Goal: Obtain resource: Download file/media

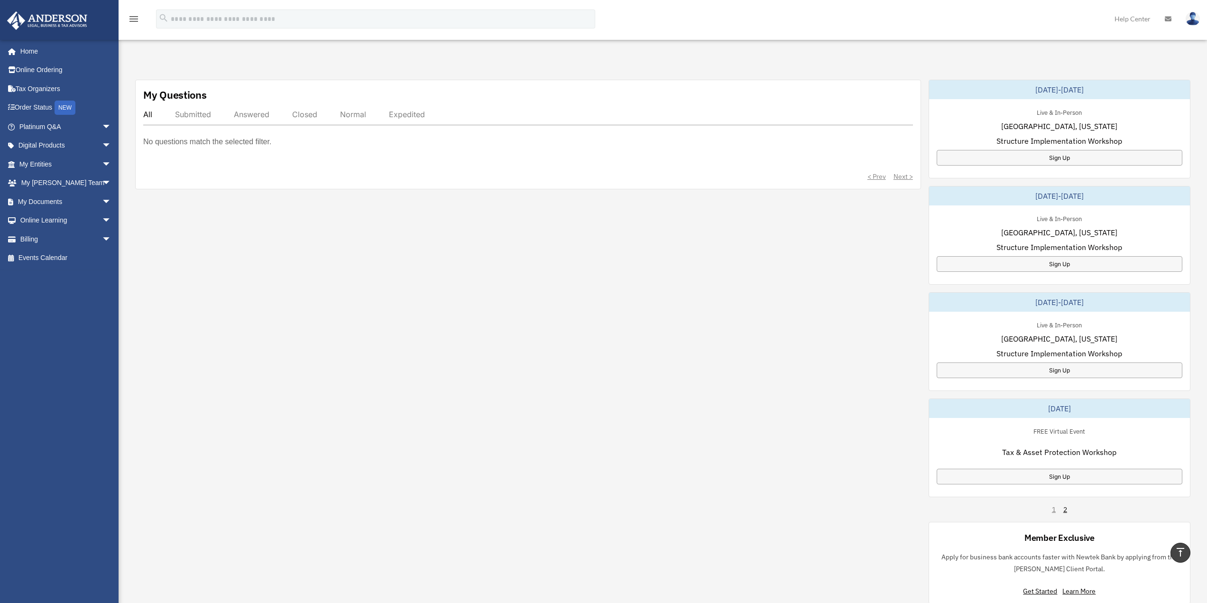
scroll to position [332, 0]
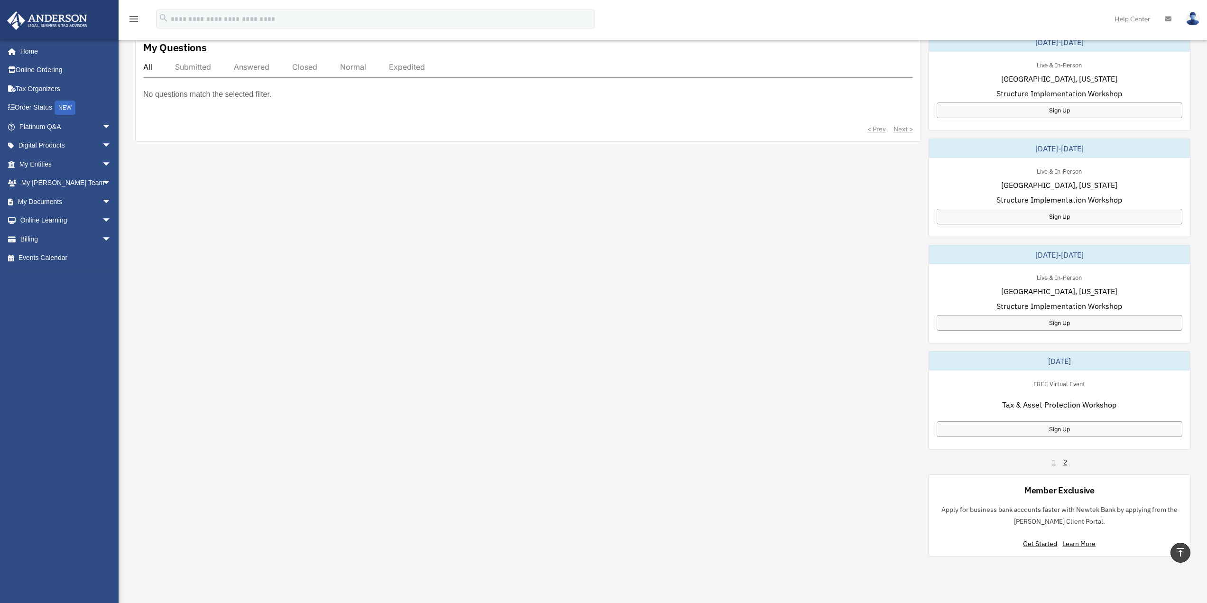
click at [1057, 408] on span "Tax & Asset Protection Workshop" at bounding box center [1059, 404] width 114 height 11
click at [1057, 430] on div "Sign Up" at bounding box center [1059, 429] width 246 height 16
click at [1065, 464] on link "2" at bounding box center [1065, 461] width 4 height 9
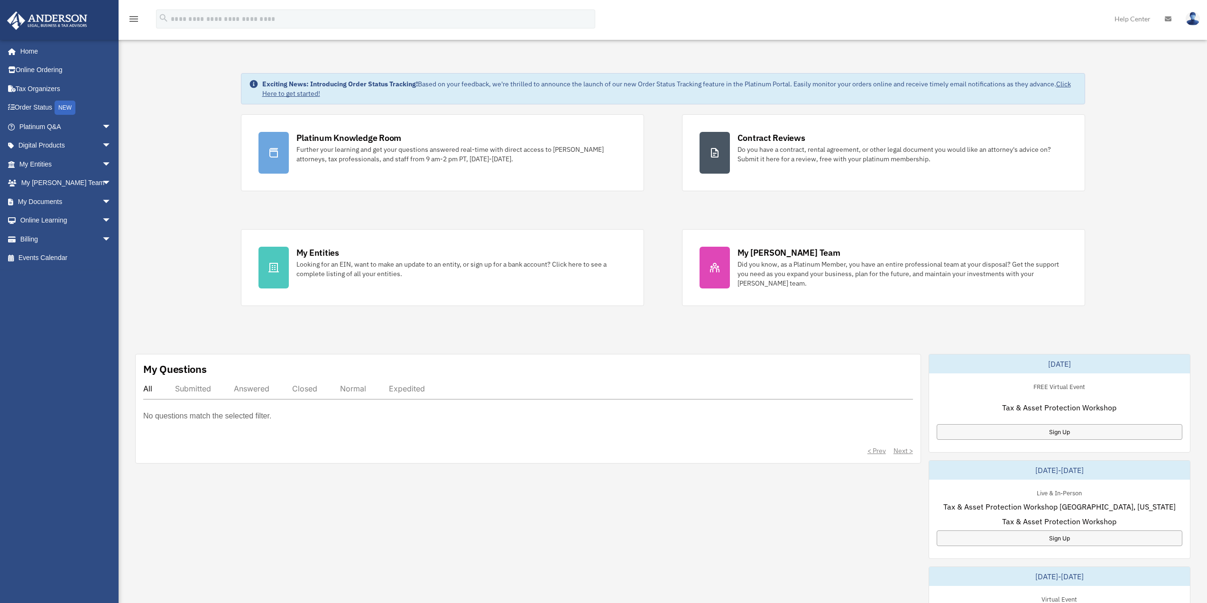
scroll to position [0, 0]
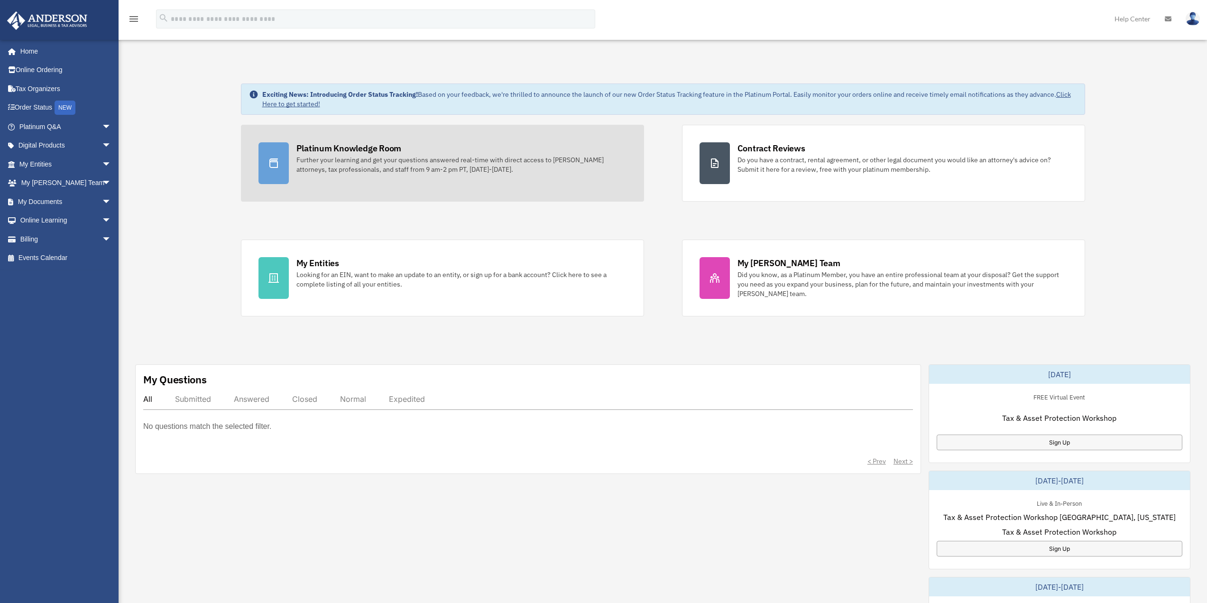
click at [377, 164] on div "Further your learning and get your questions answered real-time with direct acc…" at bounding box center [461, 164] width 330 height 19
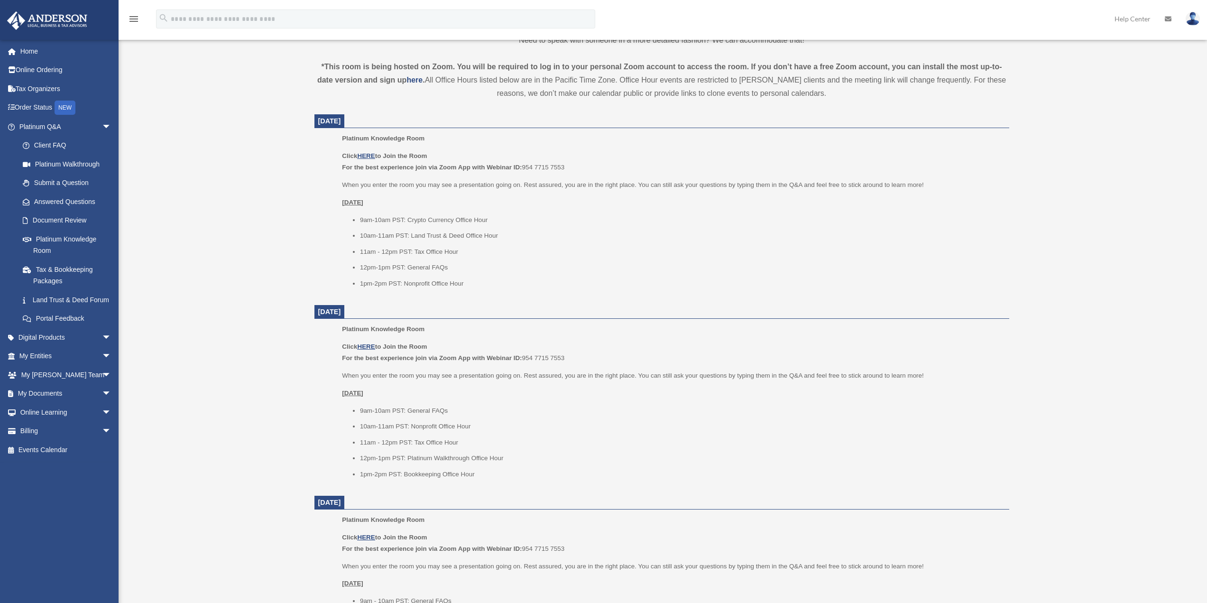
scroll to position [332, 0]
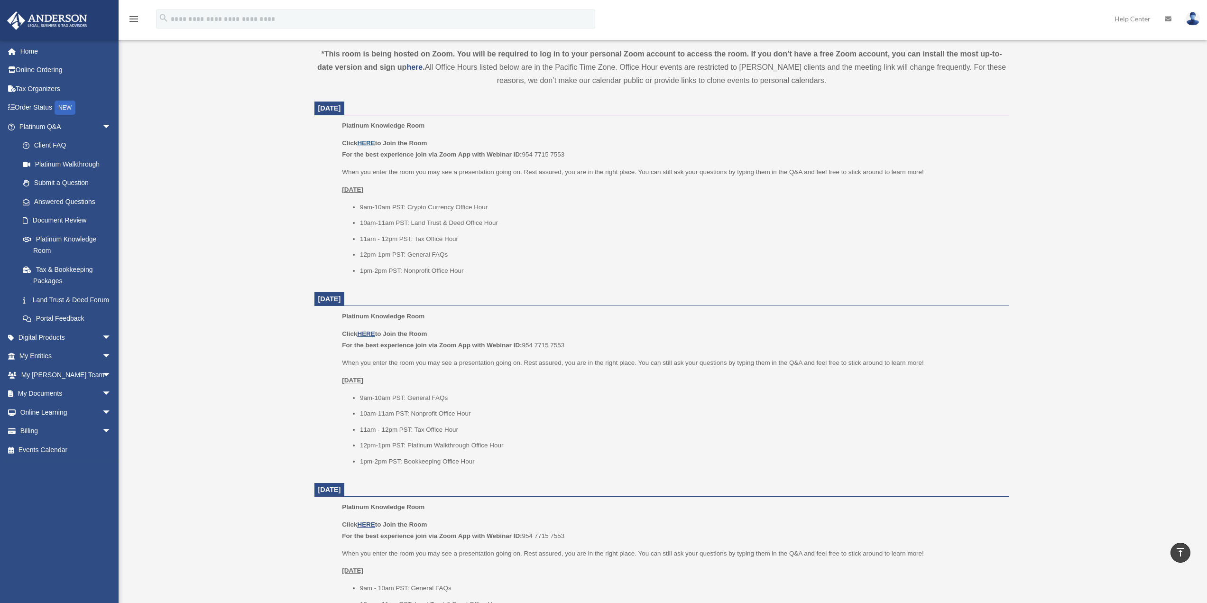
click at [370, 144] on u "HERE" at bounding box center [366, 142] width 18 height 7
click at [365, 142] on u "HERE" at bounding box center [366, 142] width 18 height 7
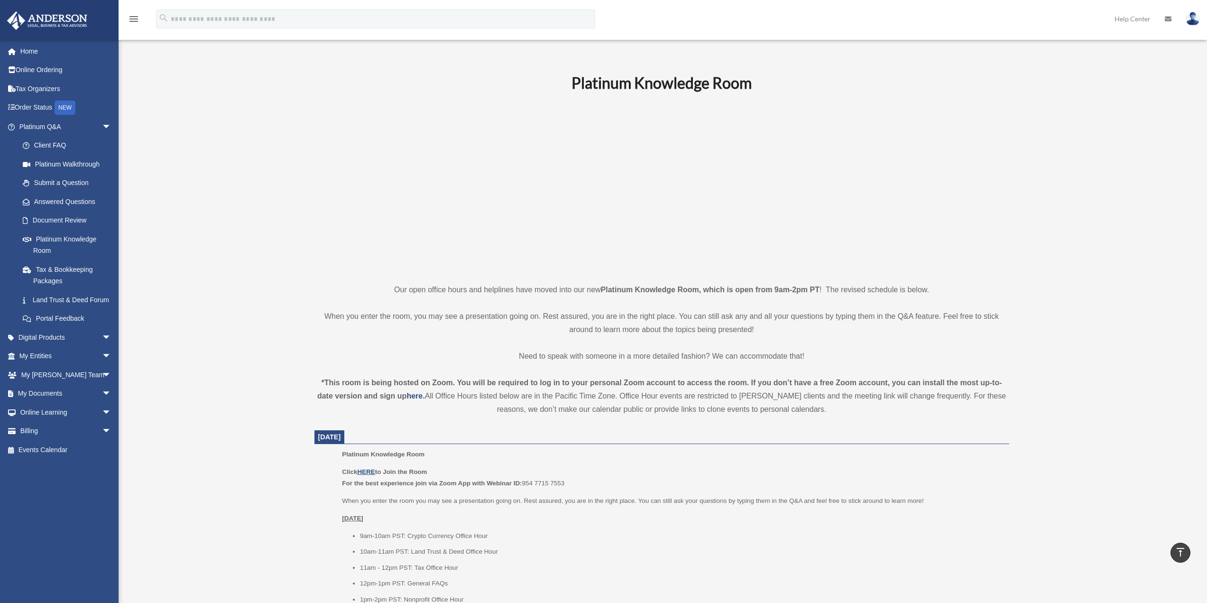
scroll to position [0, 0]
click at [75, 270] on link "Tax & Bookkeeping Packages" at bounding box center [69, 275] width 112 height 30
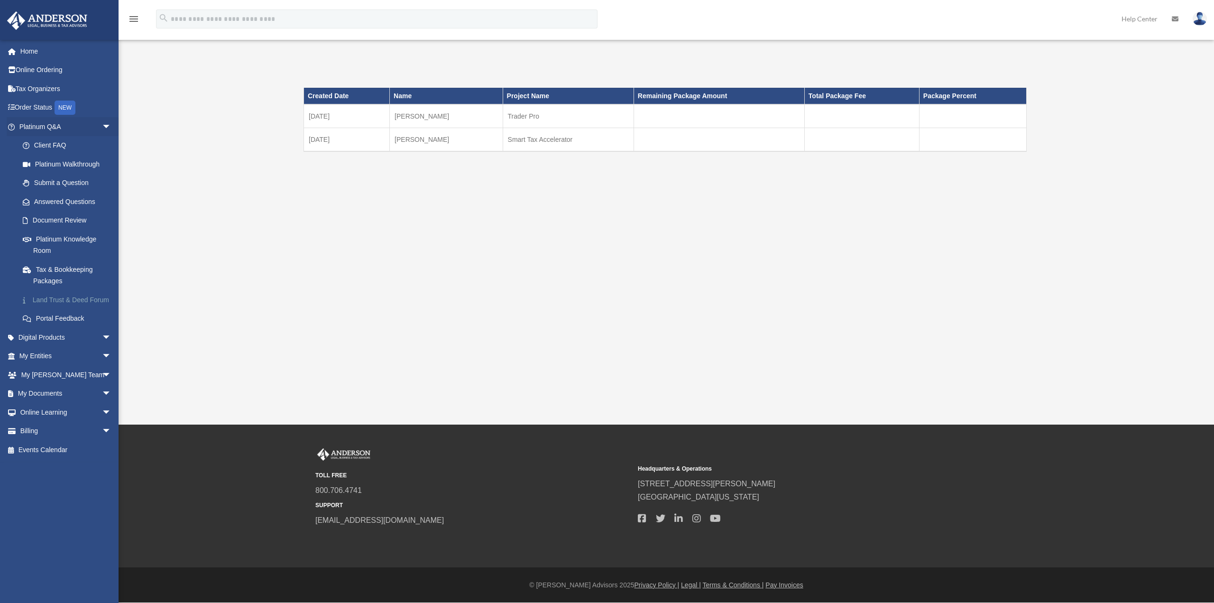
click at [73, 300] on link "Land Trust & Deed Forum" at bounding box center [69, 299] width 112 height 19
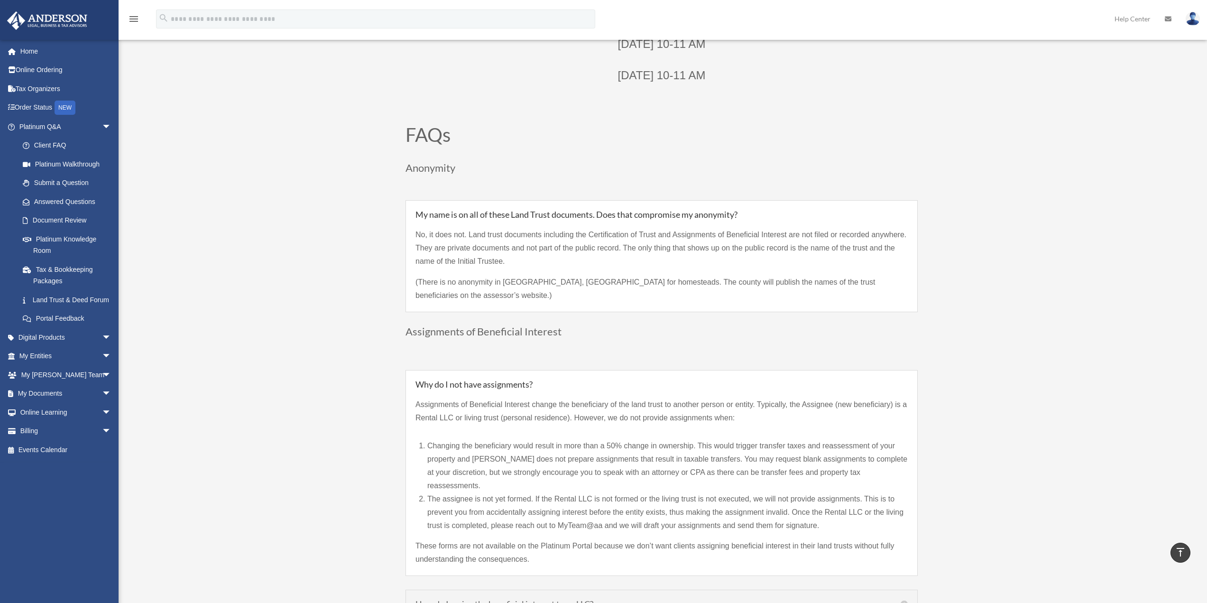
scroll to position [616, 0]
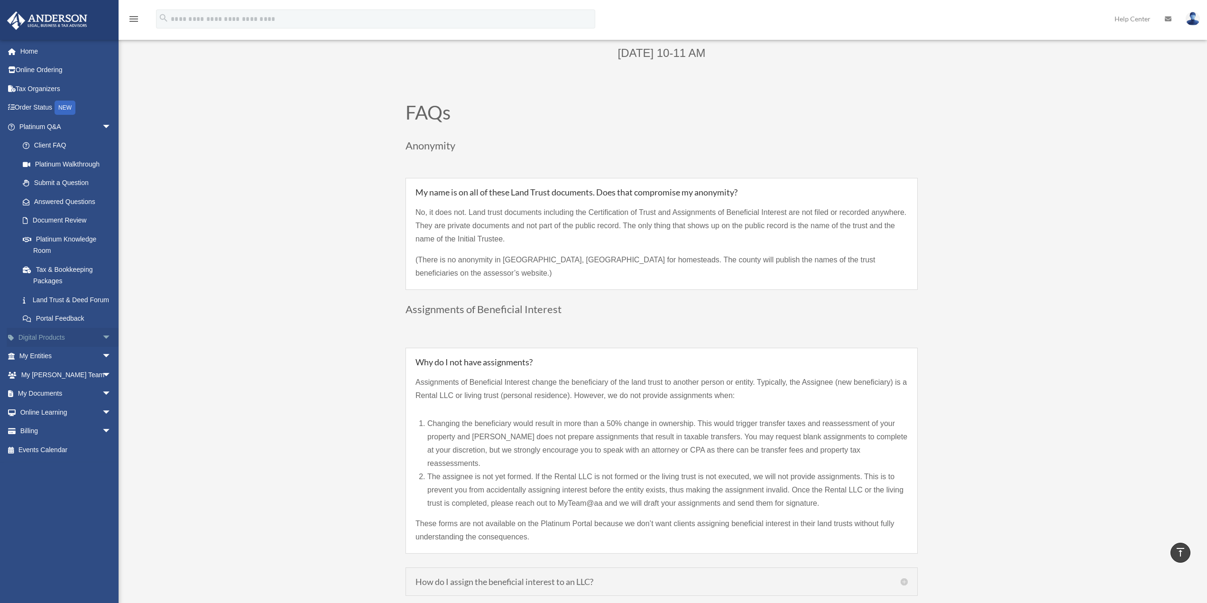
click at [54, 347] on link "Digital Products arrow_drop_down" at bounding box center [66, 337] width 119 height 19
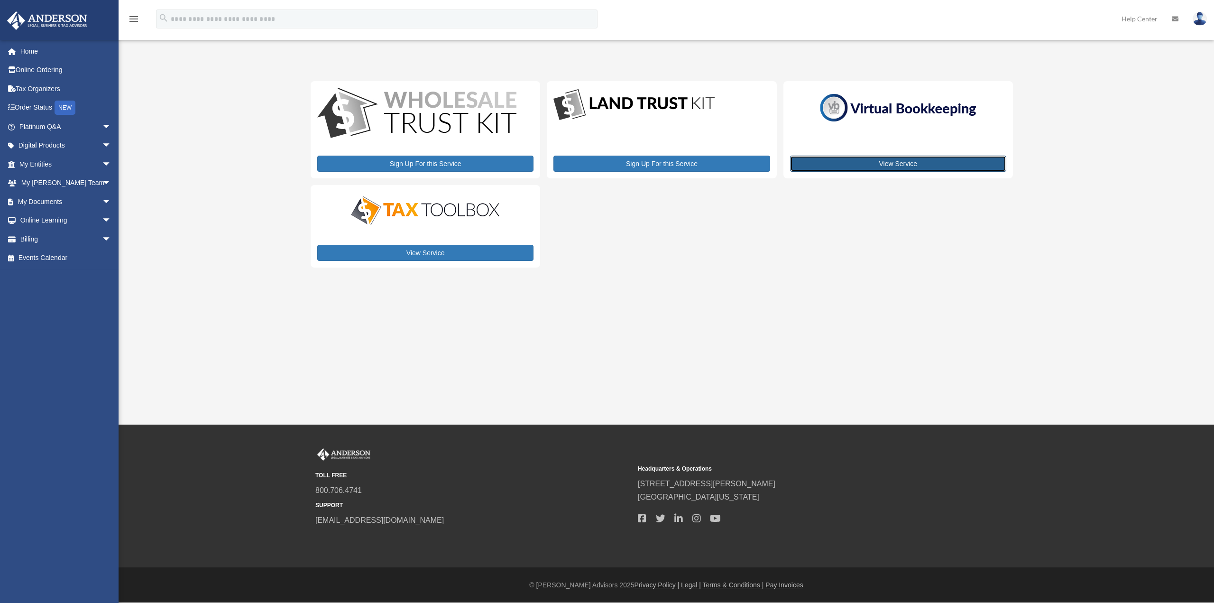
click at [839, 164] on link "View Service" at bounding box center [898, 164] width 216 height 16
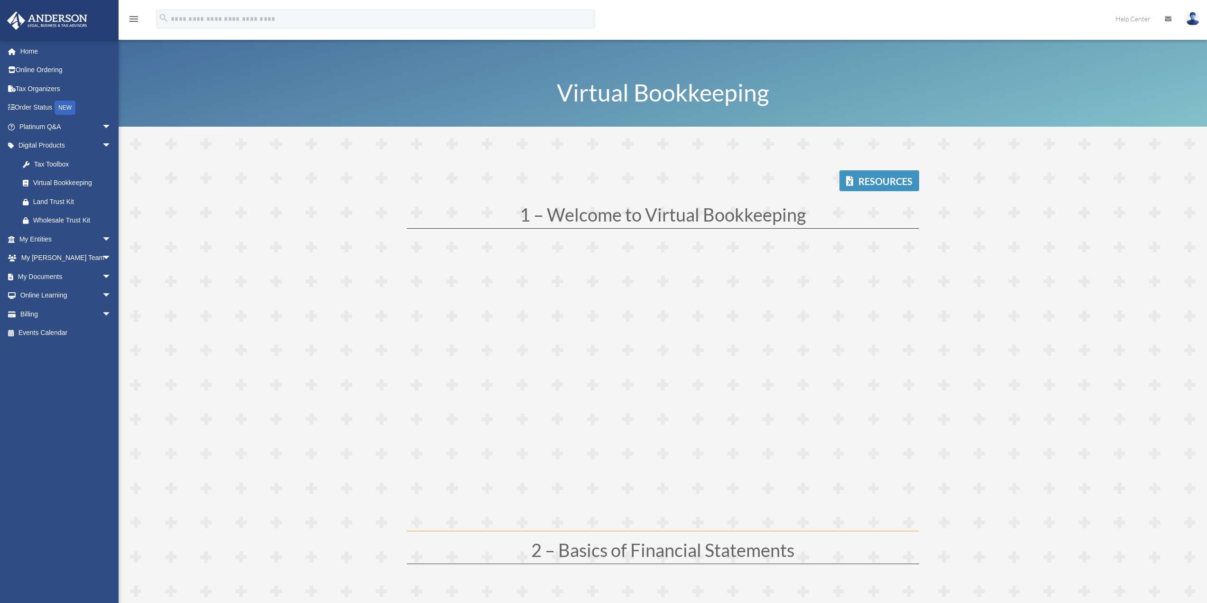
click at [875, 177] on link "Resources" at bounding box center [879, 180] width 80 height 21
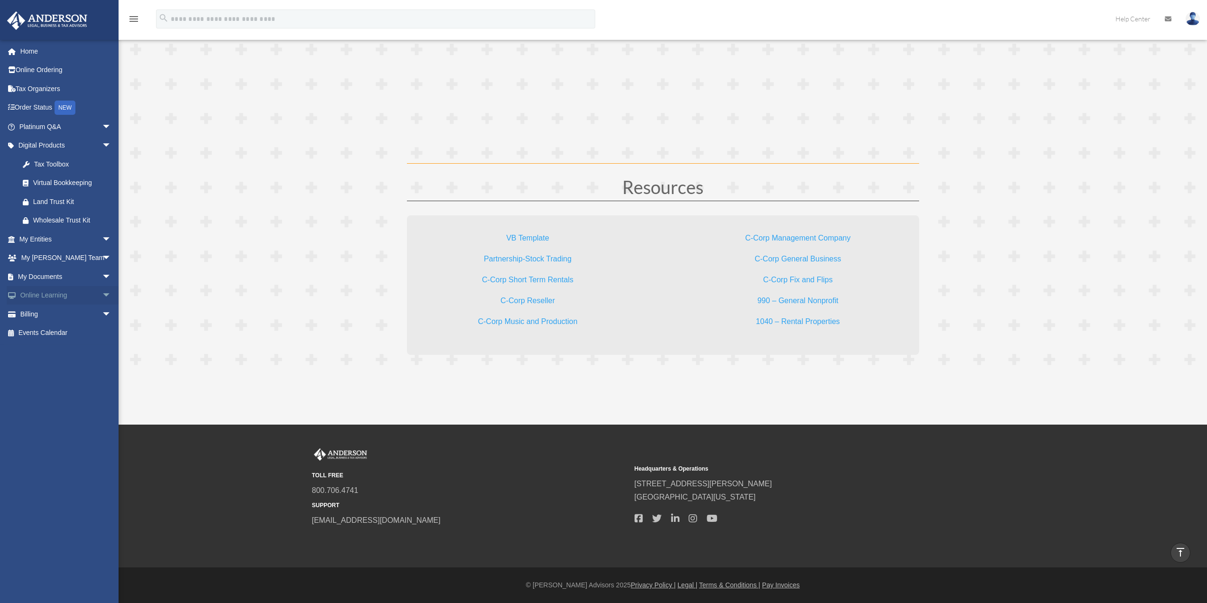
click at [39, 295] on link "Online Learning arrow_drop_down" at bounding box center [66, 295] width 119 height 19
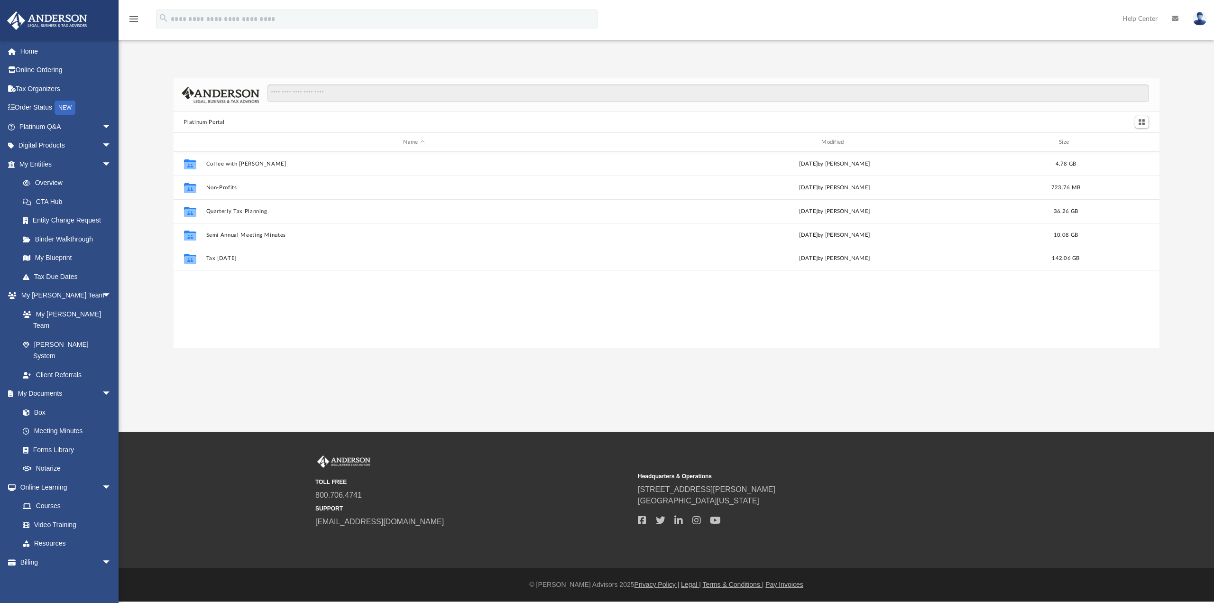
scroll to position [209, 979]
click at [56, 496] on link "Courses" at bounding box center [69, 505] width 112 height 19
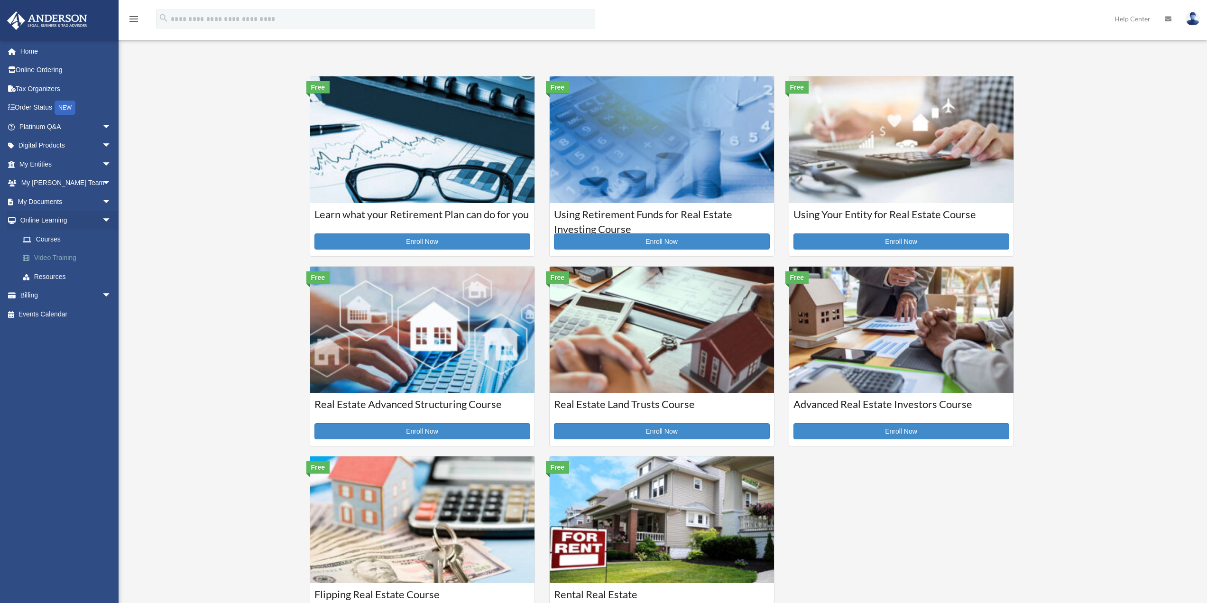
click at [46, 256] on link "Video Training" at bounding box center [69, 257] width 112 height 19
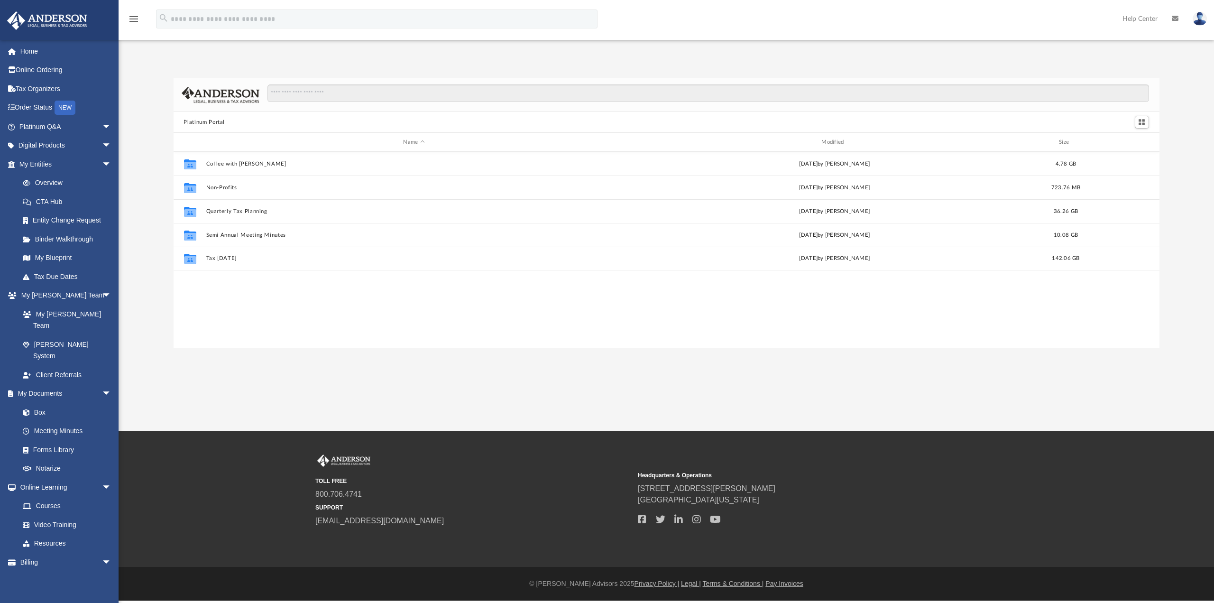
scroll to position [209, 979]
click at [75, 335] on link "[PERSON_NAME] System" at bounding box center [69, 344] width 112 height 19
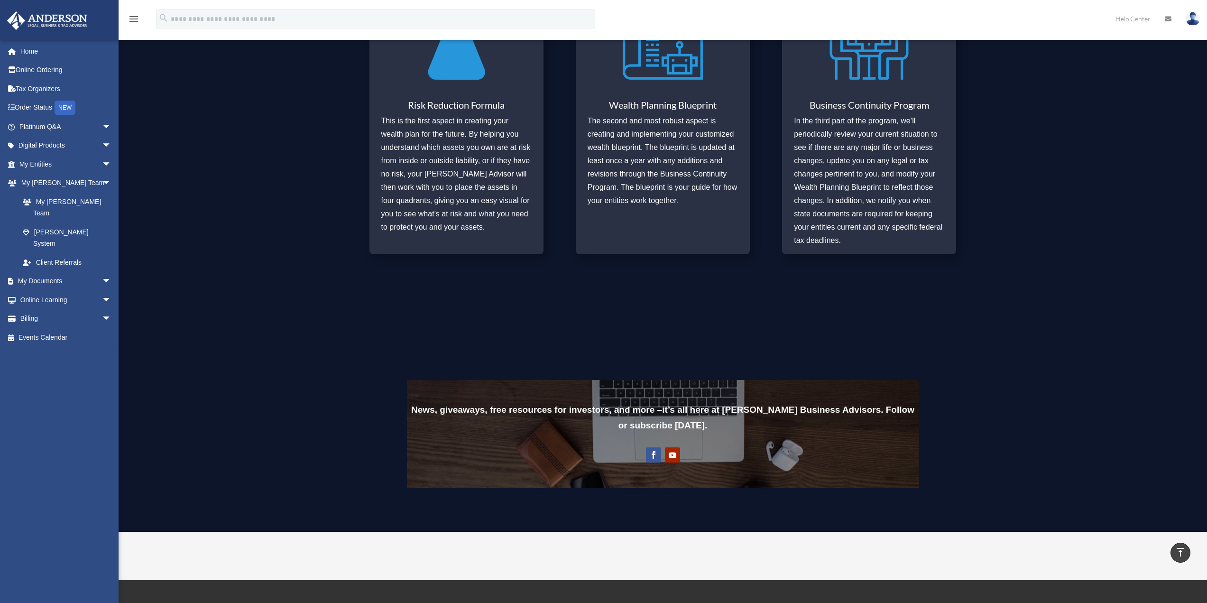
scroll to position [474, 0]
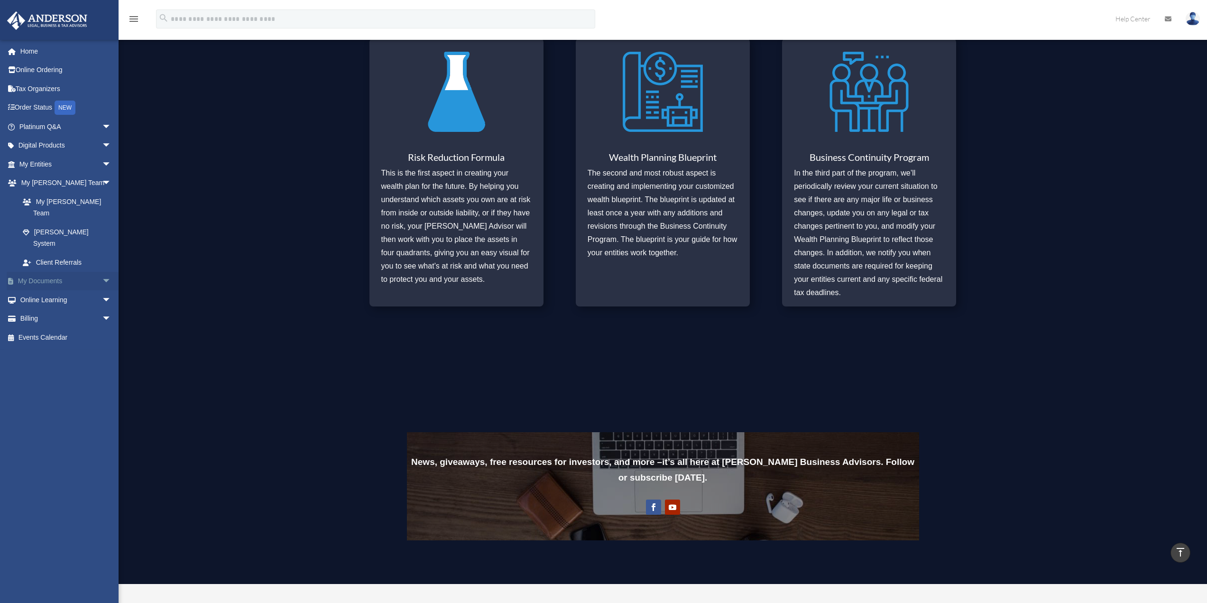
click at [56, 272] on link "My Documents arrow_drop_down" at bounding box center [66, 281] width 119 height 19
click at [102, 272] on span "arrow_drop_down" at bounding box center [111, 281] width 19 height 19
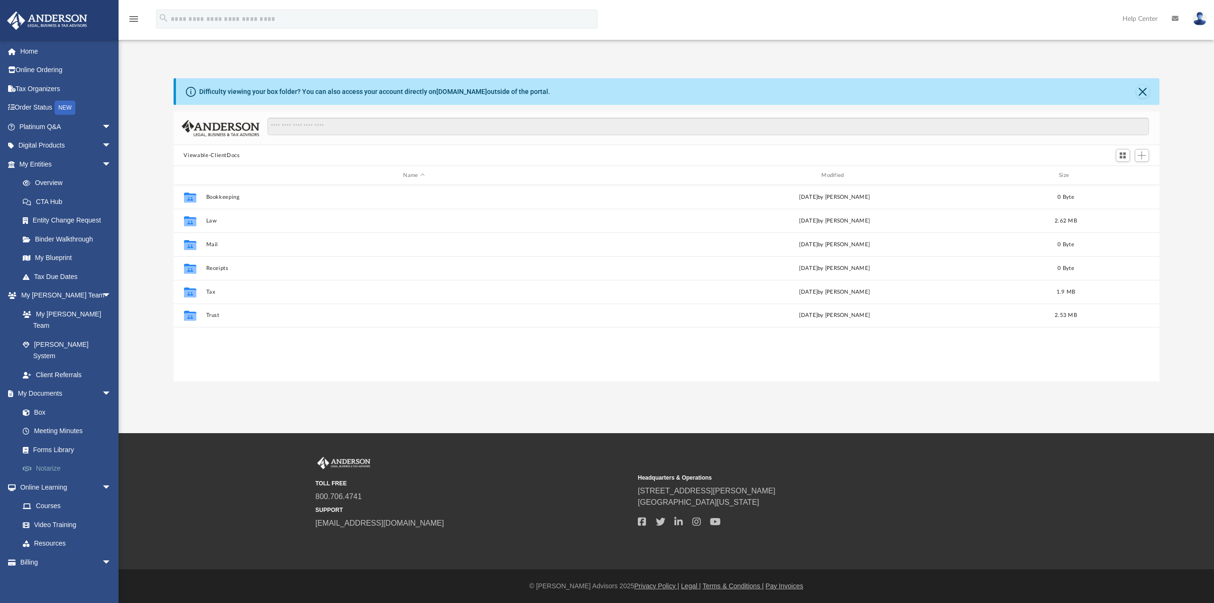
scroll to position [209, 979]
click at [54, 459] on link "Notarize" at bounding box center [69, 468] width 112 height 19
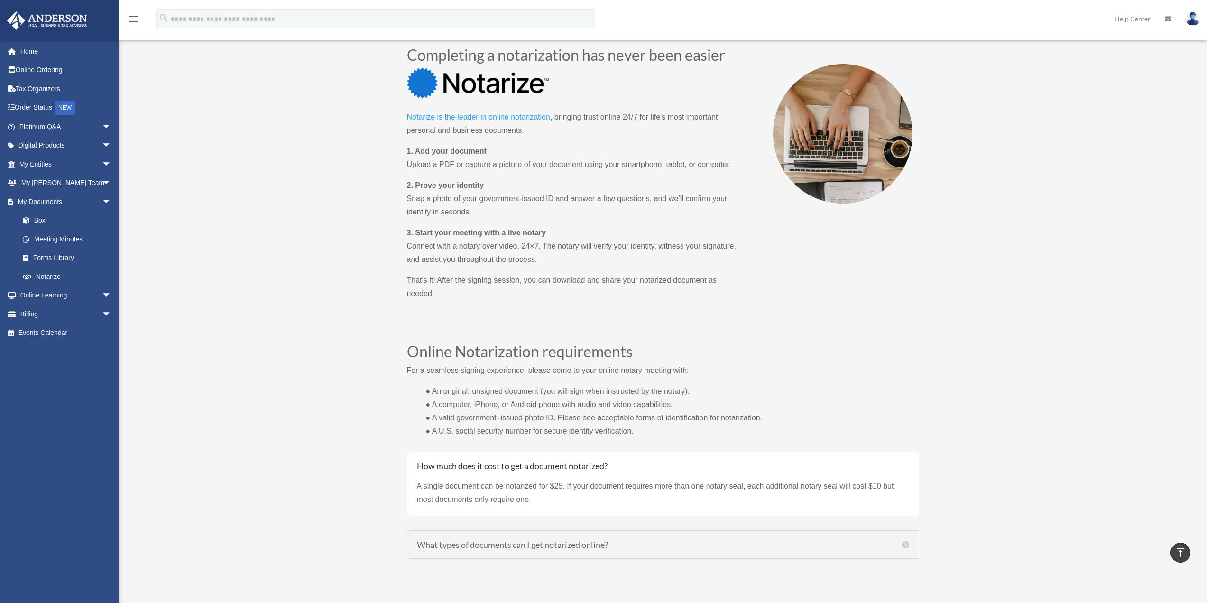
scroll to position [427, 0]
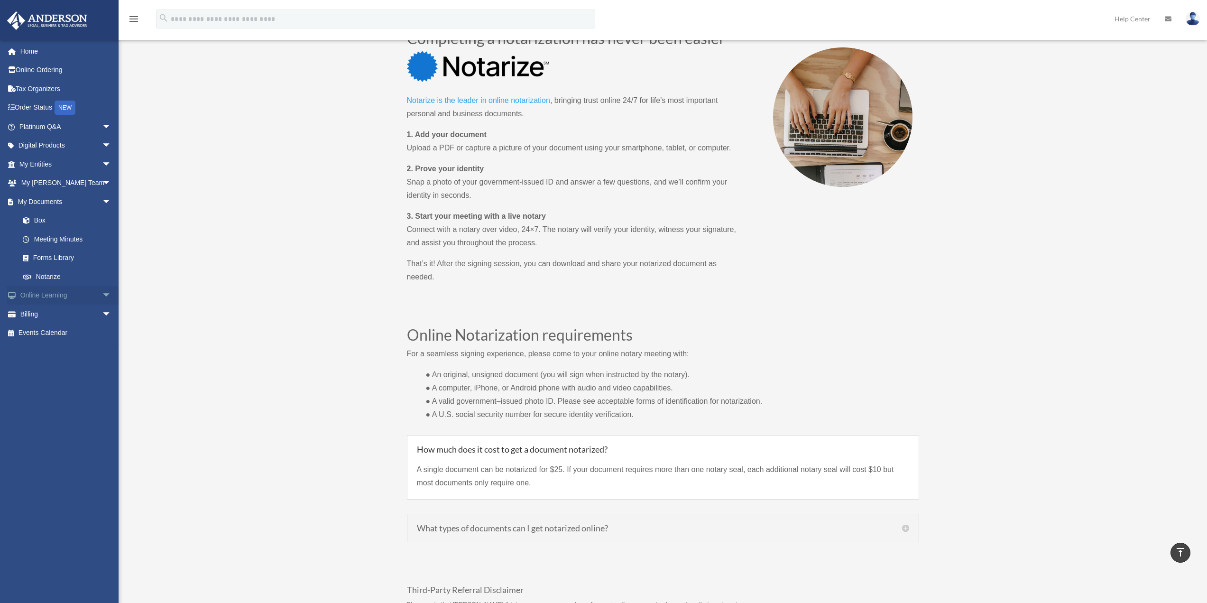
click at [102, 293] on span "arrow_drop_down" at bounding box center [111, 295] width 19 height 19
click at [50, 314] on link "Courses" at bounding box center [69, 313] width 112 height 19
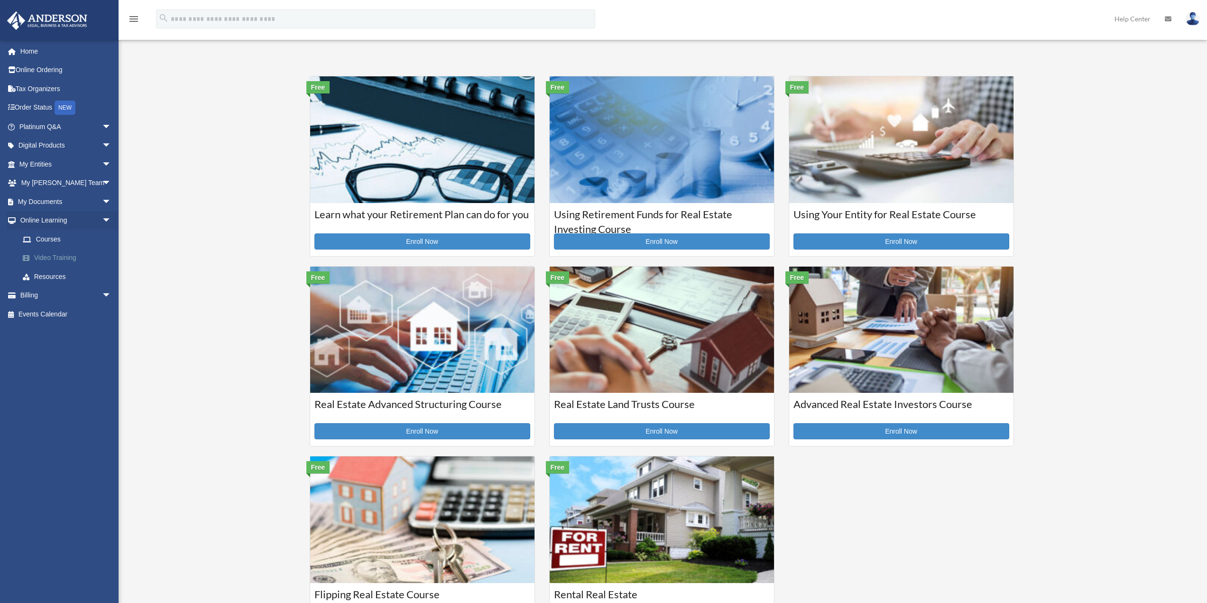
click at [62, 256] on link "Video Training" at bounding box center [69, 257] width 112 height 19
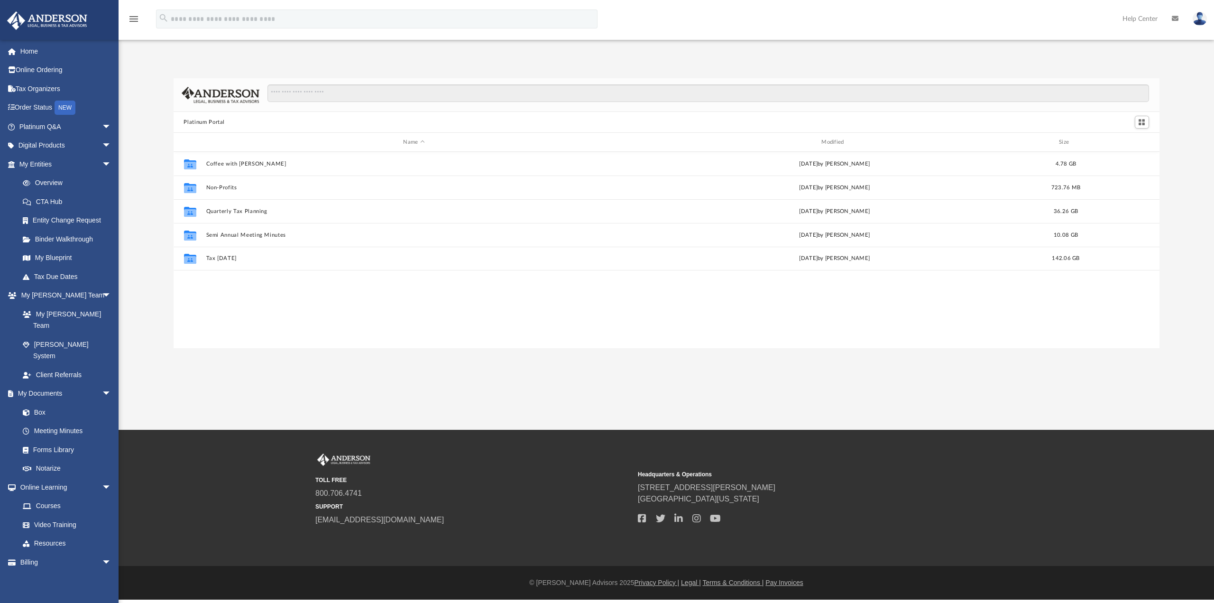
scroll to position [209, 979]
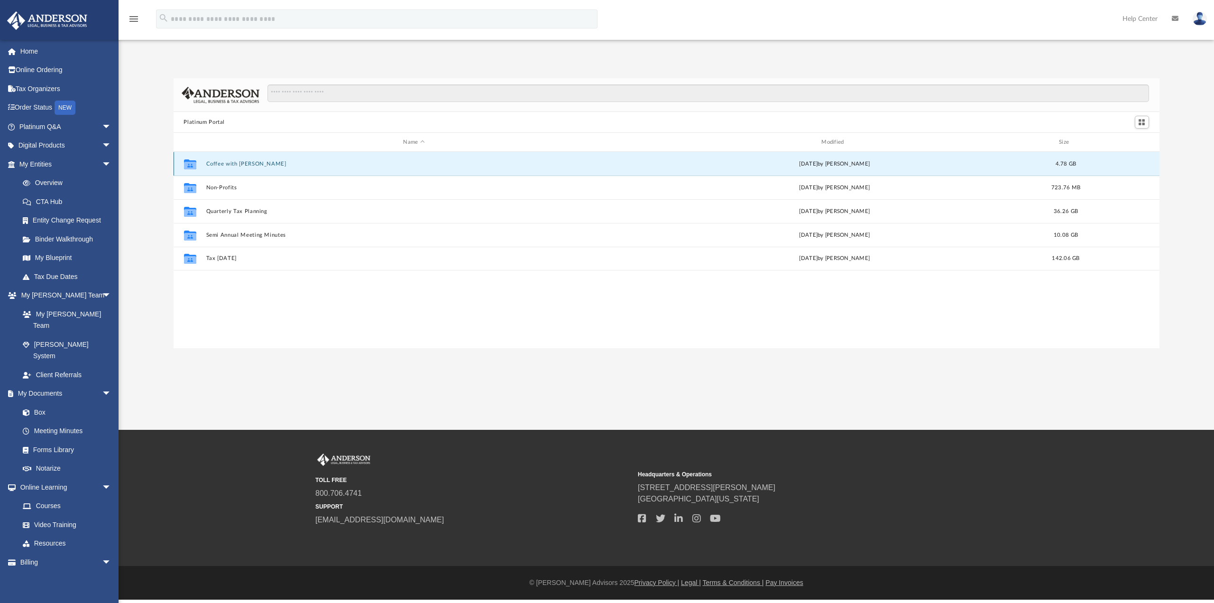
click at [226, 163] on button "Coffee with Carl" at bounding box center [414, 164] width 416 height 6
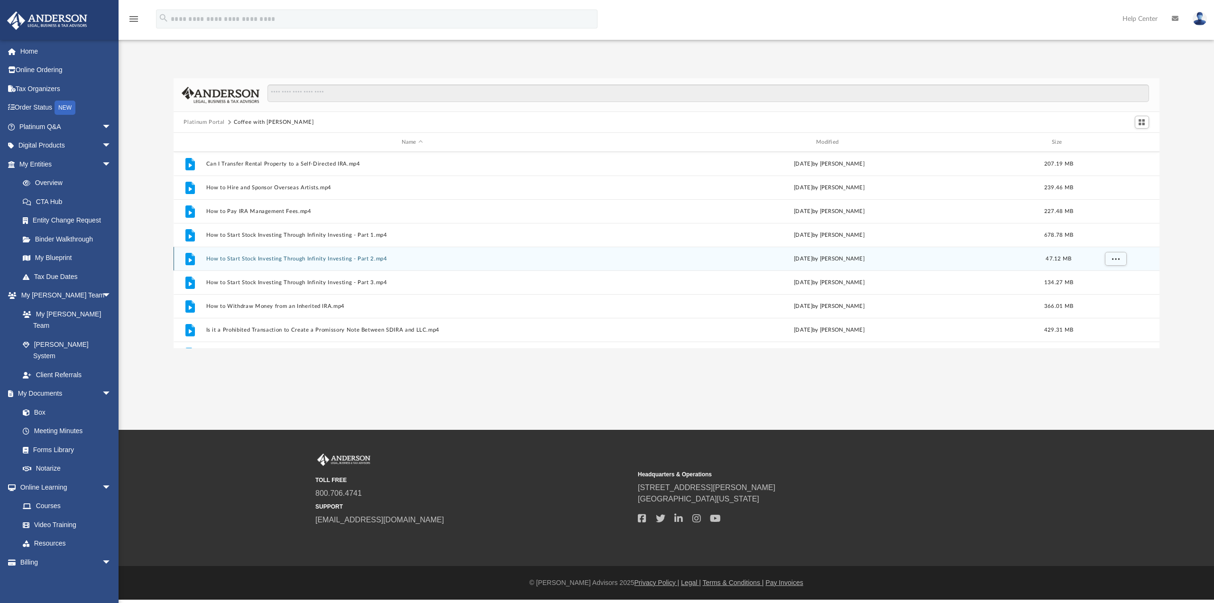
scroll to position [183, 0]
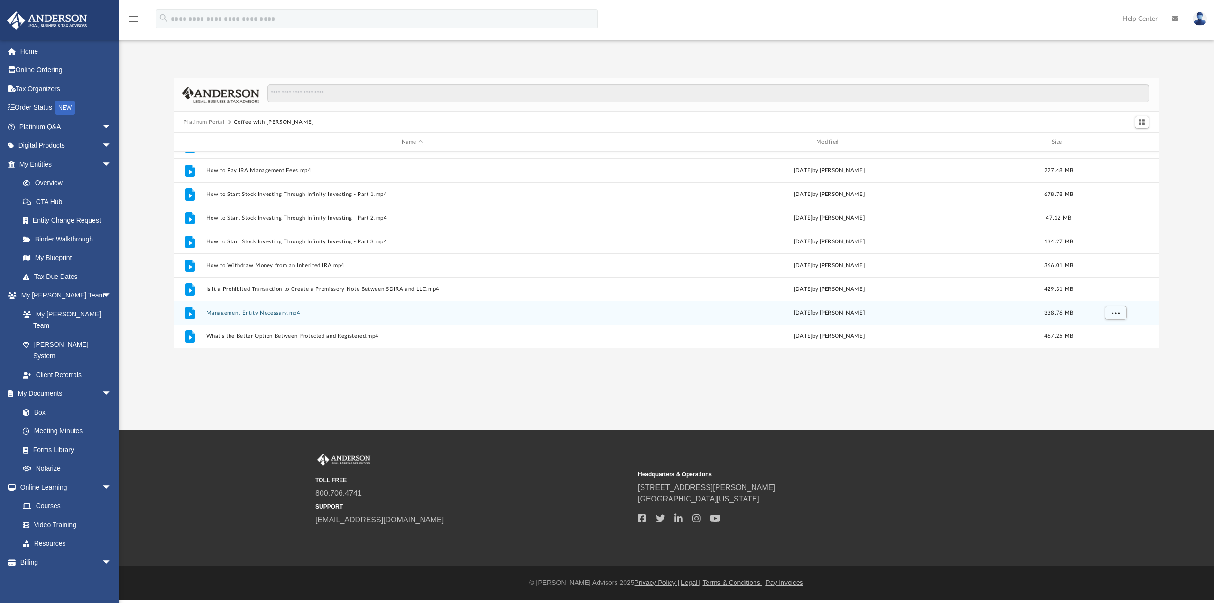
click at [247, 314] on button "Management Entity Necessary.mp4" at bounding box center [412, 313] width 413 height 6
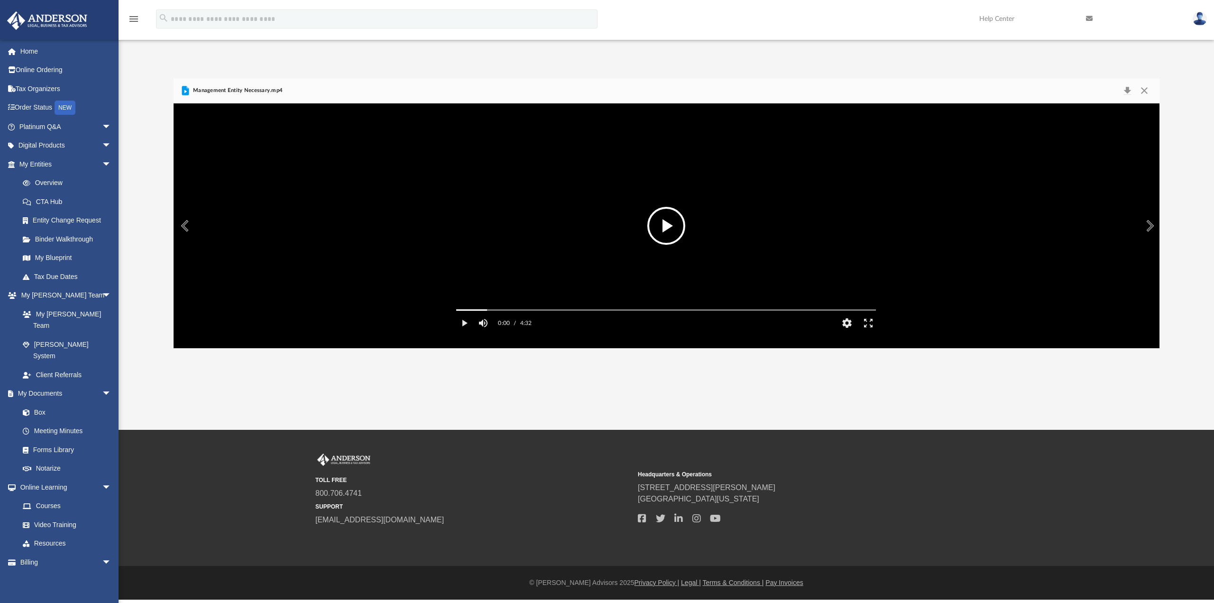
click at [667, 230] on button "File preview" at bounding box center [666, 226] width 38 height 38
click at [1145, 92] on button "Close" at bounding box center [1144, 90] width 17 height 13
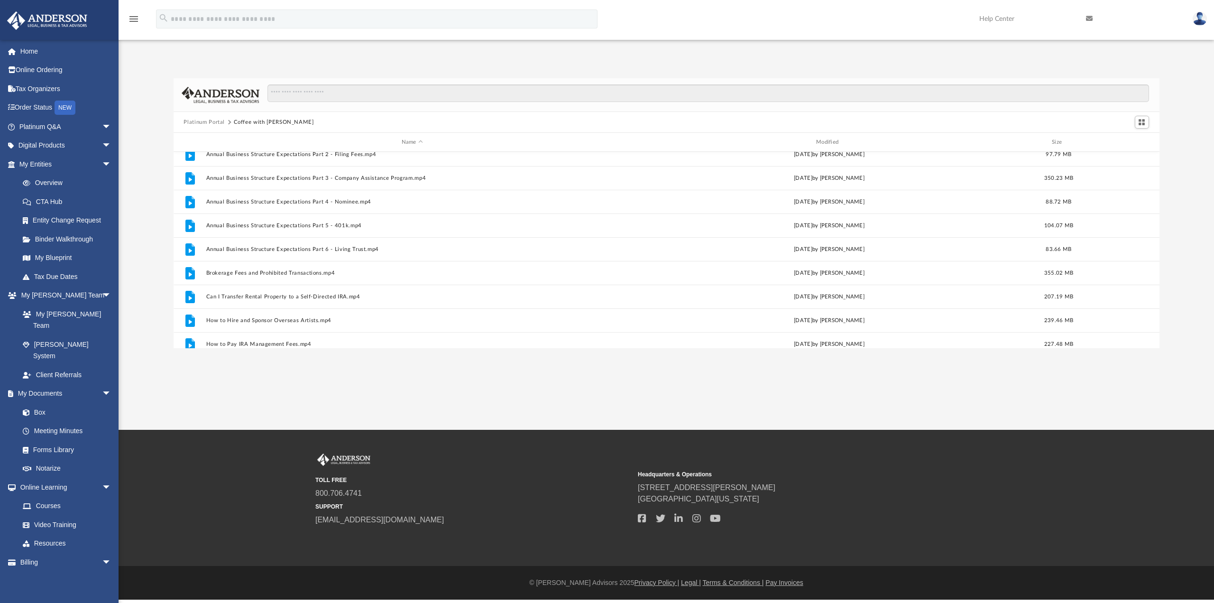
scroll to position [0, 0]
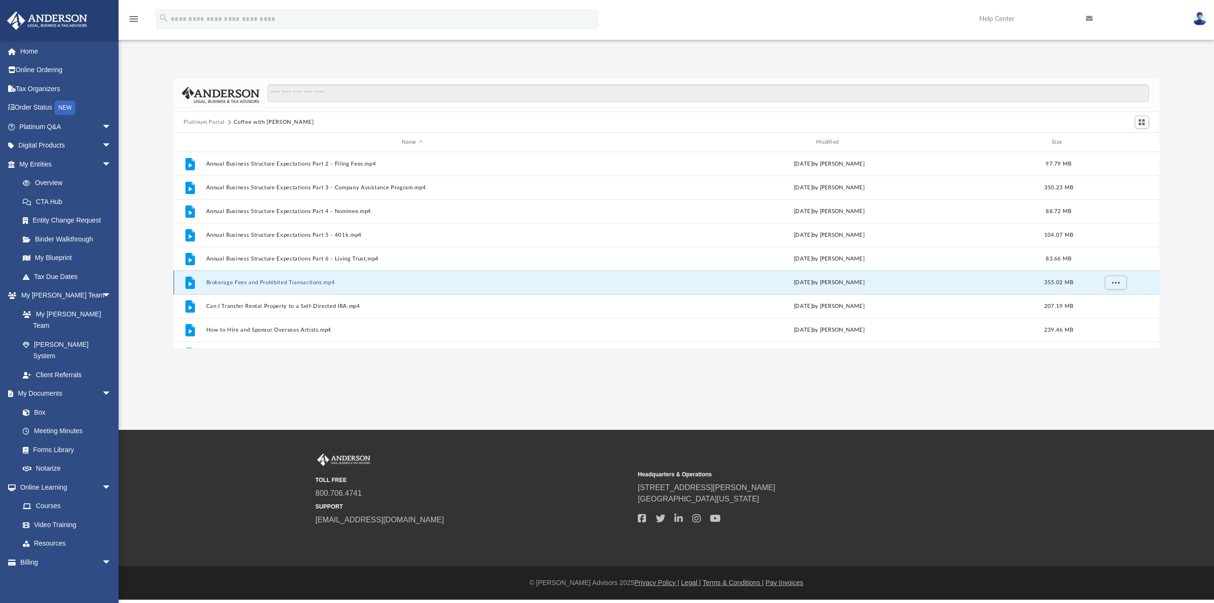
click at [248, 282] on button "Brokerage Fees and Prohibited Transactions.mp4" at bounding box center [412, 282] width 413 height 6
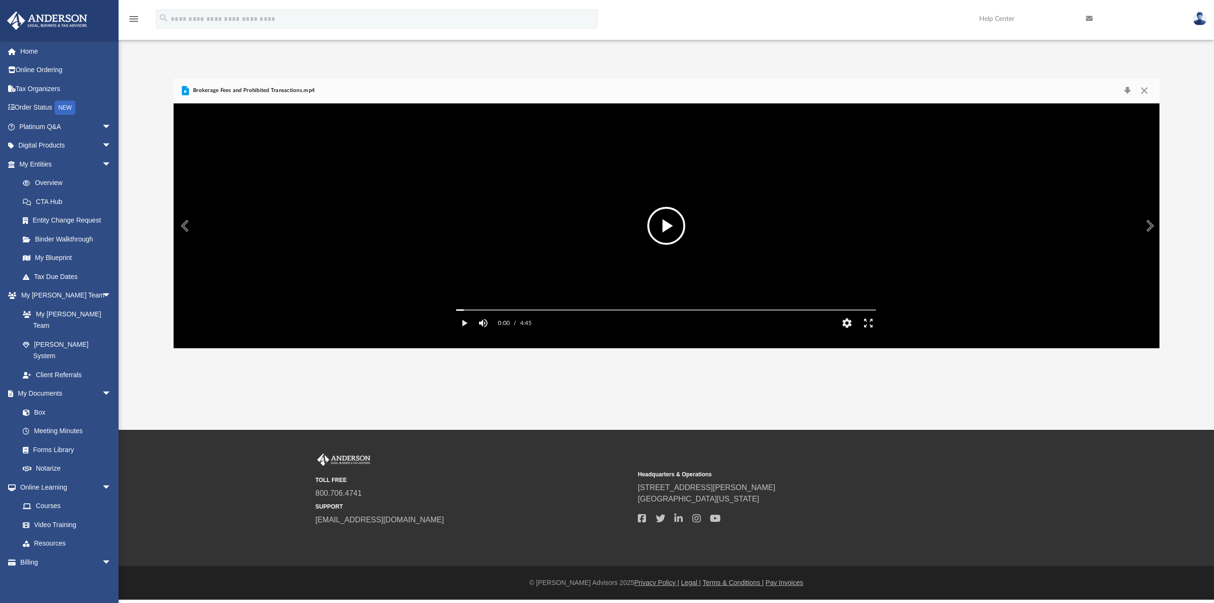
click at [672, 216] on button "File preview" at bounding box center [666, 226] width 38 height 38
click at [1146, 89] on button "Close" at bounding box center [1144, 90] width 17 height 13
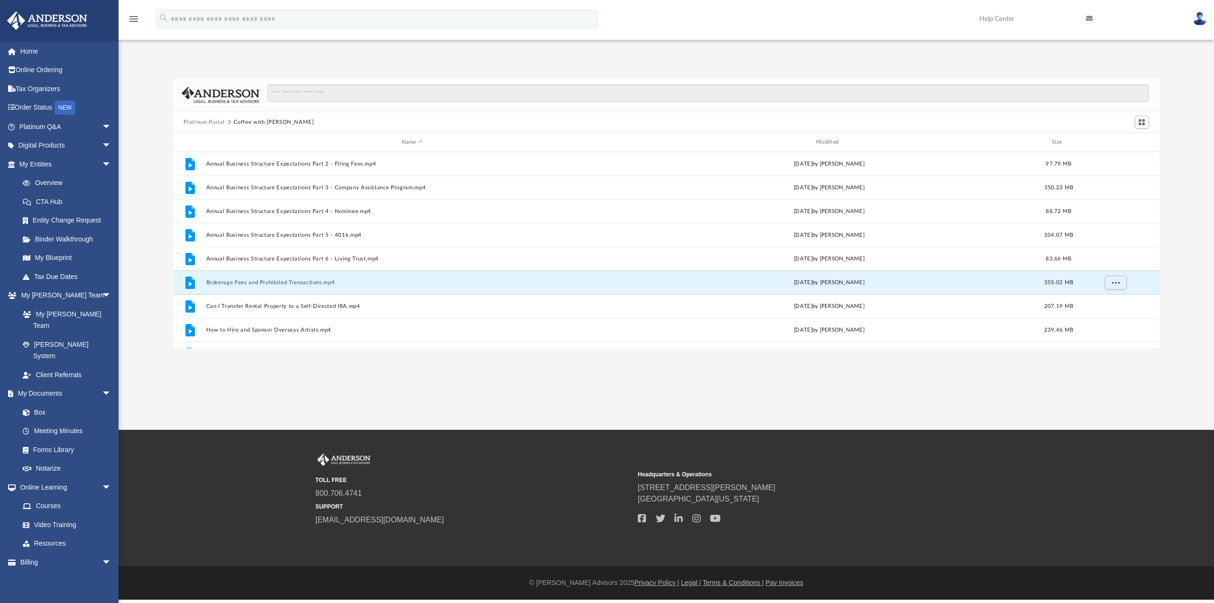
click at [208, 119] on button "Platinum Portal" at bounding box center [203, 122] width 41 height 9
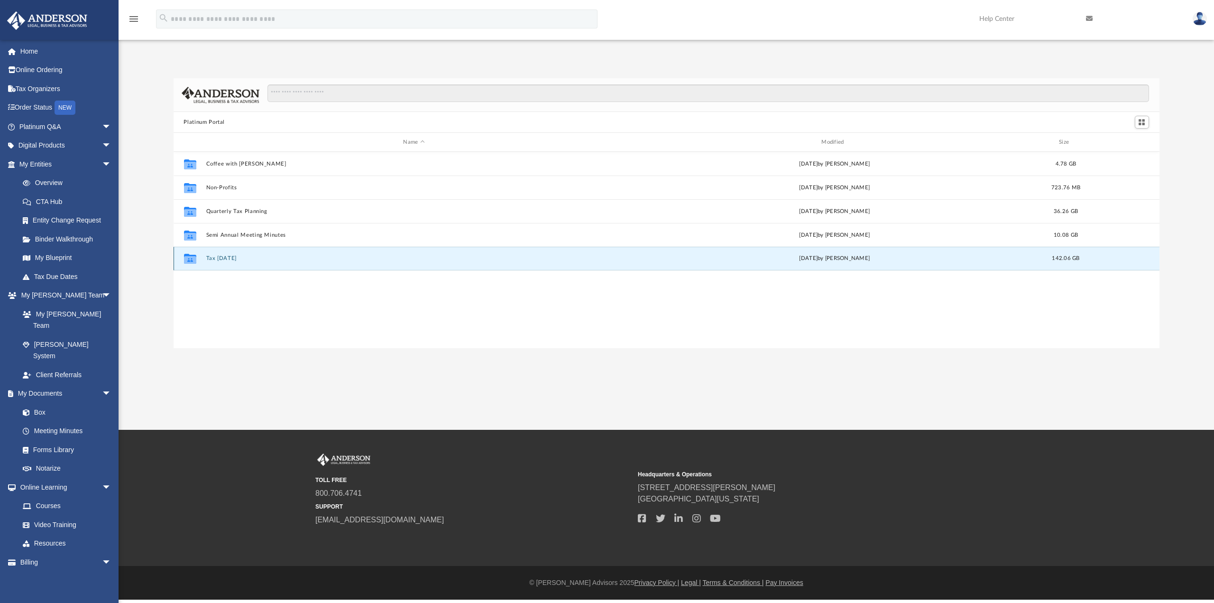
click at [230, 257] on button "Tax [DATE]" at bounding box center [414, 258] width 416 height 6
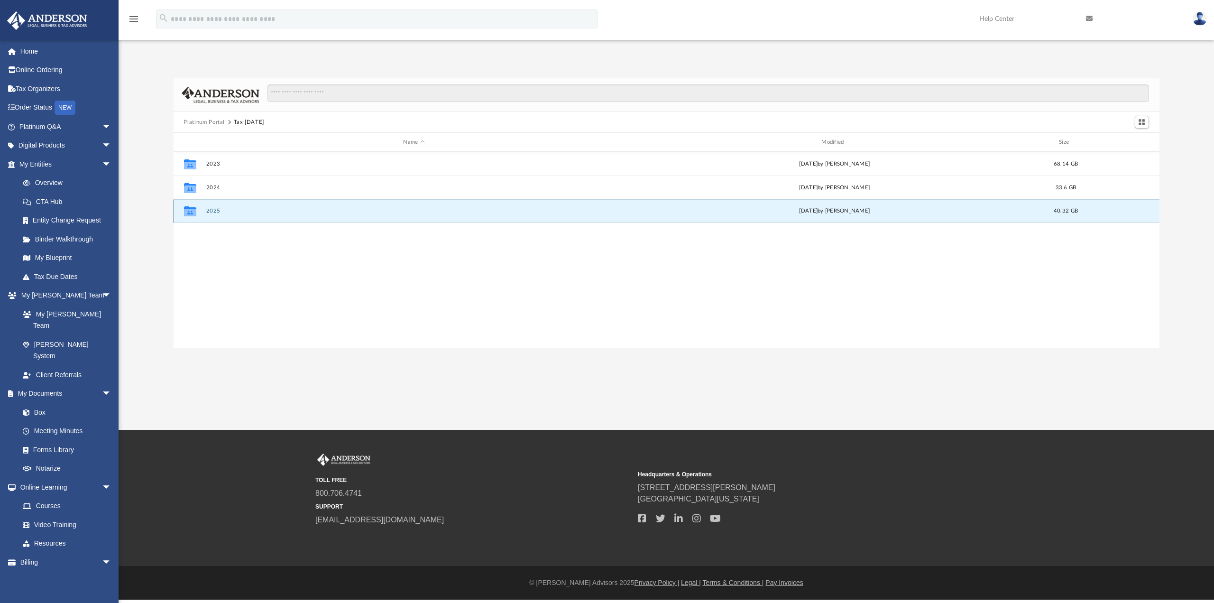
click at [213, 211] on button "2025" at bounding box center [414, 211] width 416 height 6
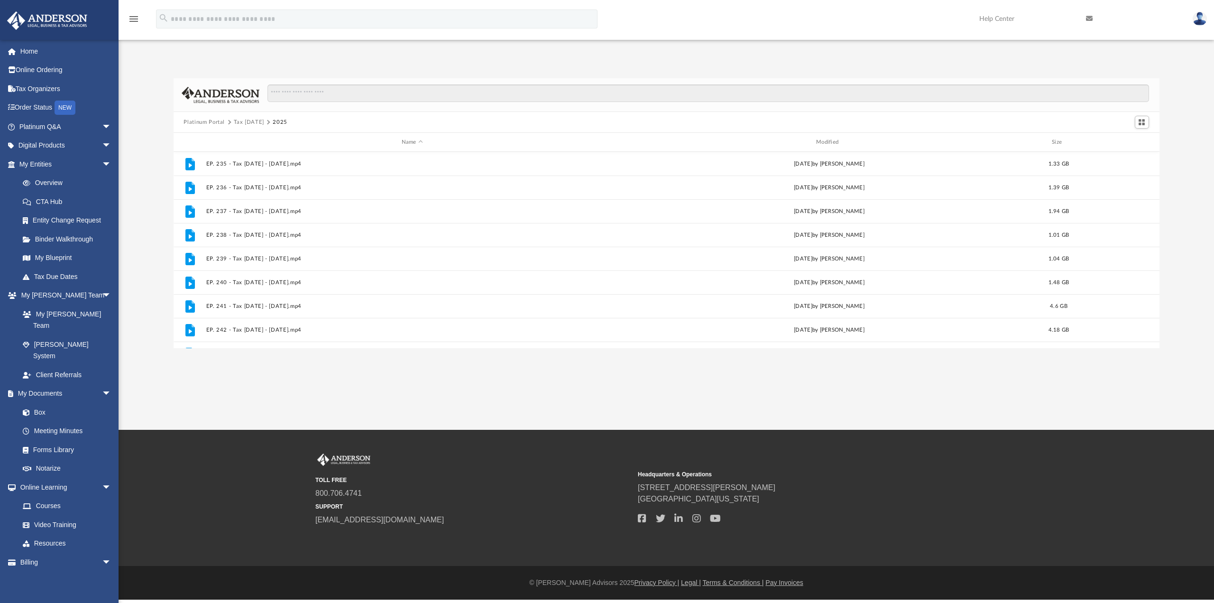
click at [209, 121] on button "Platinum Portal" at bounding box center [203, 122] width 41 height 9
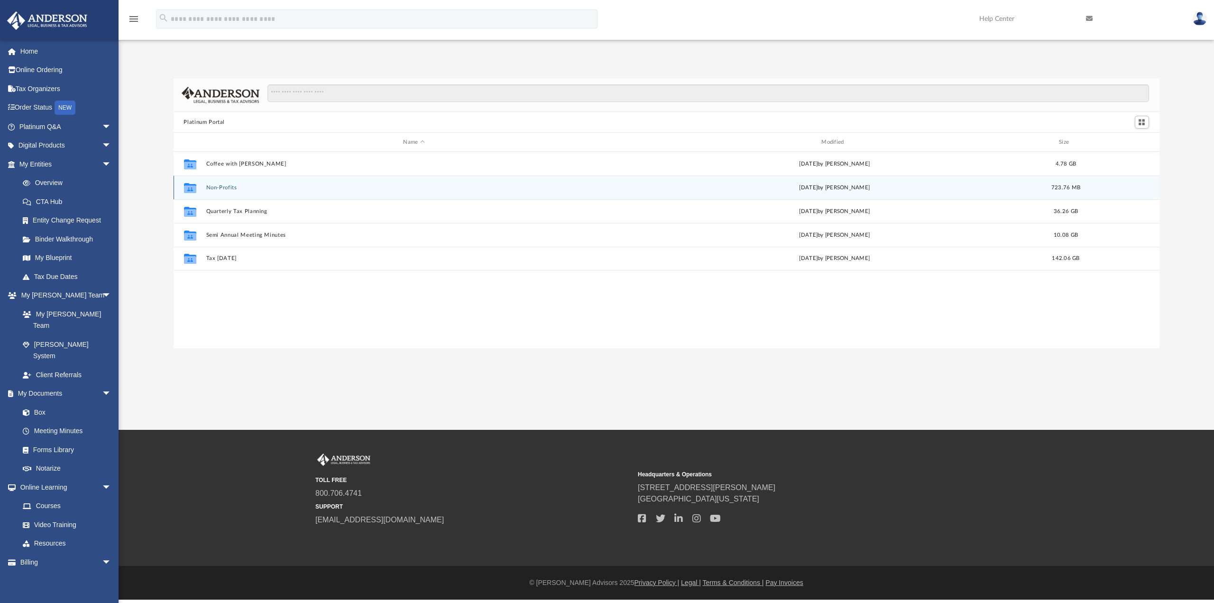
click at [213, 188] on button "Non-Profits" at bounding box center [414, 187] width 416 height 6
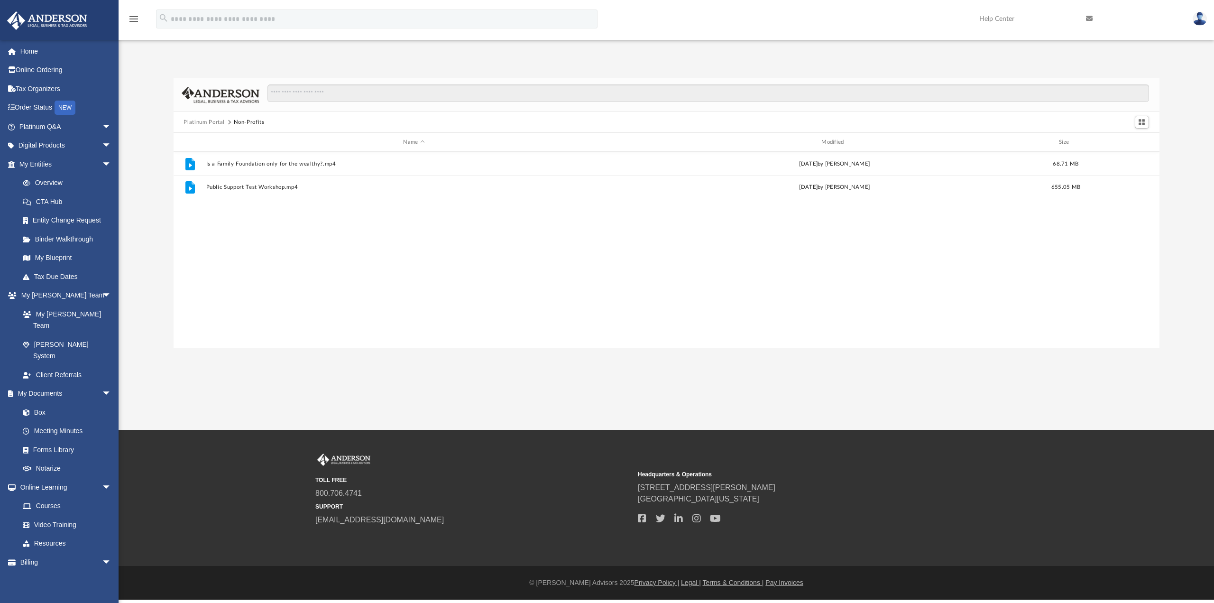
click at [198, 121] on button "Platinum Portal" at bounding box center [203, 122] width 41 height 9
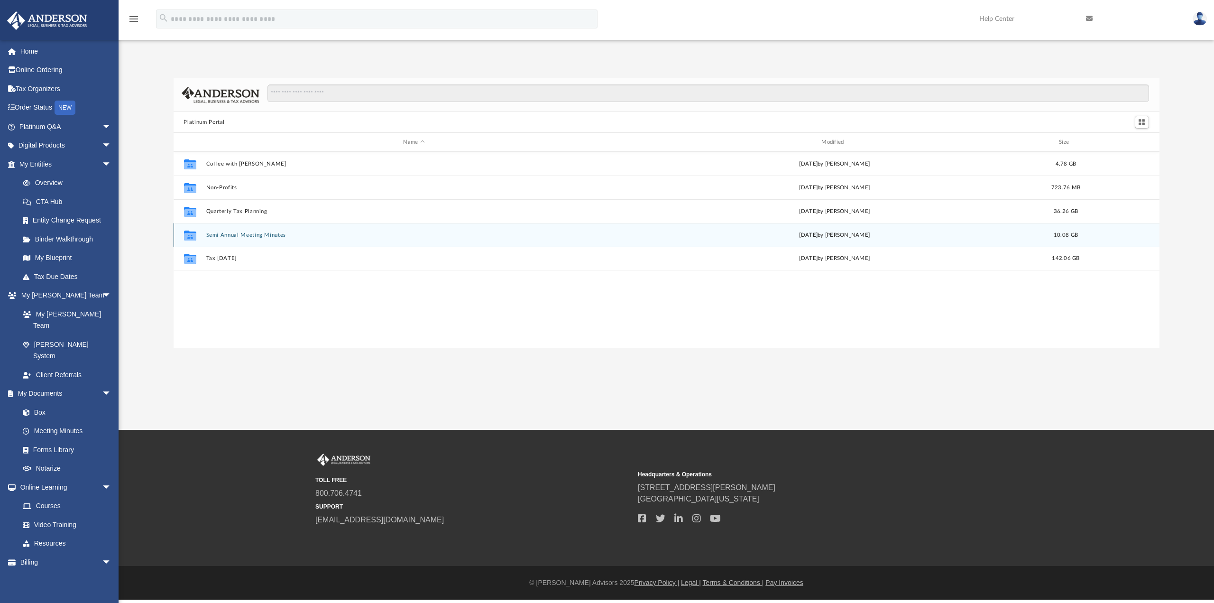
click at [219, 237] on button "Semi Annual Meeting Minutes" at bounding box center [414, 235] width 416 height 6
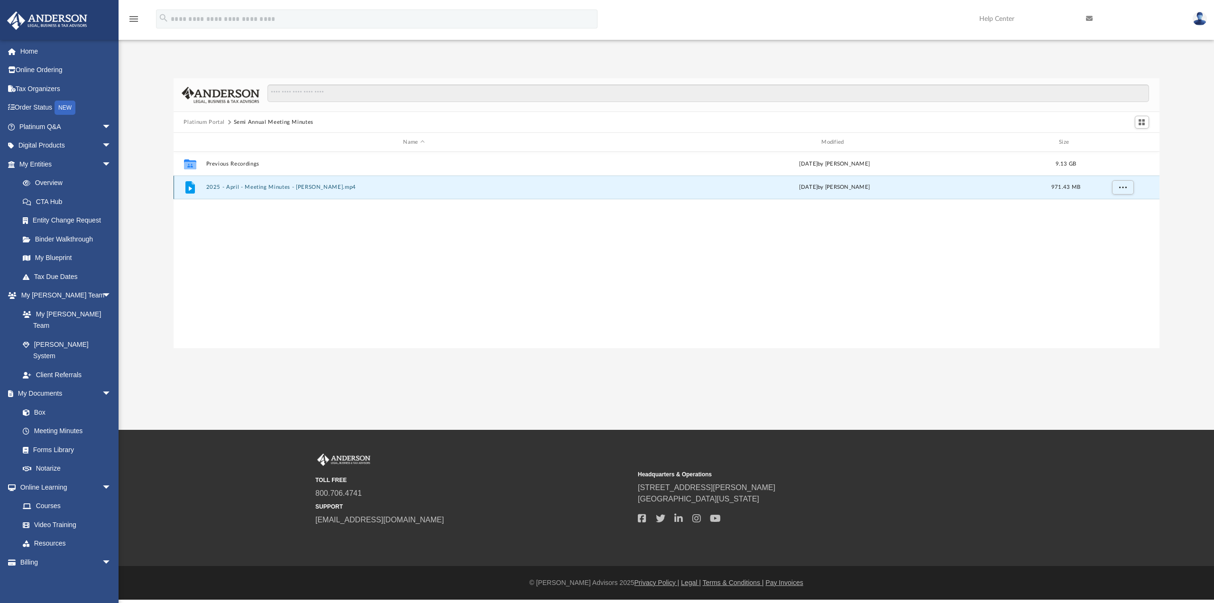
click at [238, 184] on button "2025 - April - Meeting Minutes - EJ McCaffrey.mp4" at bounding box center [414, 187] width 416 height 6
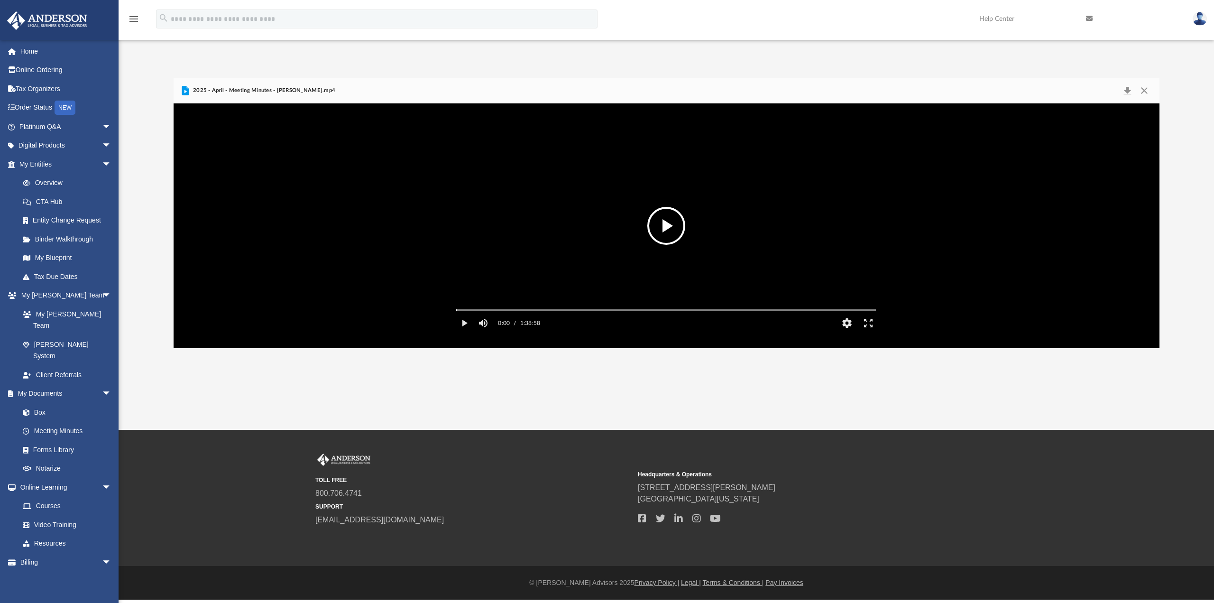
click at [667, 225] on button "File preview" at bounding box center [666, 226] width 38 height 38
click at [1147, 86] on button "Close" at bounding box center [1144, 90] width 17 height 13
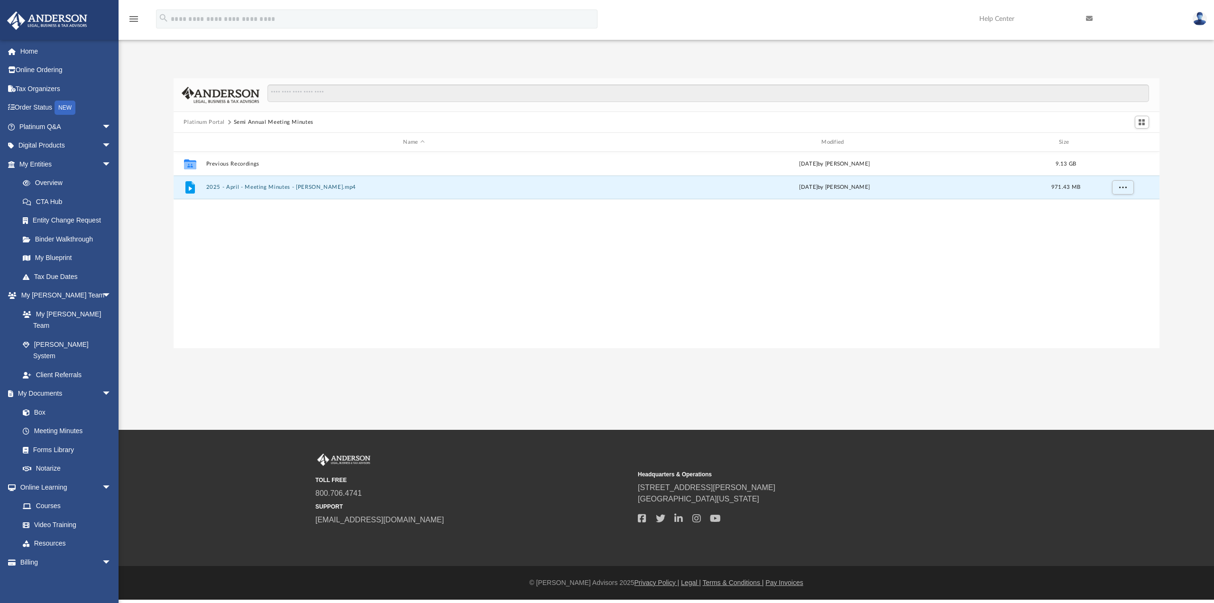
click at [211, 122] on button "Platinum Portal" at bounding box center [203, 122] width 41 height 9
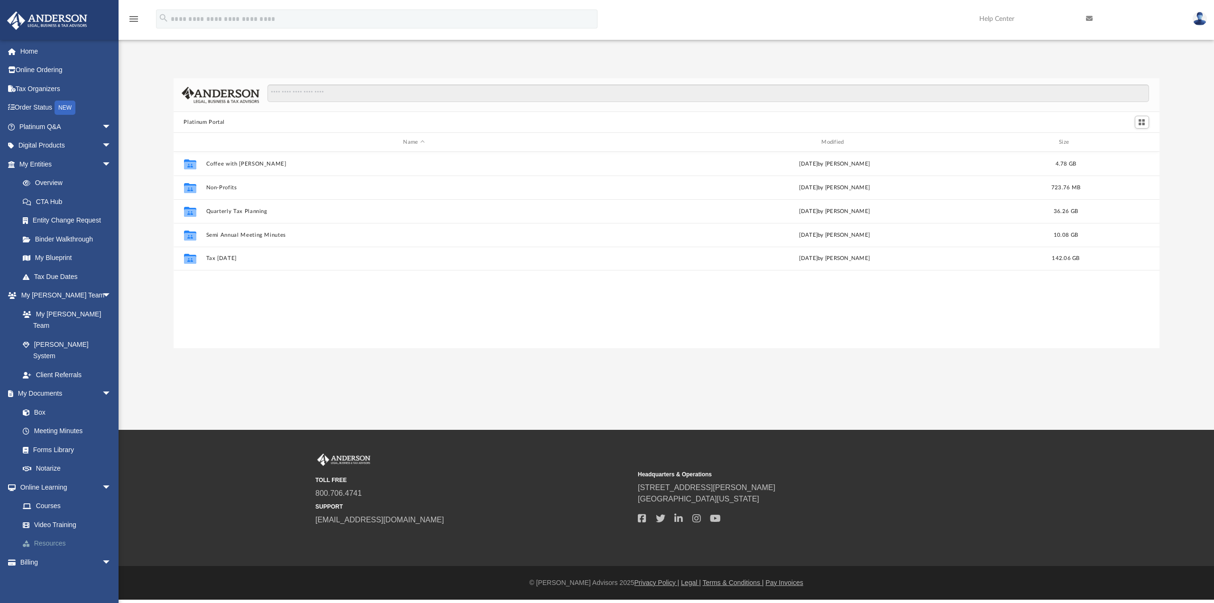
click at [55, 534] on link "Resources" at bounding box center [69, 543] width 112 height 19
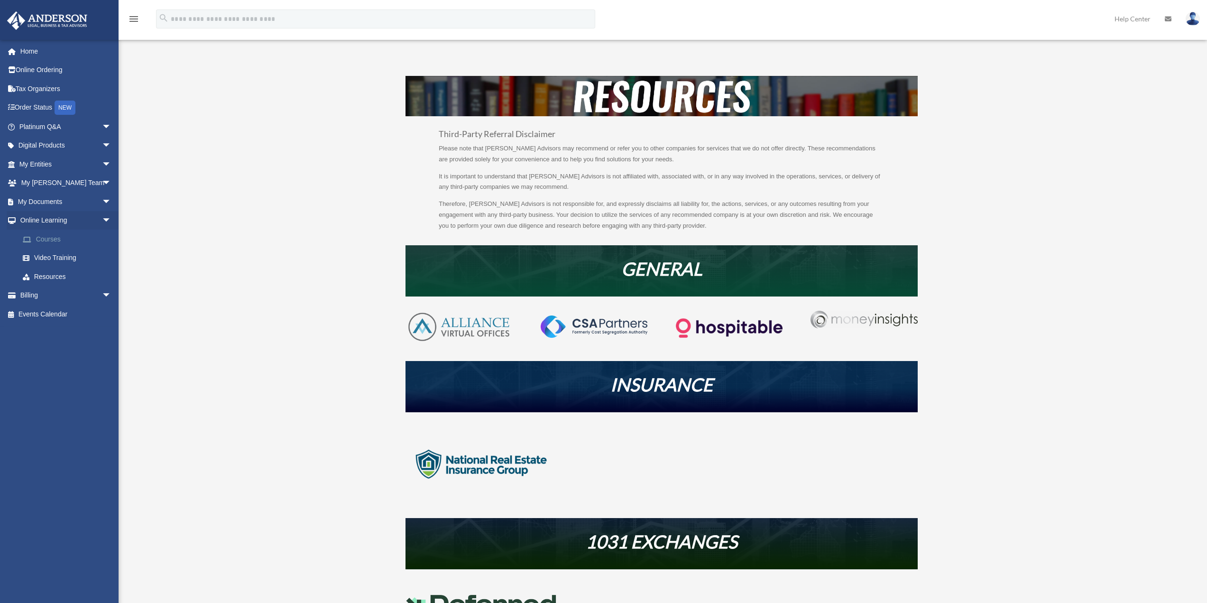
click at [44, 239] on link "Courses" at bounding box center [69, 238] width 112 height 19
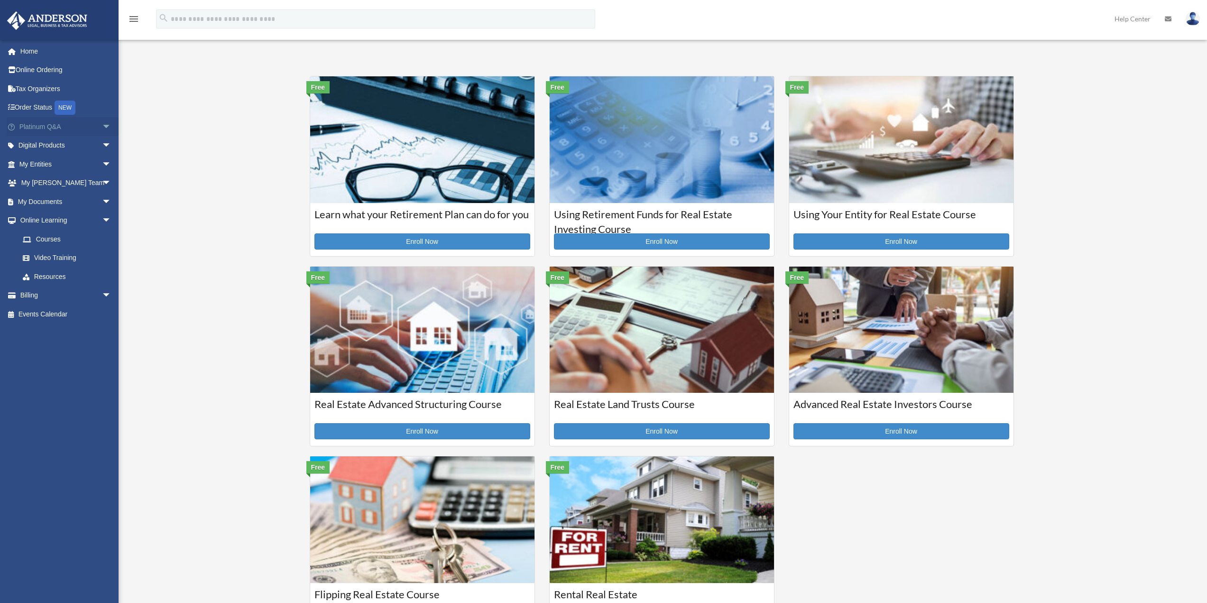
click at [52, 127] on link "Platinum Q&A arrow_drop_down" at bounding box center [66, 126] width 119 height 19
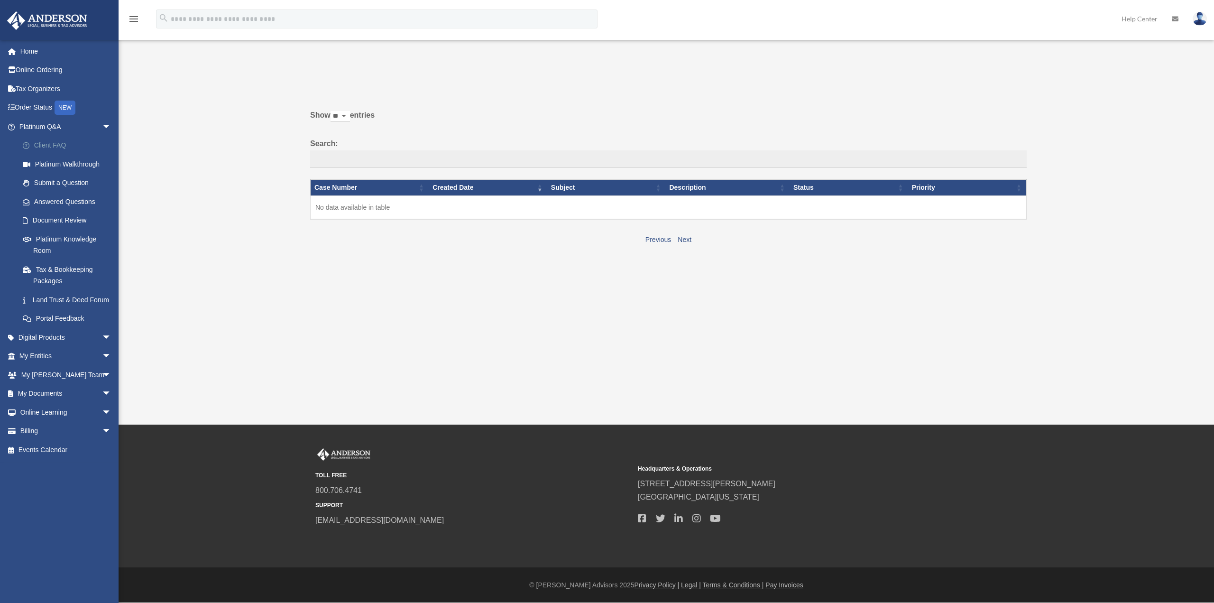
click at [60, 143] on link "Client FAQ" at bounding box center [69, 145] width 112 height 19
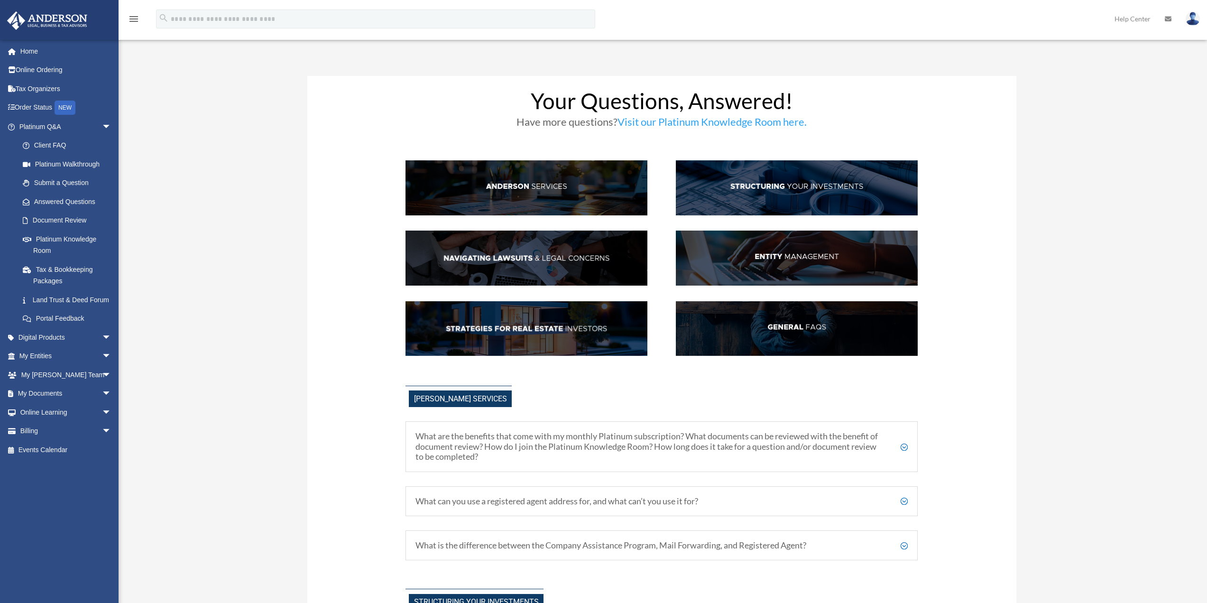
click at [819, 189] on img at bounding box center [797, 187] width 242 height 55
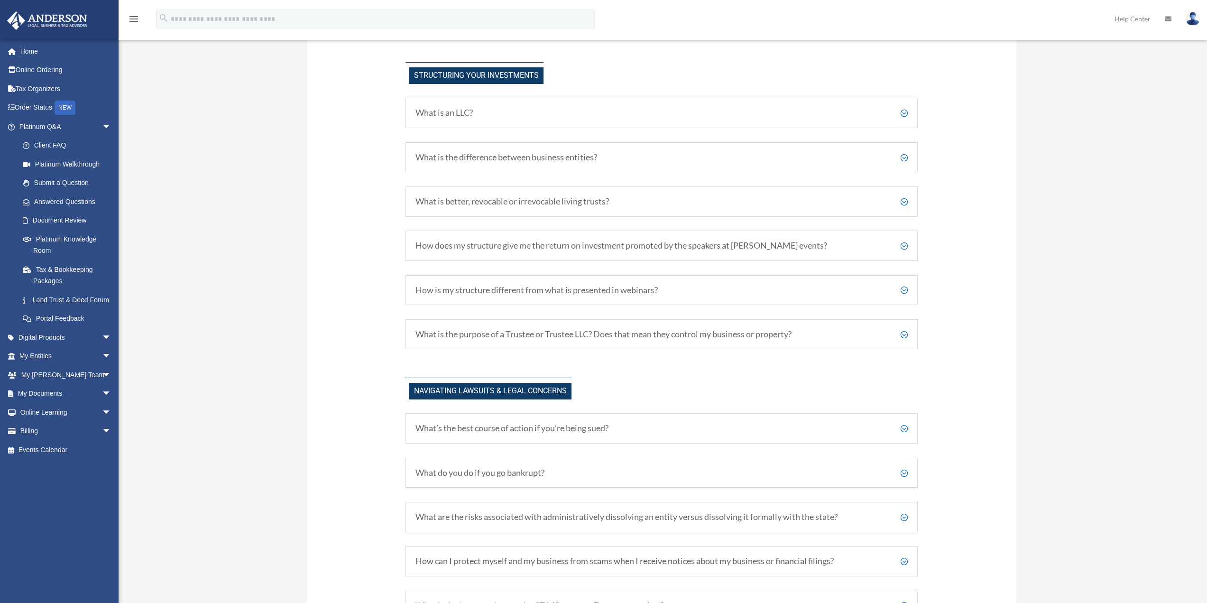
scroll to position [532, 0]
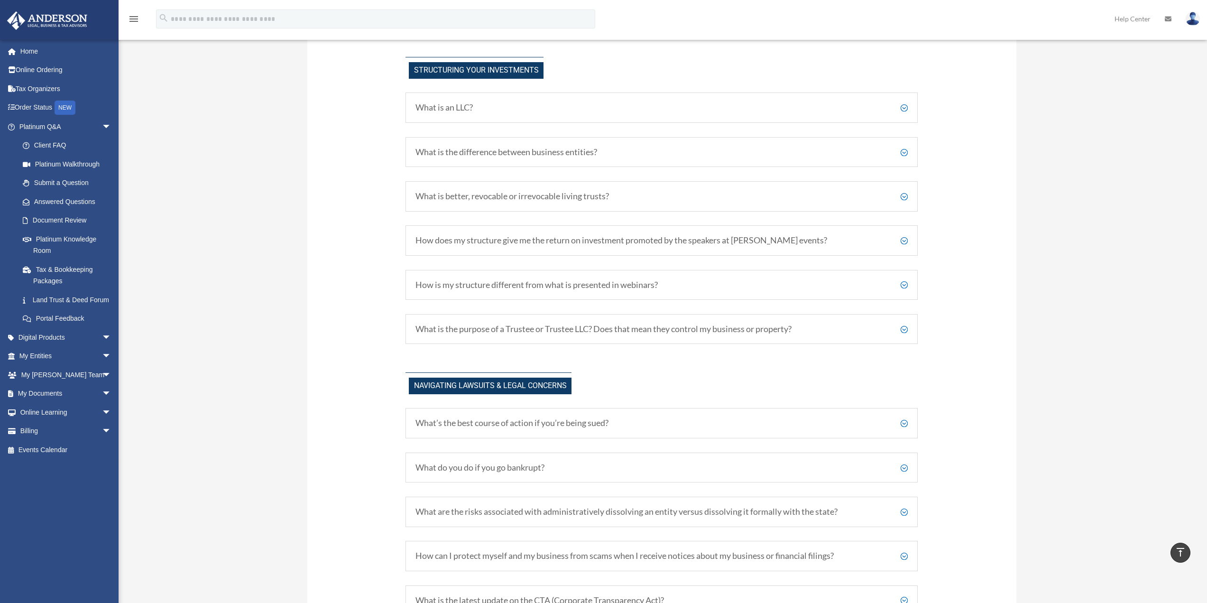
click at [455, 156] on h5 "What is the difference between business entities?" at bounding box center [661, 152] width 492 height 10
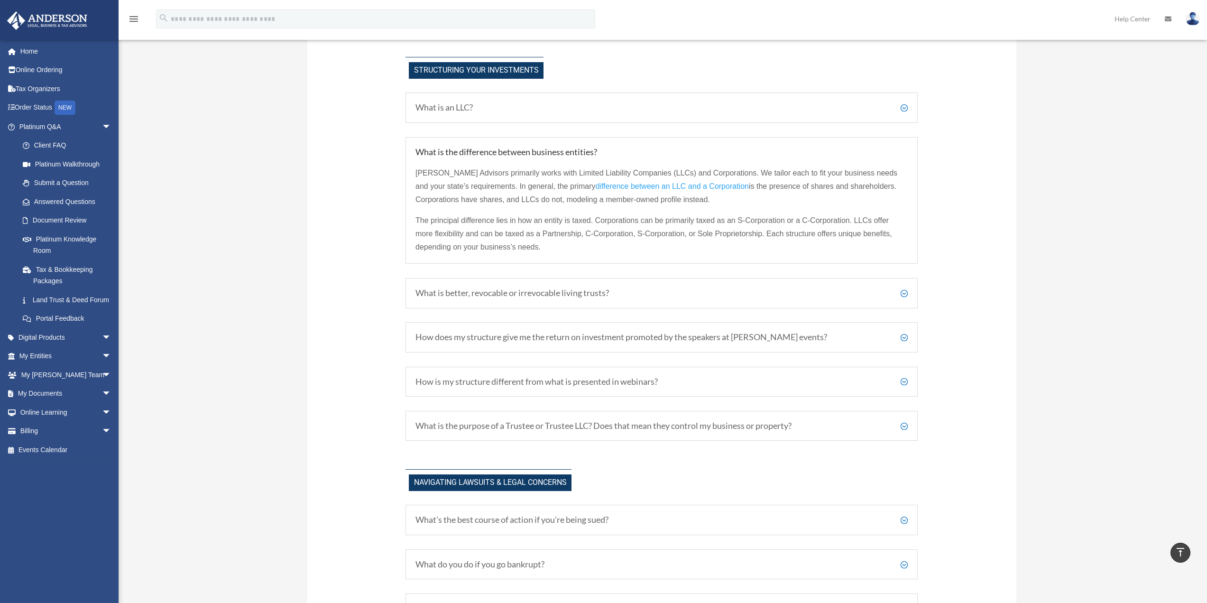
click at [550, 296] on h5 "What is better, revocable or irrevocable living trusts?" at bounding box center [661, 293] width 492 height 10
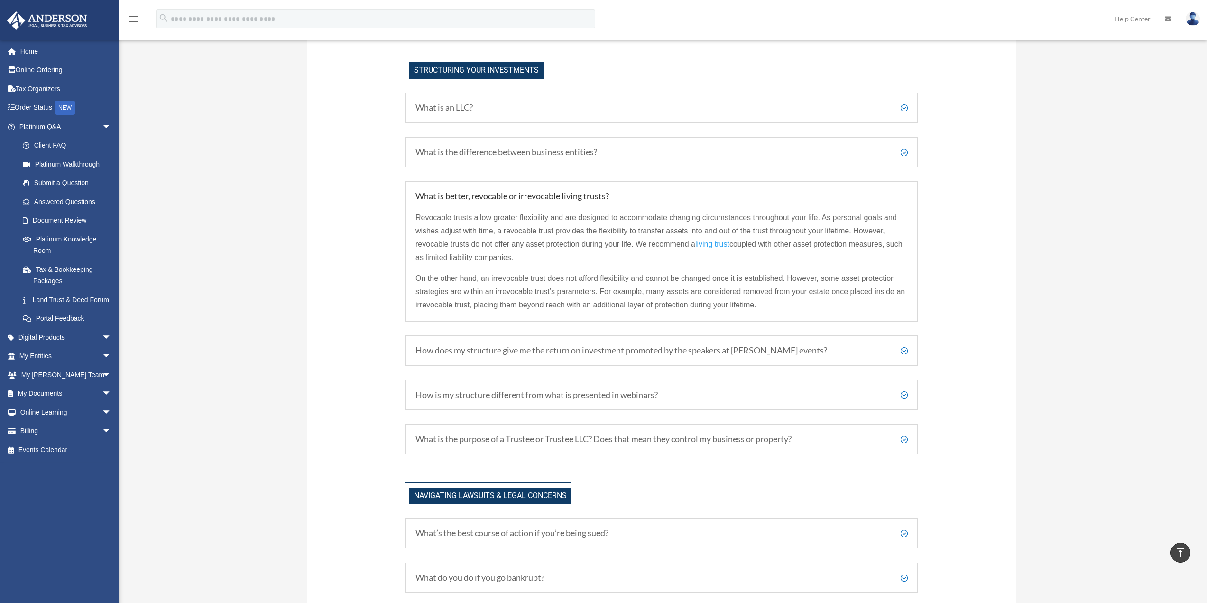
click at [498, 350] on h5 "How does my structure give me the return on investment promoted by the speakers…" at bounding box center [661, 350] width 492 height 10
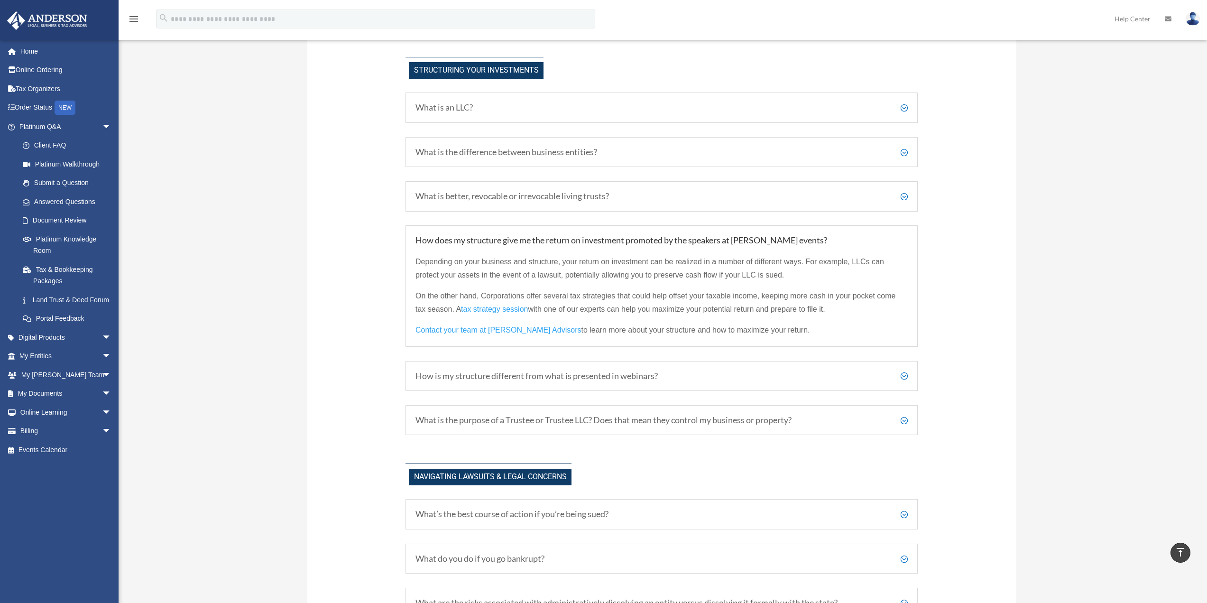
click at [549, 377] on h5 "How is my structure different from what is presented in webinars?" at bounding box center [661, 376] width 492 height 10
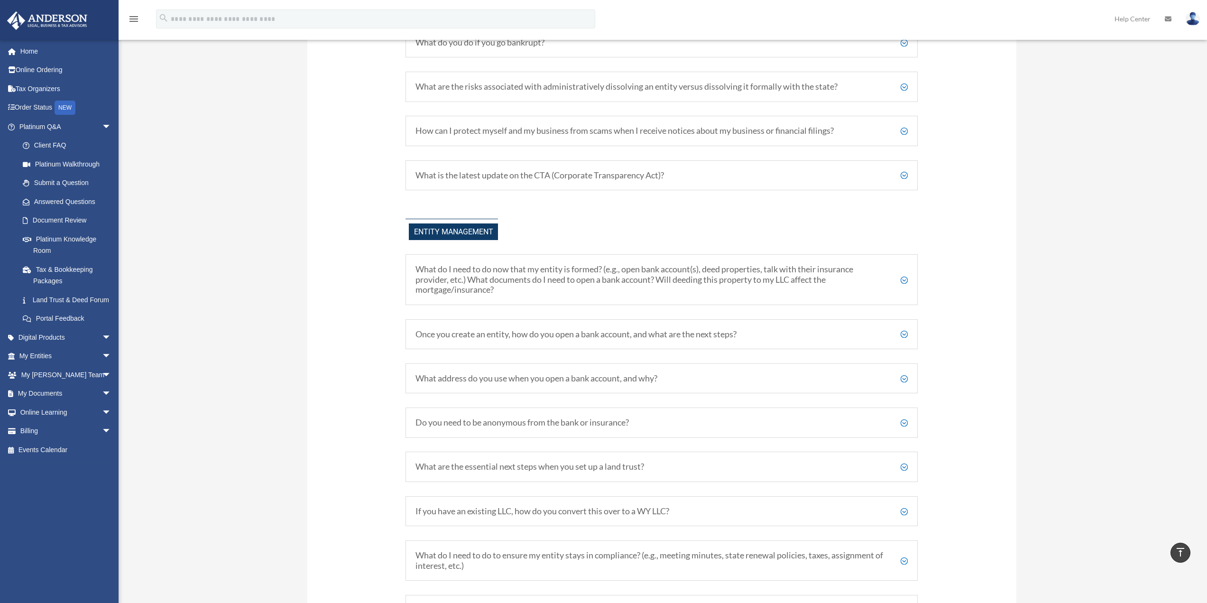
scroll to position [1101, 0]
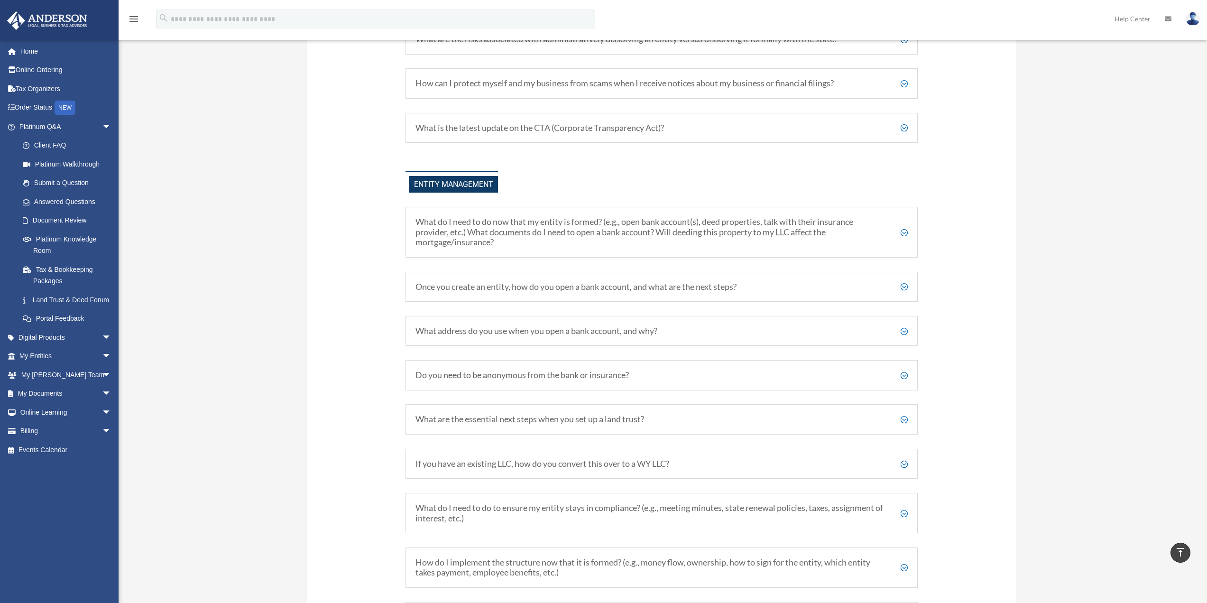
click at [550, 285] on h5 "Once you create an entity, how do you open a bank account, and what are the nex…" at bounding box center [661, 287] width 492 height 10
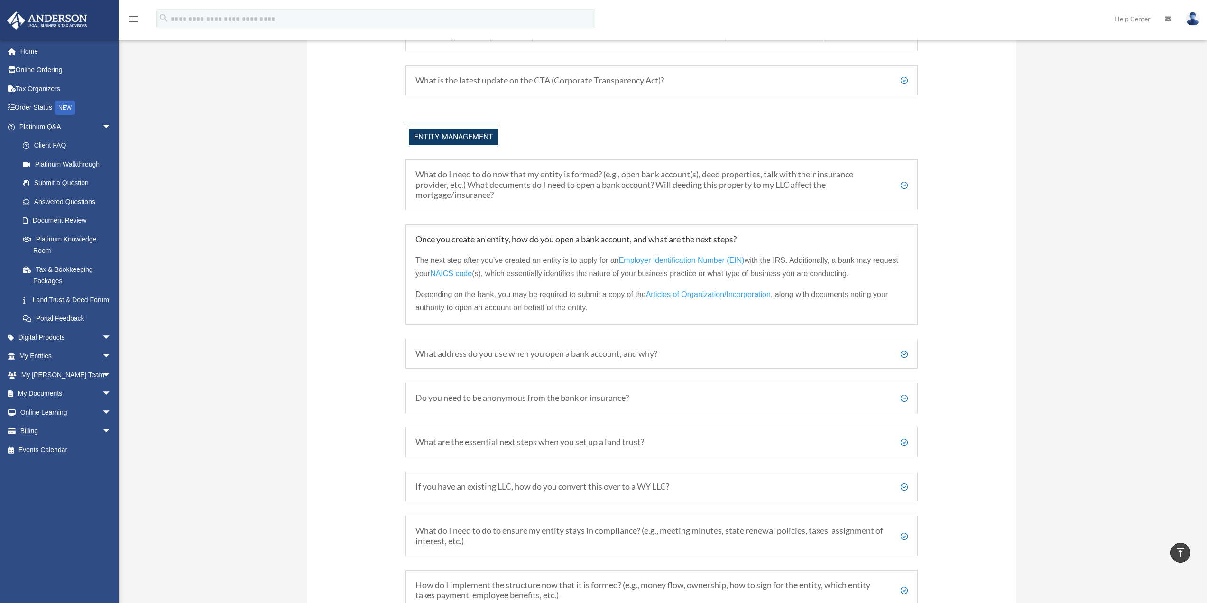
scroll to position [1195, 0]
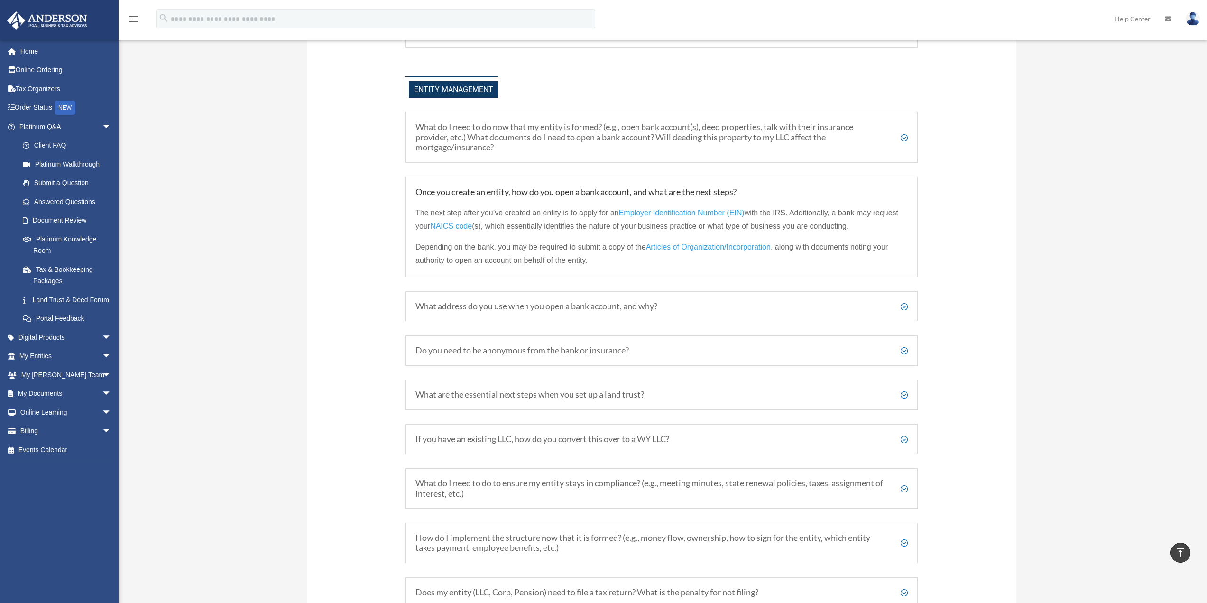
click at [549, 309] on h5 "What address do you use when you open a bank account, and why?" at bounding box center [661, 306] width 492 height 10
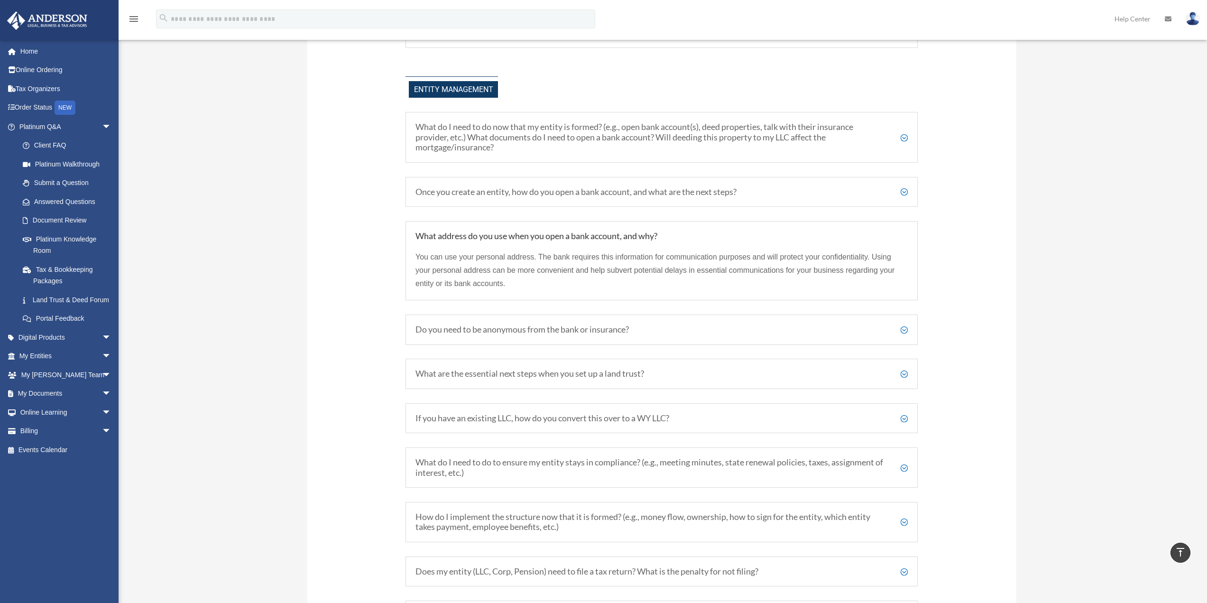
click at [571, 332] on h5 "Do you need to be anonymous from the bank or insurance?" at bounding box center [661, 329] width 492 height 10
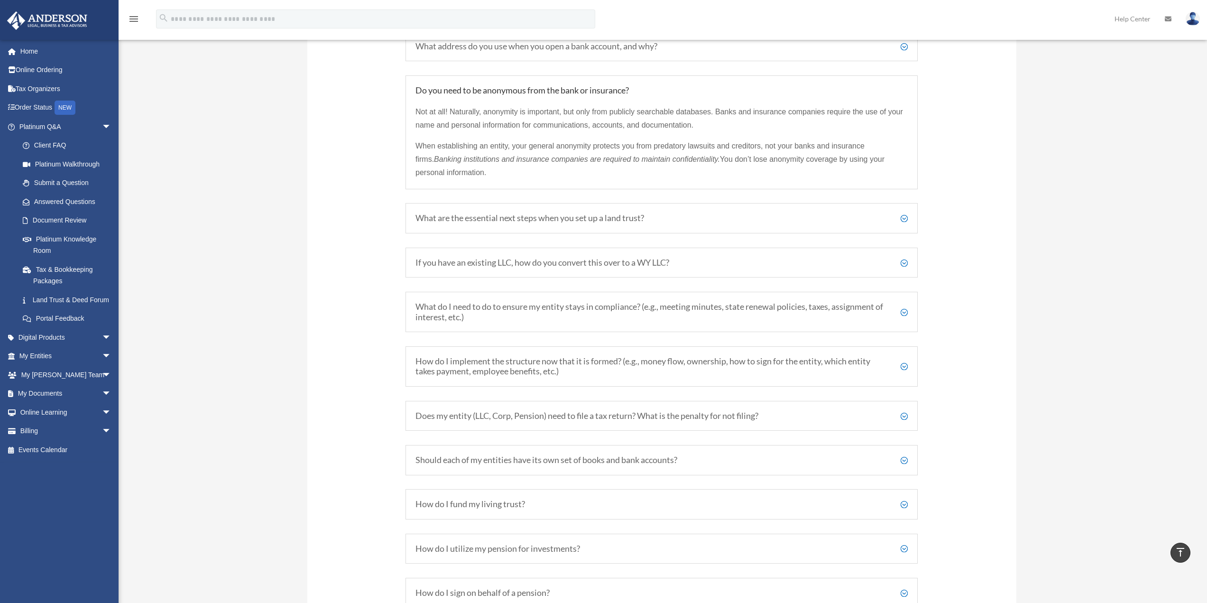
scroll to position [1432, 0]
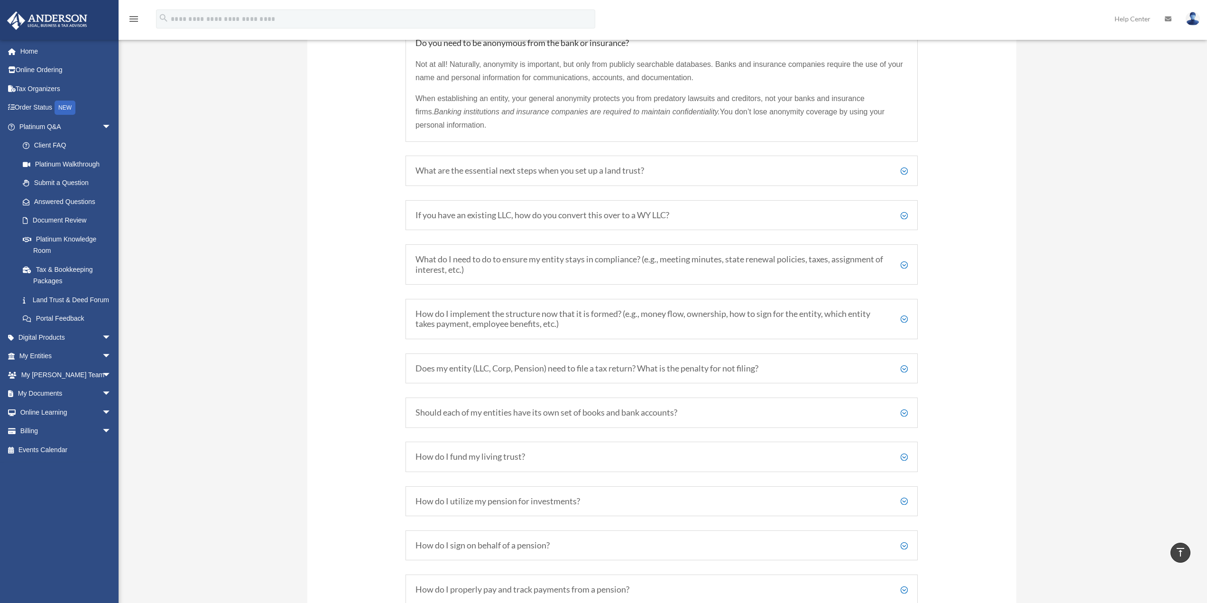
click at [634, 220] on h5 "If you have an existing LLC, how do you convert this over to a WY LLC?" at bounding box center [661, 215] width 492 height 10
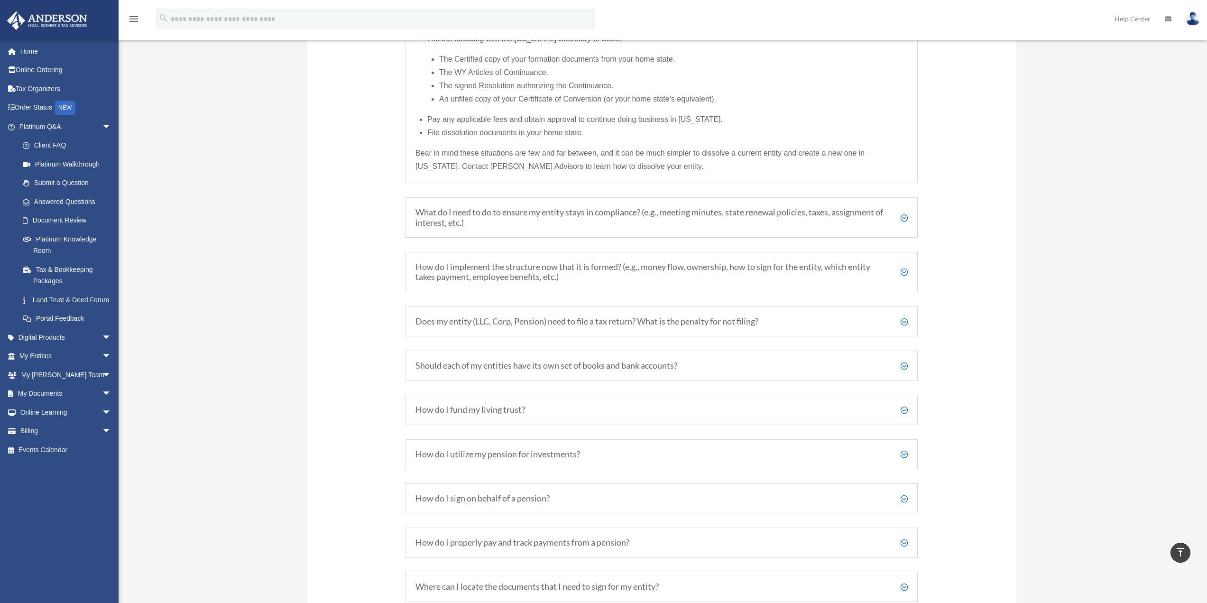
scroll to position [1669, 0]
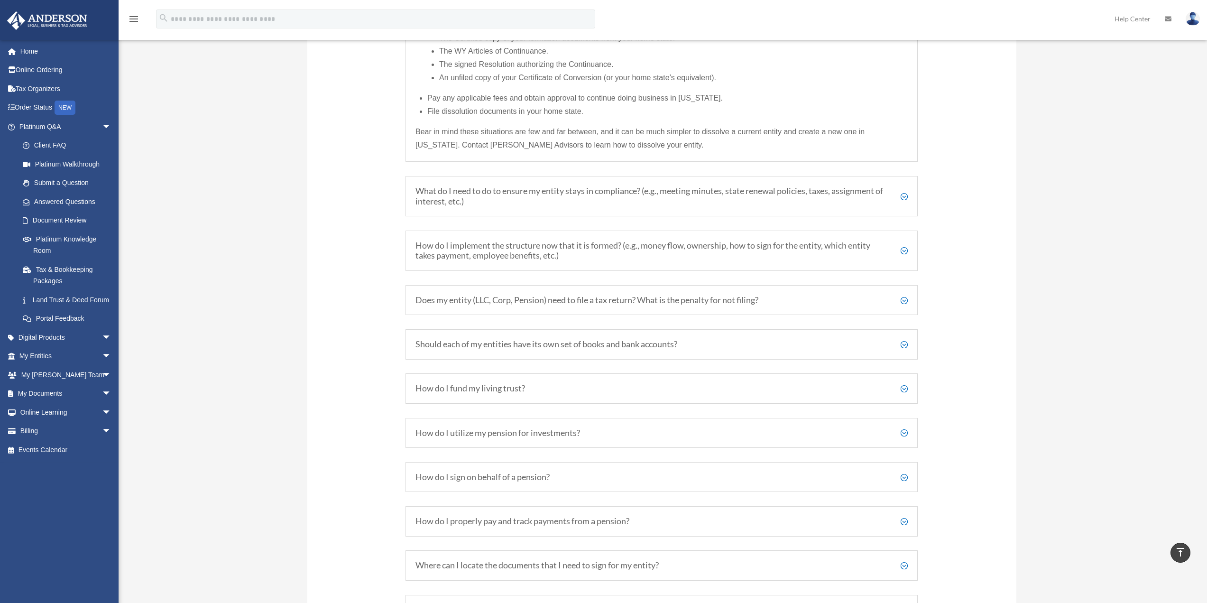
click at [548, 201] on h5 "What do I need to do to ensure my entity stays in compliance? (e.g., meeting mi…" at bounding box center [661, 196] width 492 height 20
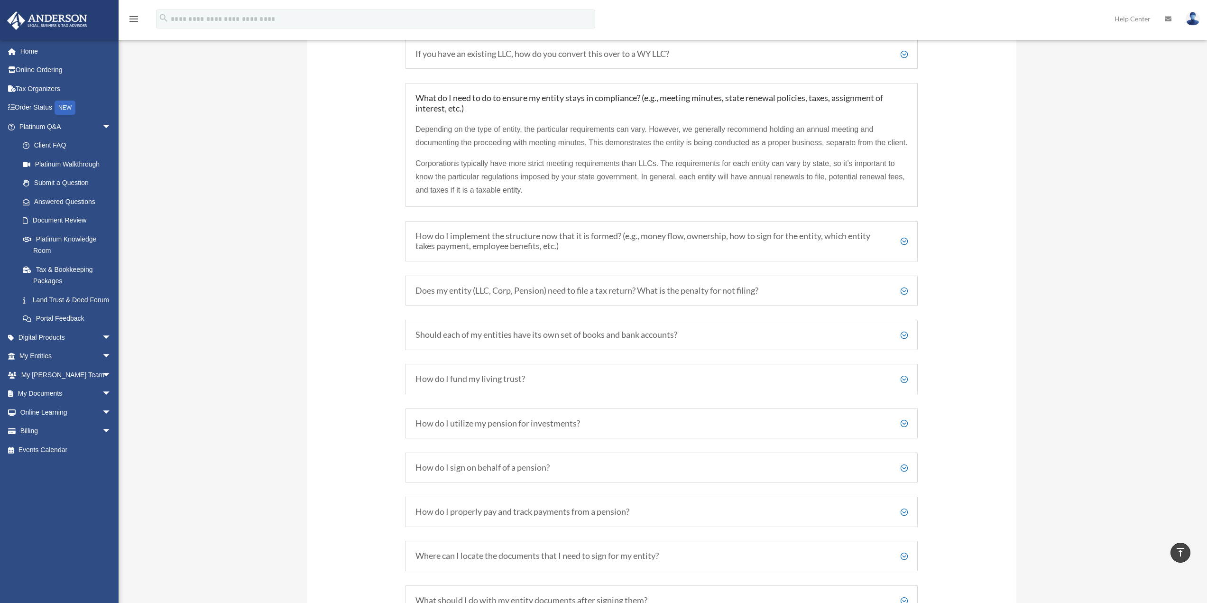
scroll to position [1544, 0]
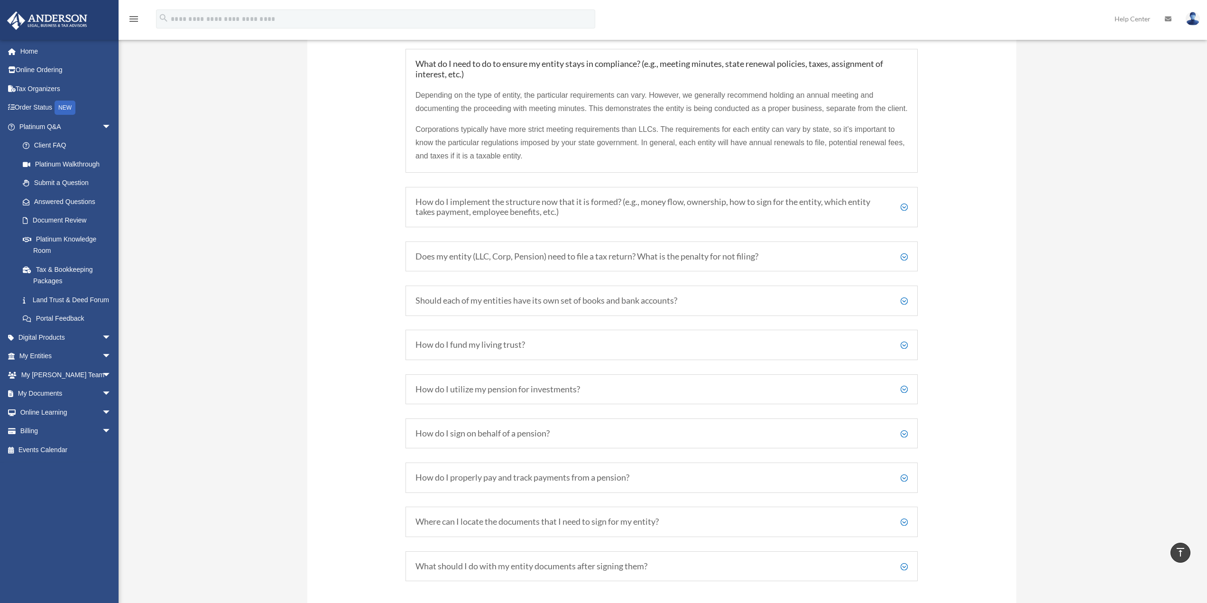
click at [644, 216] on h5 "How do I implement the structure now that it is formed? (e.g., money flow, owne…" at bounding box center [661, 207] width 492 height 20
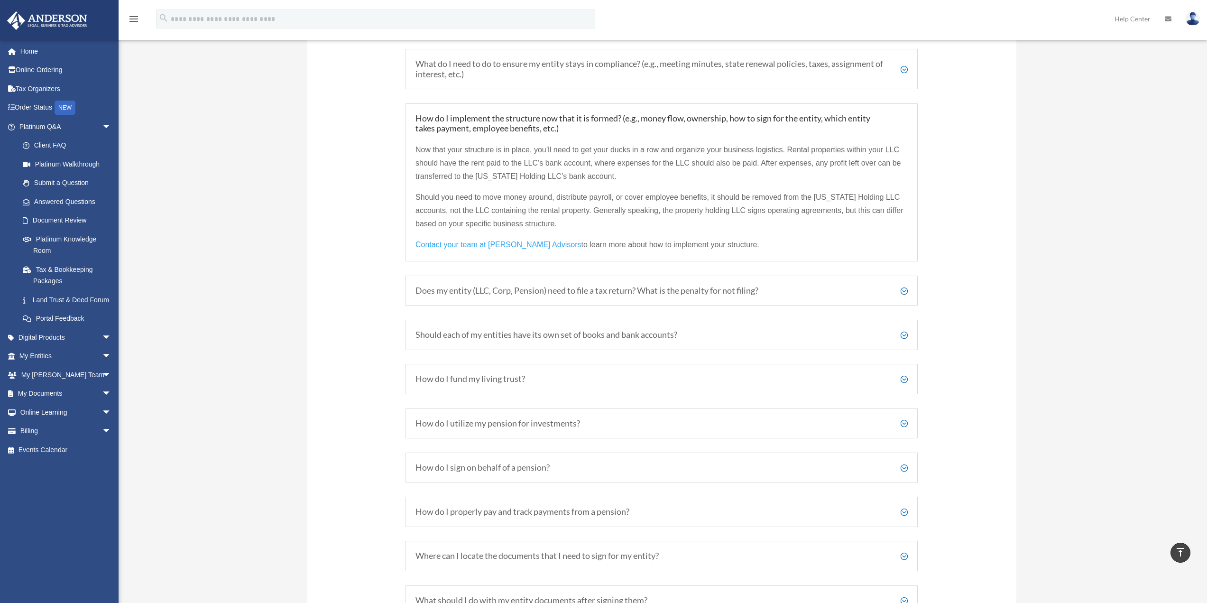
scroll to position [1592, 0]
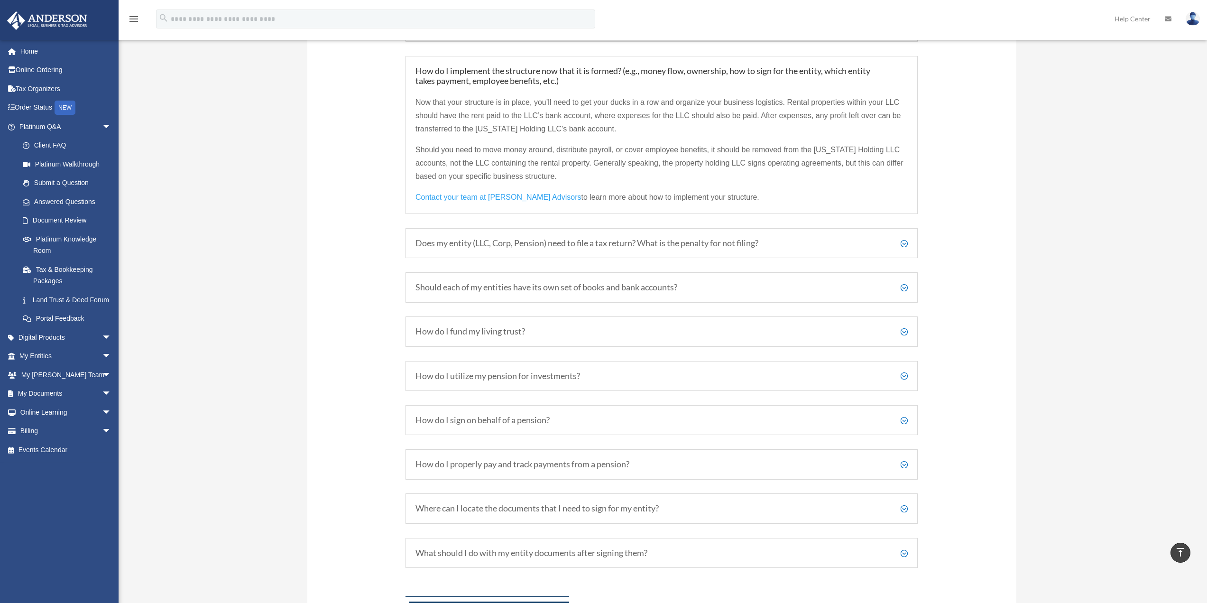
click at [903, 244] on h5 "Does my entity (LLC, Corp, Pension) need to file a tax return? What is the pena…" at bounding box center [661, 243] width 492 height 10
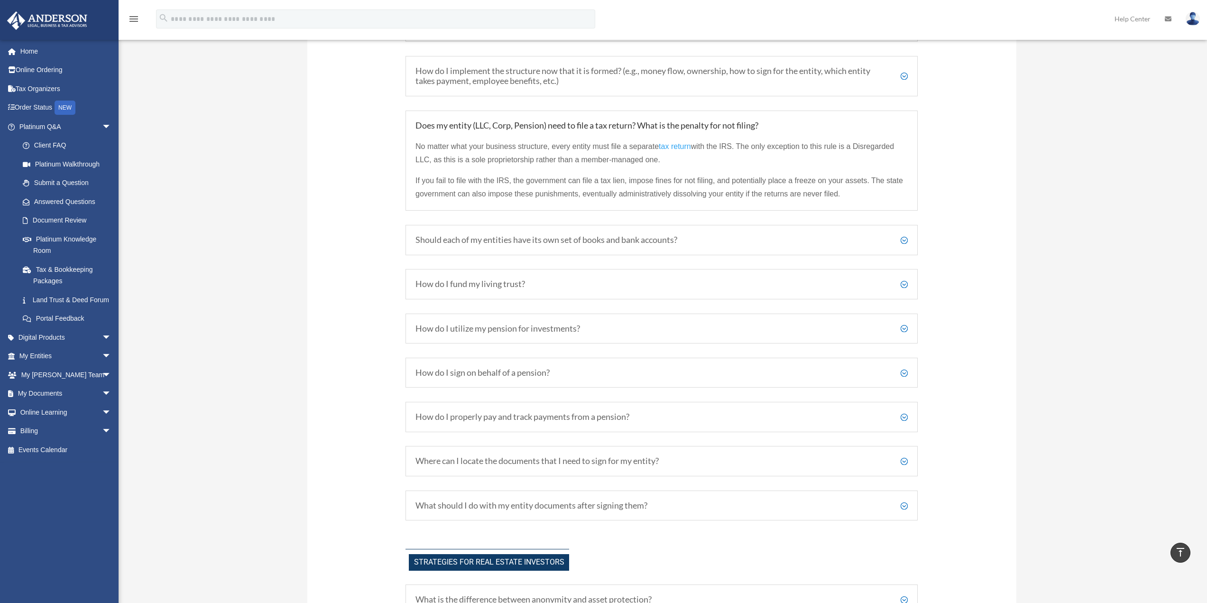
click at [902, 239] on h5 "Should each of my entities have its own set of books and bank accounts?" at bounding box center [661, 240] width 492 height 10
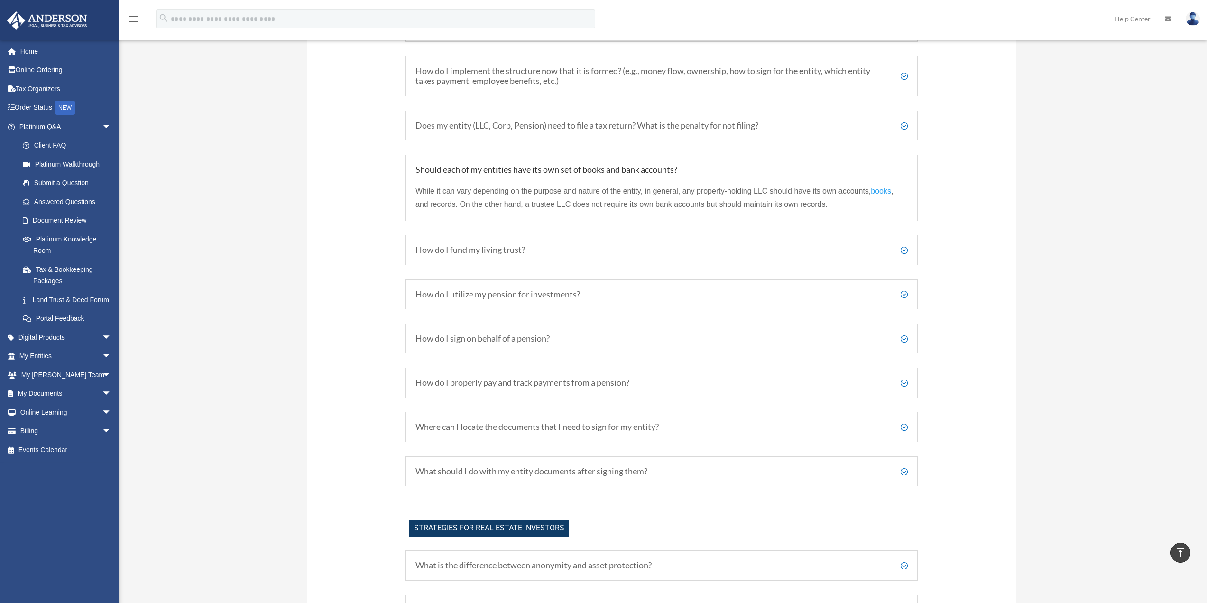
click at [905, 250] on h5 "How do I fund my living trust?" at bounding box center [661, 250] width 492 height 10
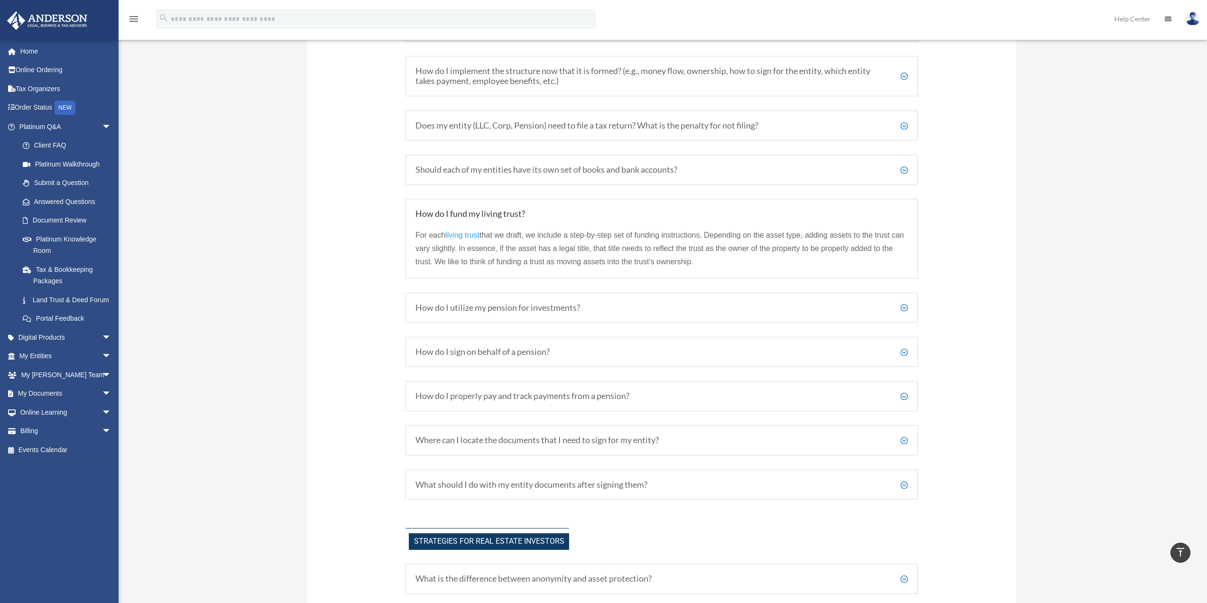
click at [904, 307] on h5 "How do I utilize my pension for investments?" at bounding box center [661, 308] width 492 height 10
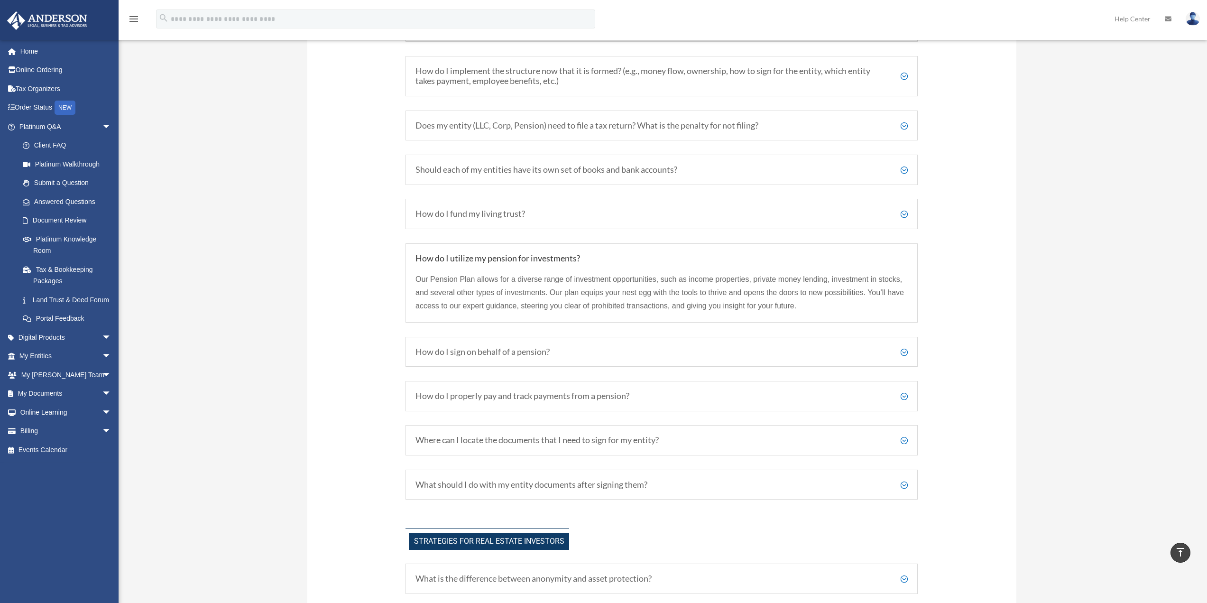
click at [903, 351] on h5 "How do I sign on behalf of a pension?" at bounding box center [661, 352] width 492 height 10
click at [903, 351] on h5 "How do I sign on behalf of a pension?" at bounding box center [661, 351] width 492 height 10
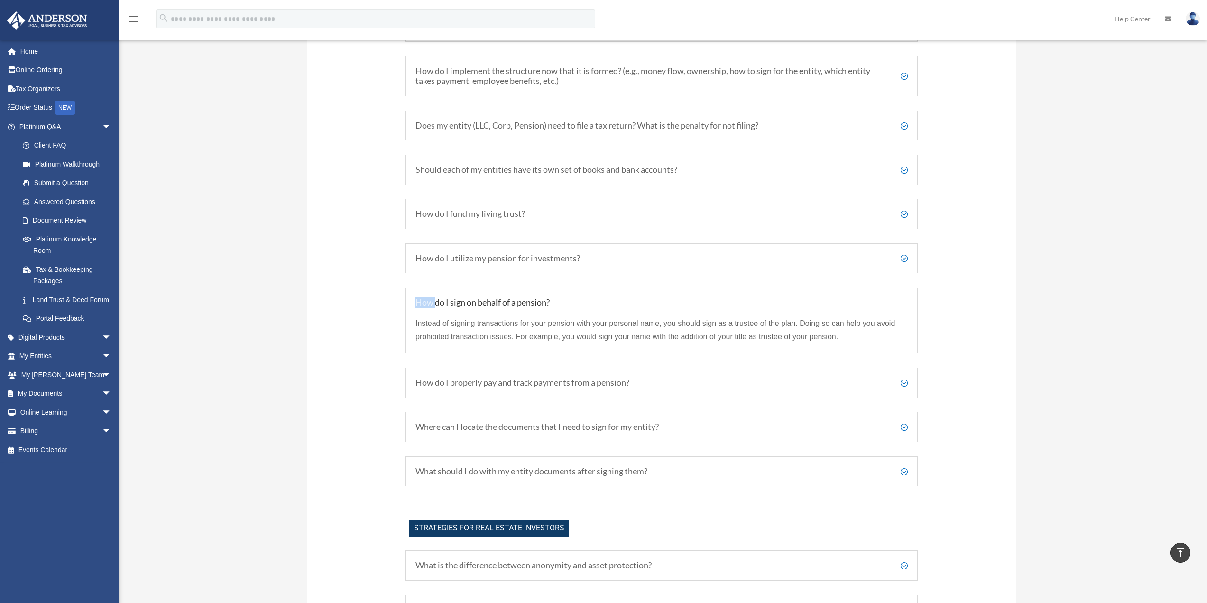
scroll to position [1639, 0]
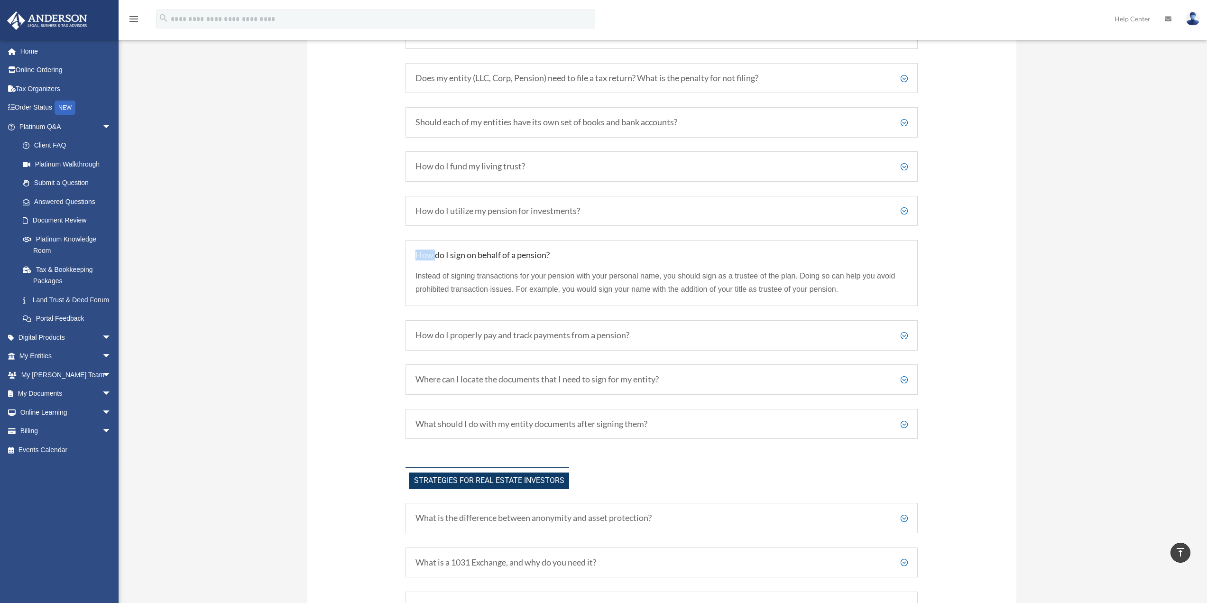
click at [902, 335] on h5 "How do I properly pay and track payments from a pension?" at bounding box center [661, 335] width 492 height 10
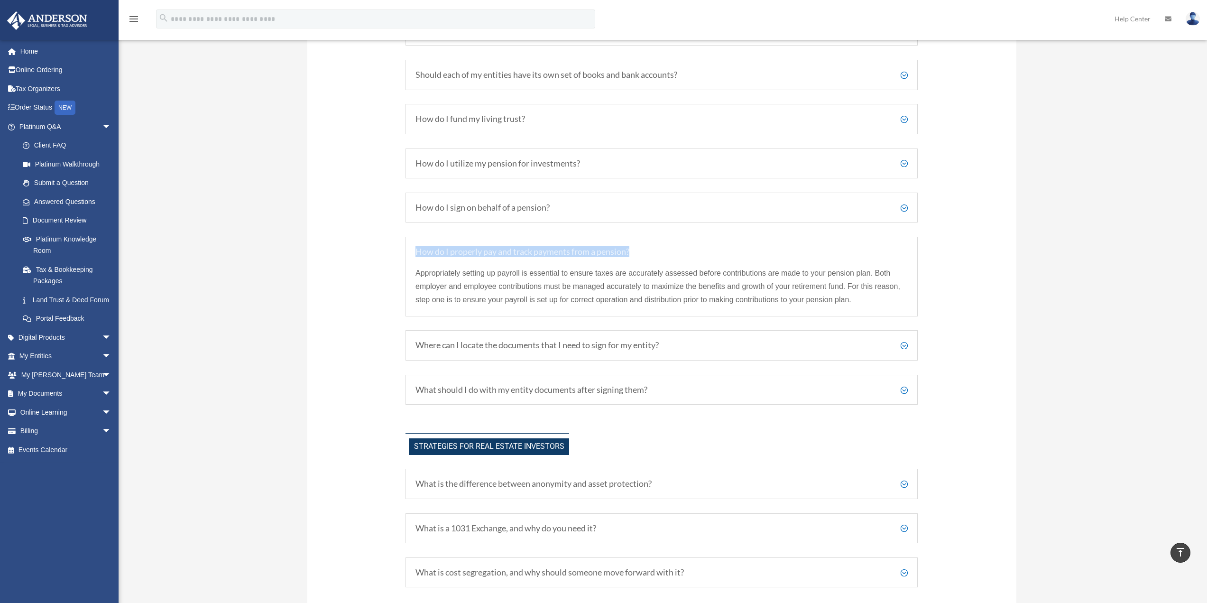
scroll to position [1734, 0]
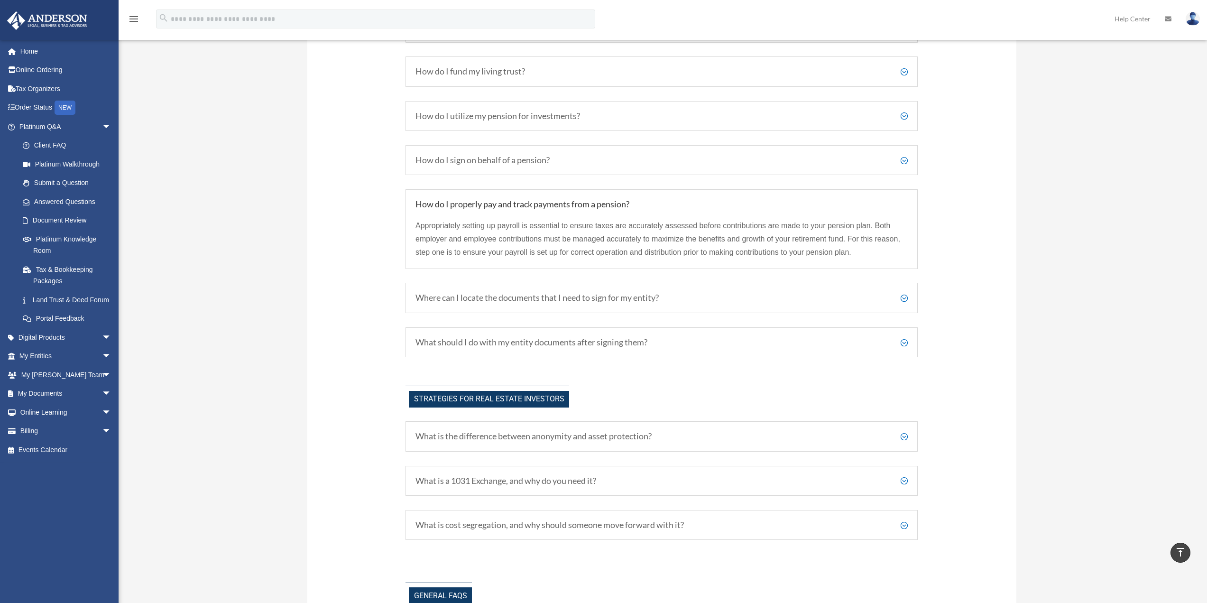
click at [904, 298] on h5 "Where can I locate the documents that I need to sign for my entity?" at bounding box center [661, 298] width 492 height 10
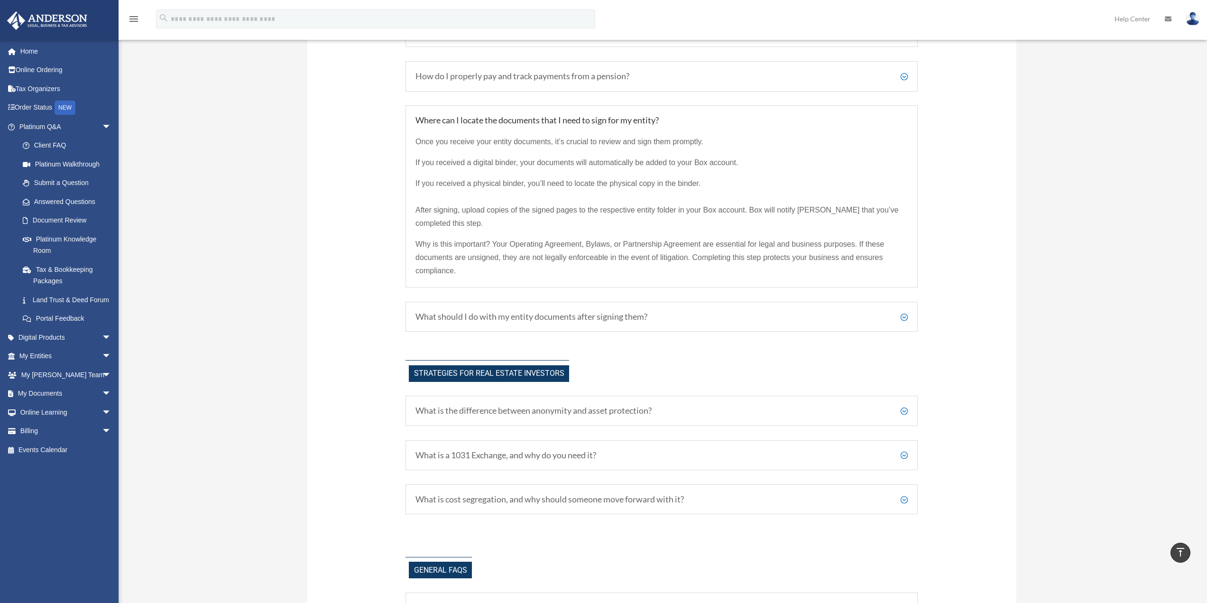
scroll to position [1876, 0]
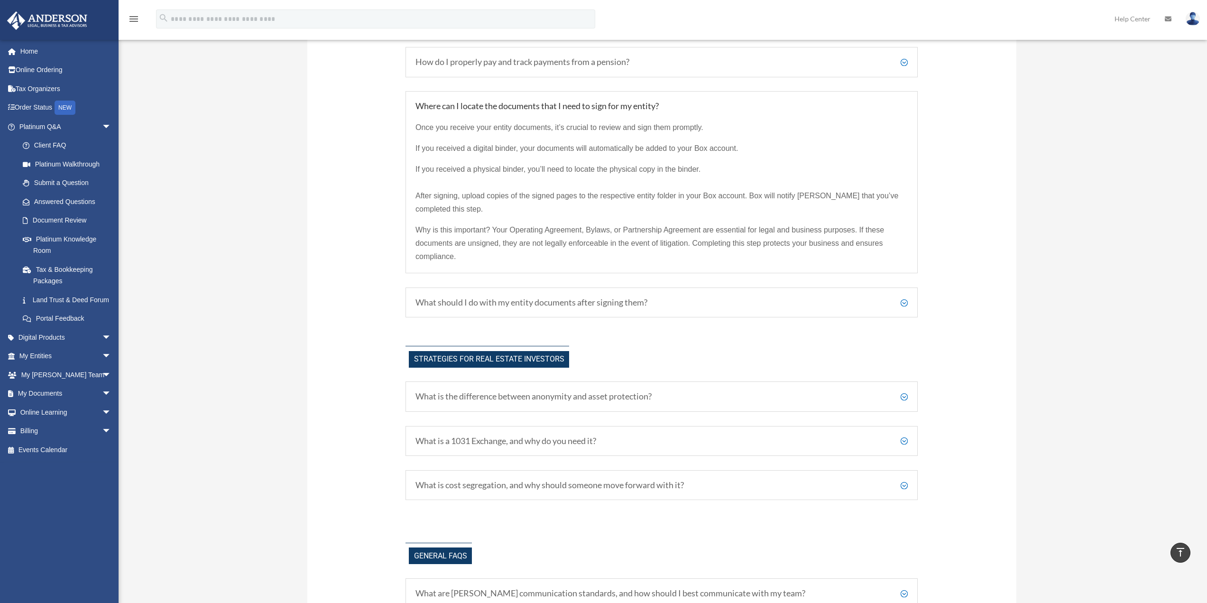
click at [903, 301] on h5 "What should I do with my entity documents after signing them?" at bounding box center [661, 302] width 492 height 10
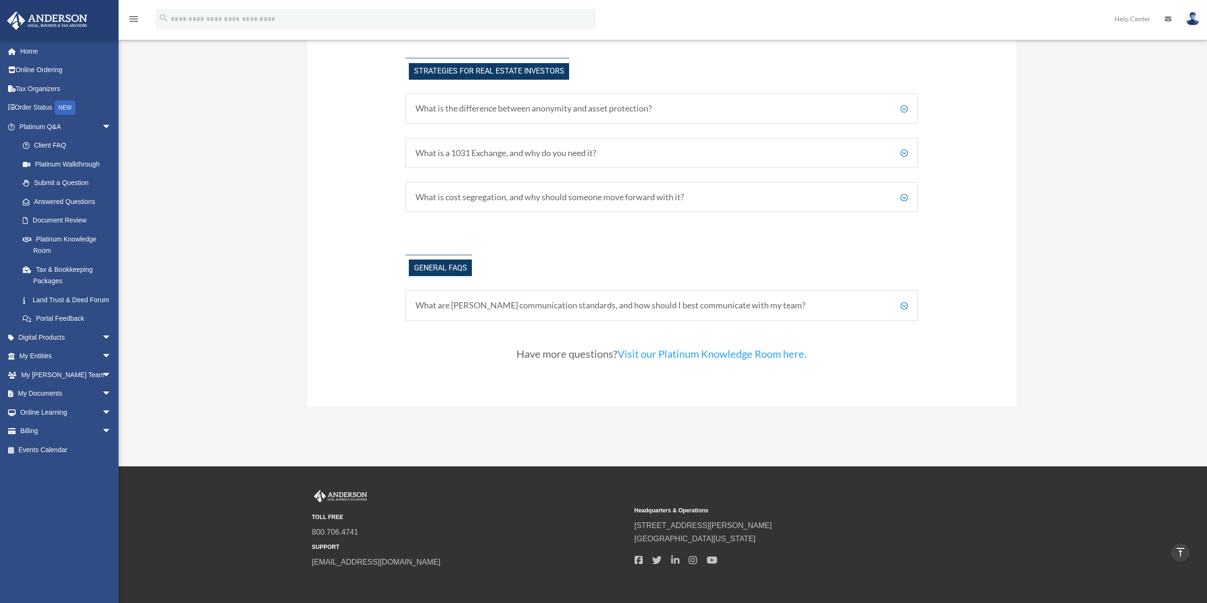
scroll to position [2018, 0]
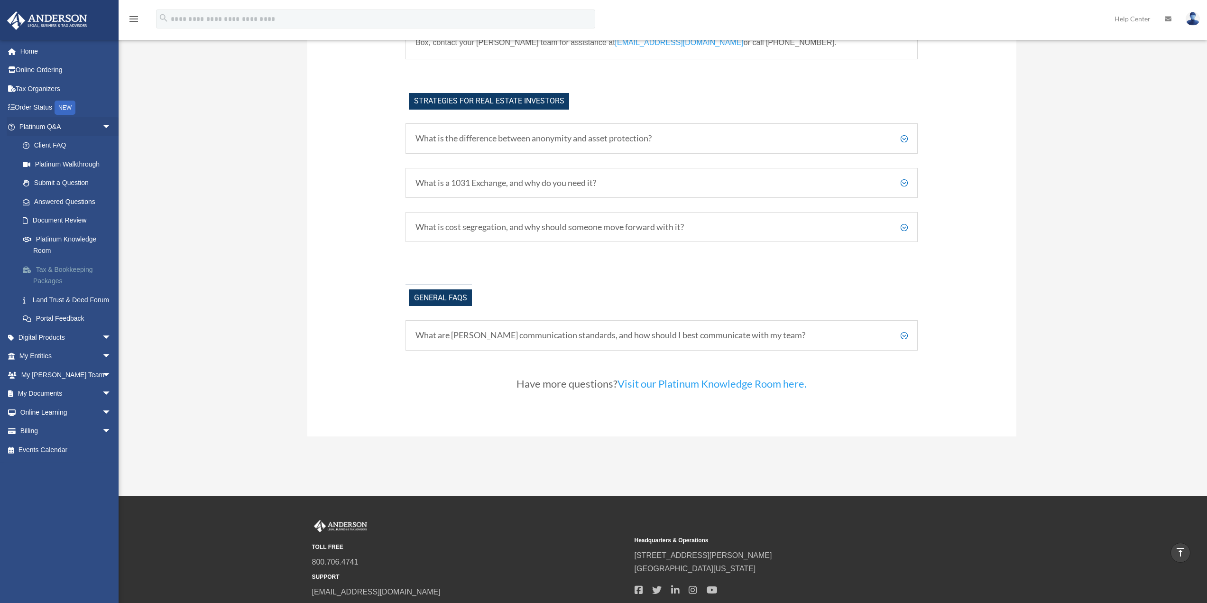
click at [49, 268] on link "Tax & Bookkeeping Packages" at bounding box center [69, 275] width 112 height 30
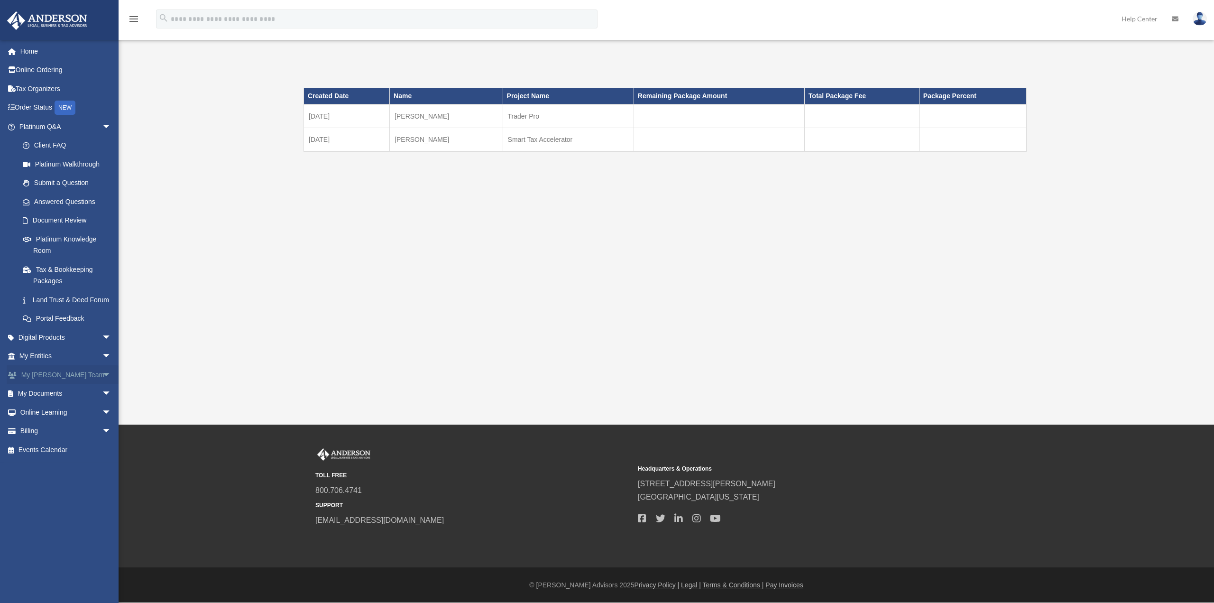
click at [72, 384] on link "My [PERSON_NAME] Team arrow_drop_down" at bounding box center [66, 374] width 119 height 19
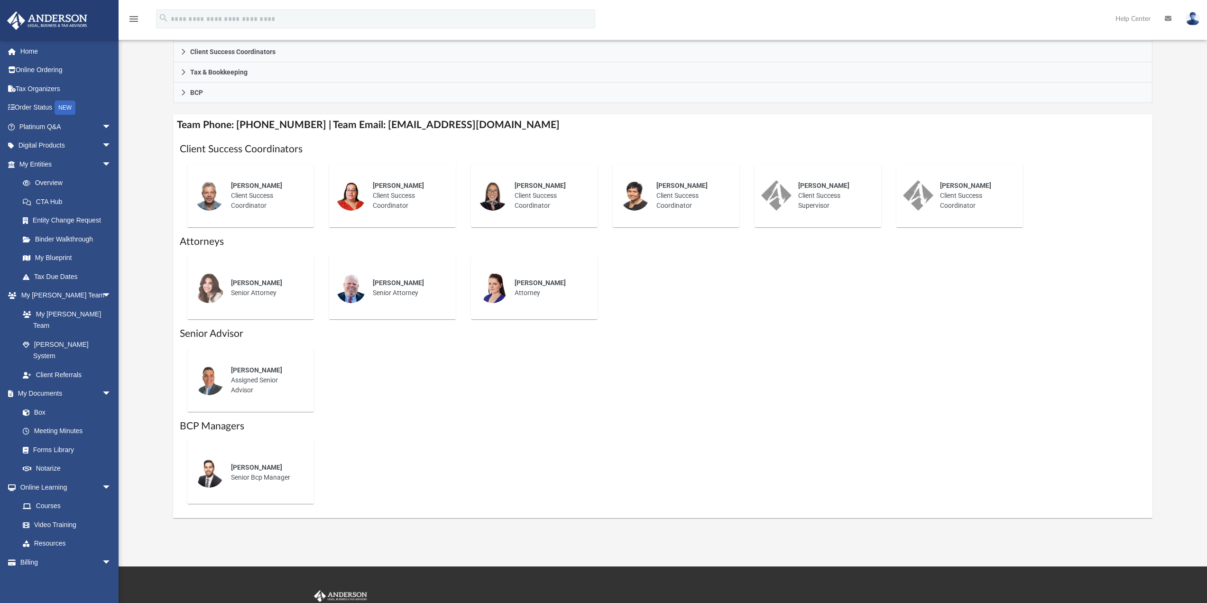
scroll to position [284, 0]
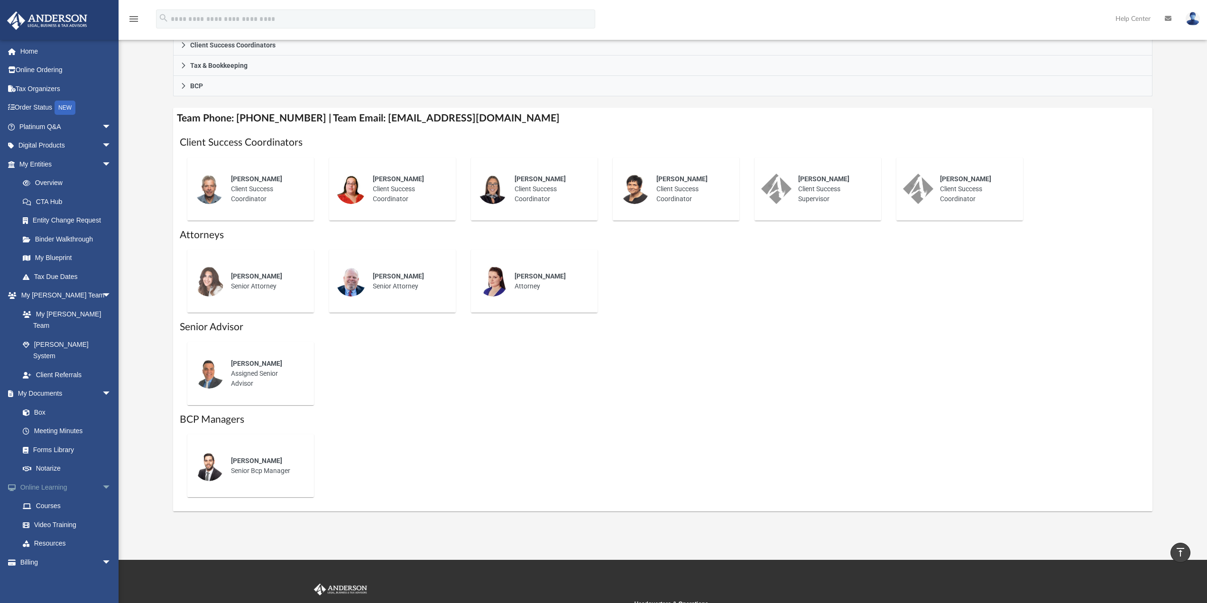
click at [44, 477] on link "Online Learning arrow_drop_down" at bounding box center [66, 486] width 119 height 19
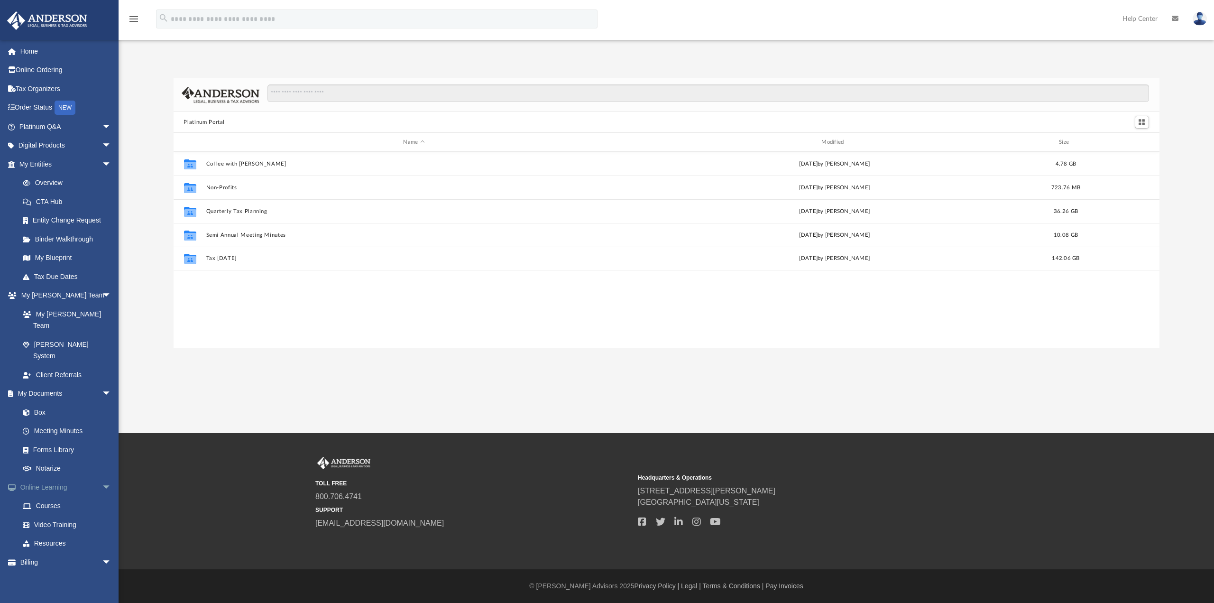
scroll to position [209, 979]
click at [46, 496] on link "Courses" at bounding box center [69, 505] width 112 height 19
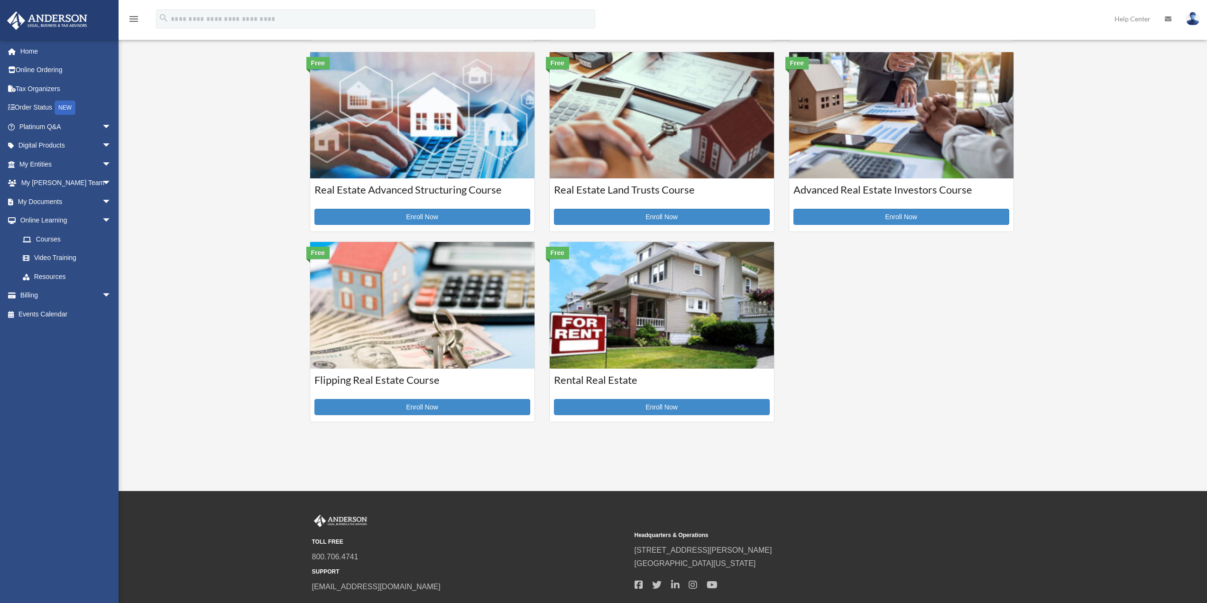
scroll to position [237, 0]
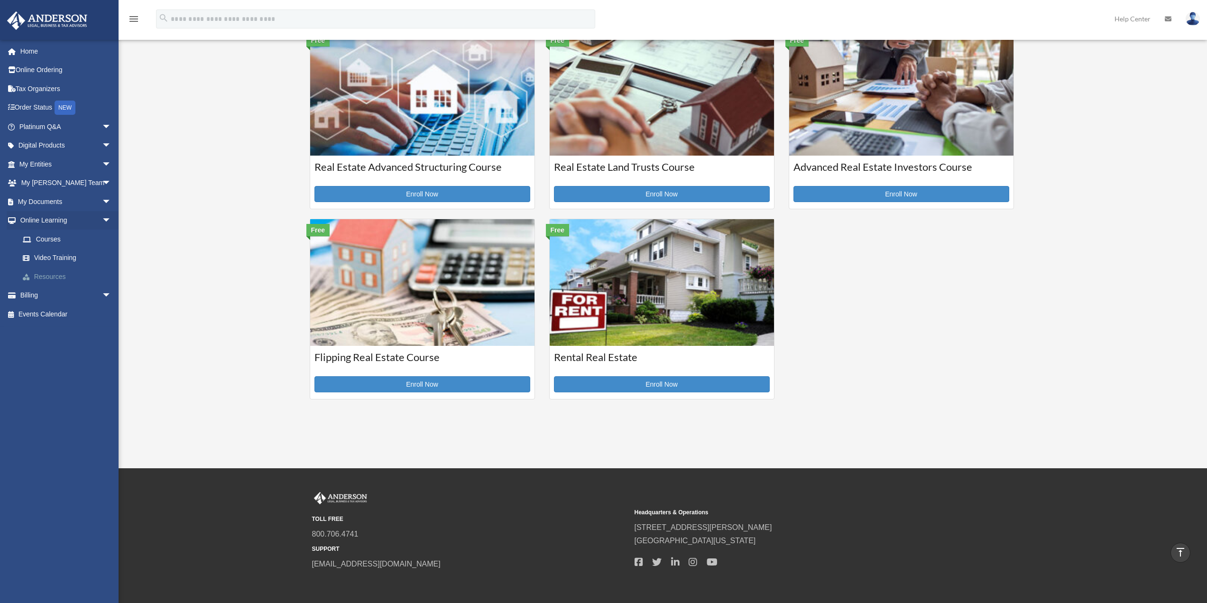
click at [60, 275] on link "Resources" at bounding box center [69, 276] width 112 height 19
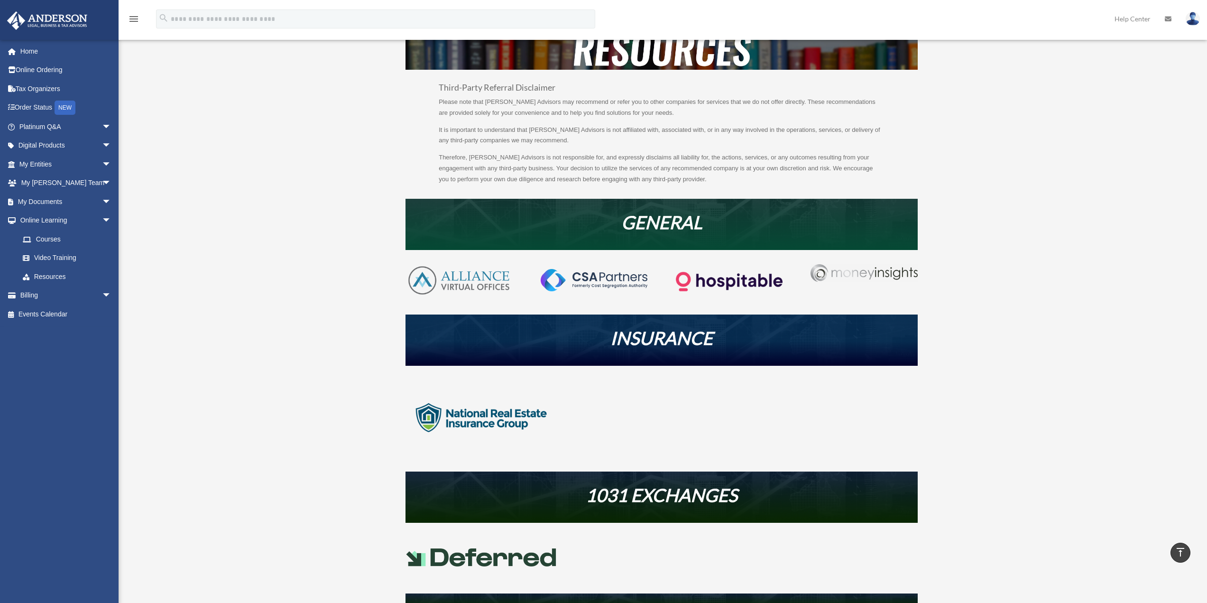
scroll to position [33, 0]
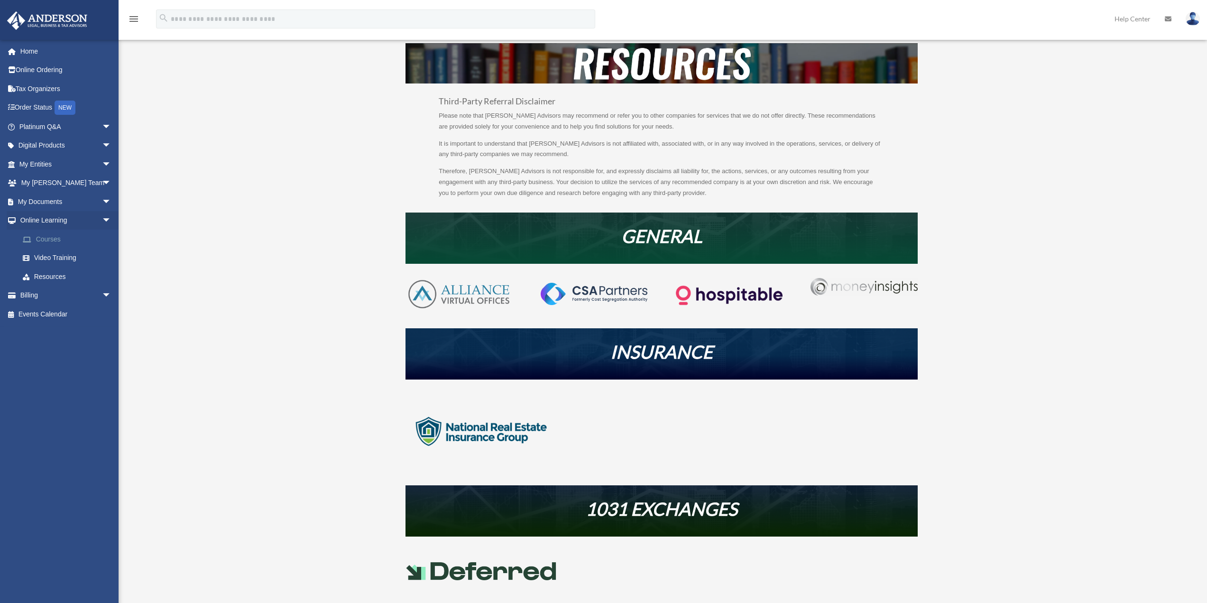
click at [47, 237] on link "Courses" at bounding box center [69, 238] width 112 height 19
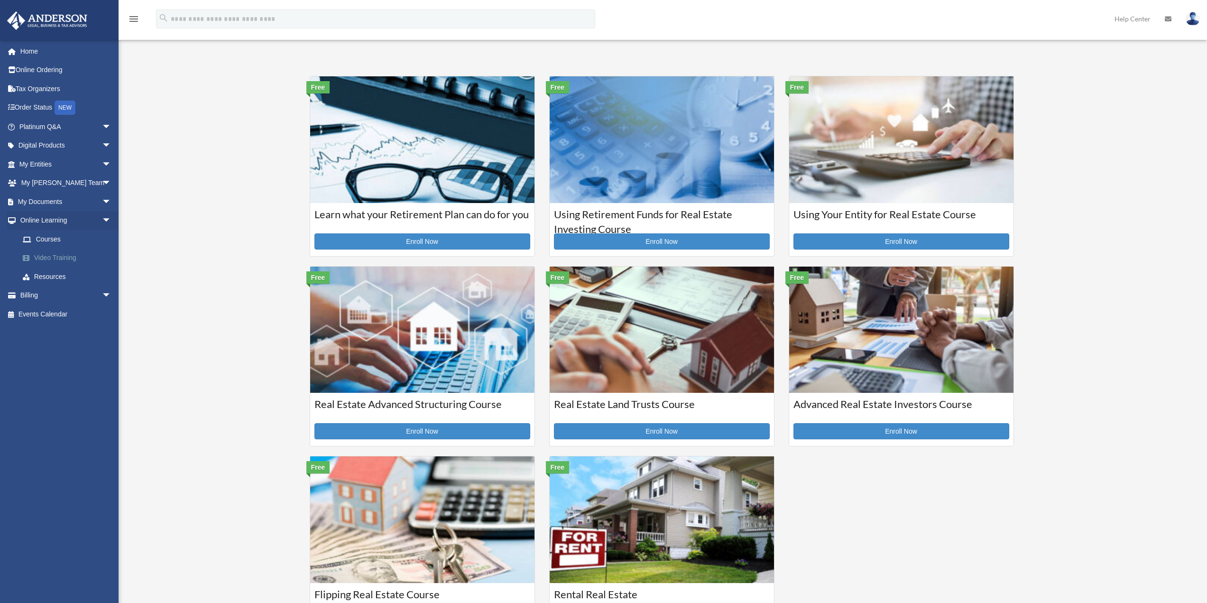
click at [47, 256] on link "Video Training" at bounding box center [69, 257] width 112 height 19
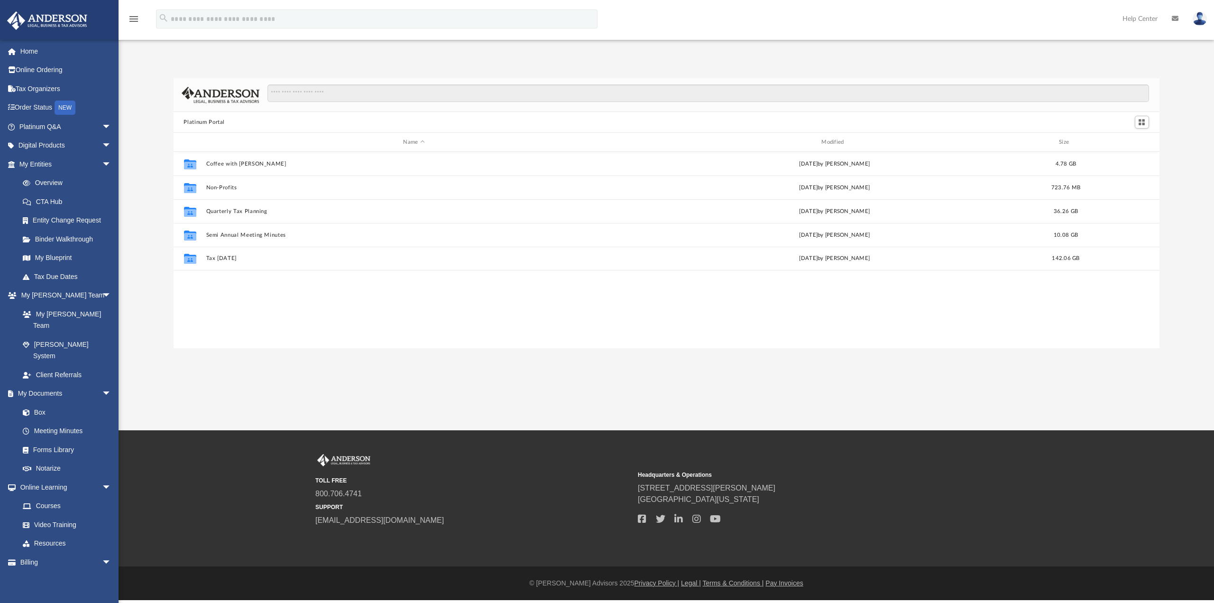
scroll to position [209, 979]
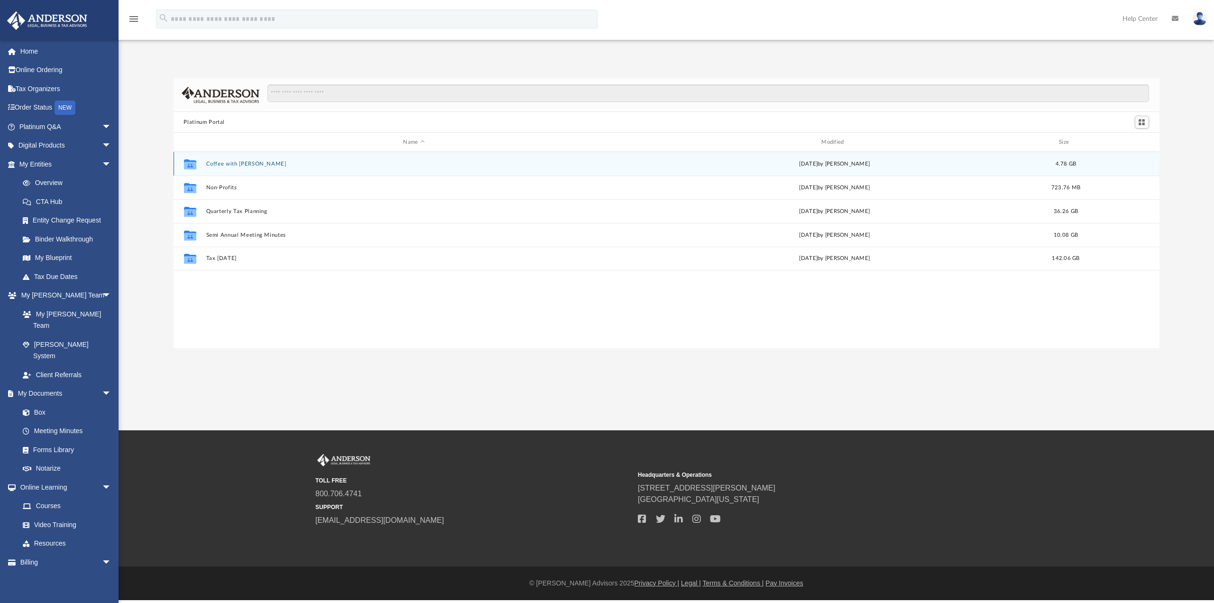
click at [199, 164] on div "Collaborated Folder" at bounding box center [190, 163] width 24 height 15
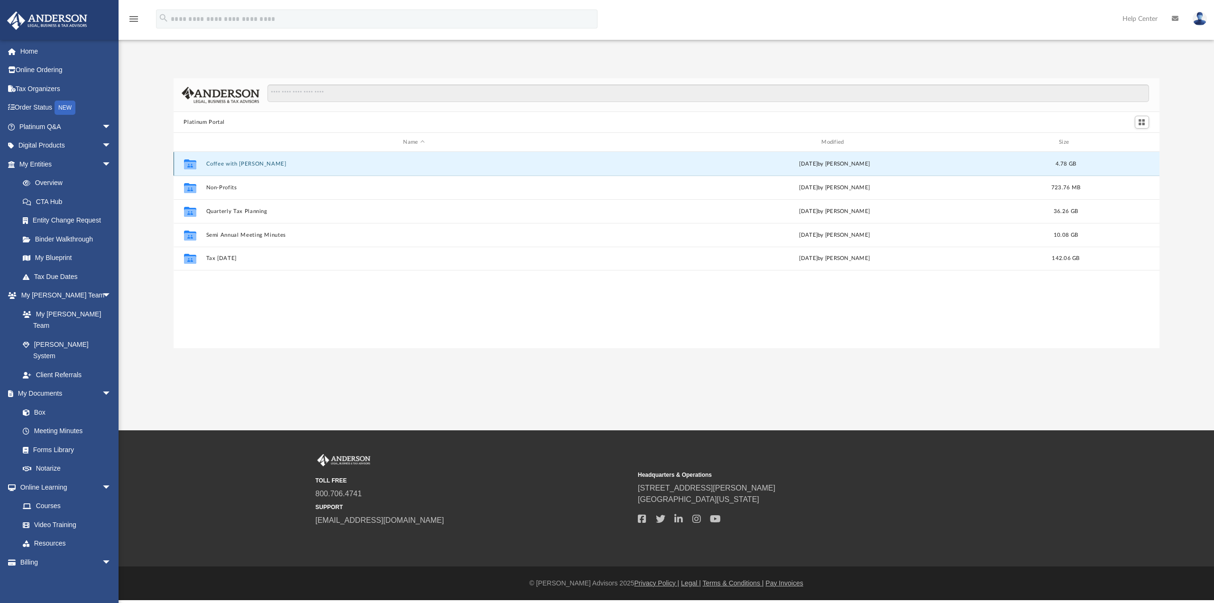
click at [194, 166] on icon "grid" at bounding box center [189, 165] width 12 height 8
click at [307, 92] on input "Search files and folders" at bounding box center [707, 93] width 881 height 18
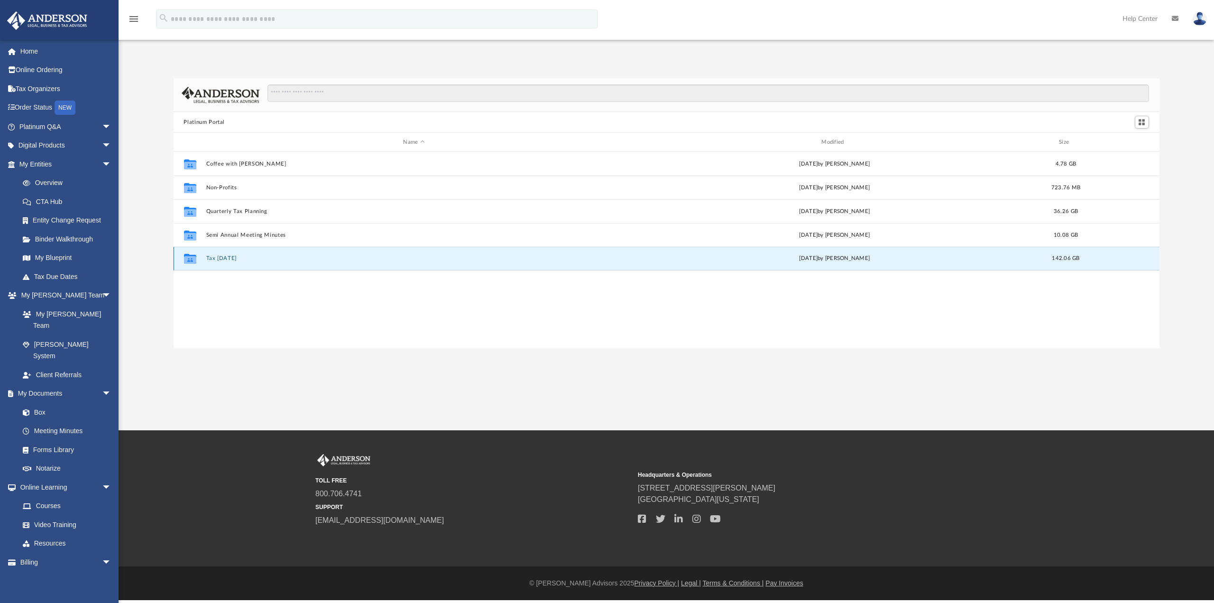
click at [236, 257] on button "Tax Tuesday" at bounding box center [414, 258] width 416 height 6
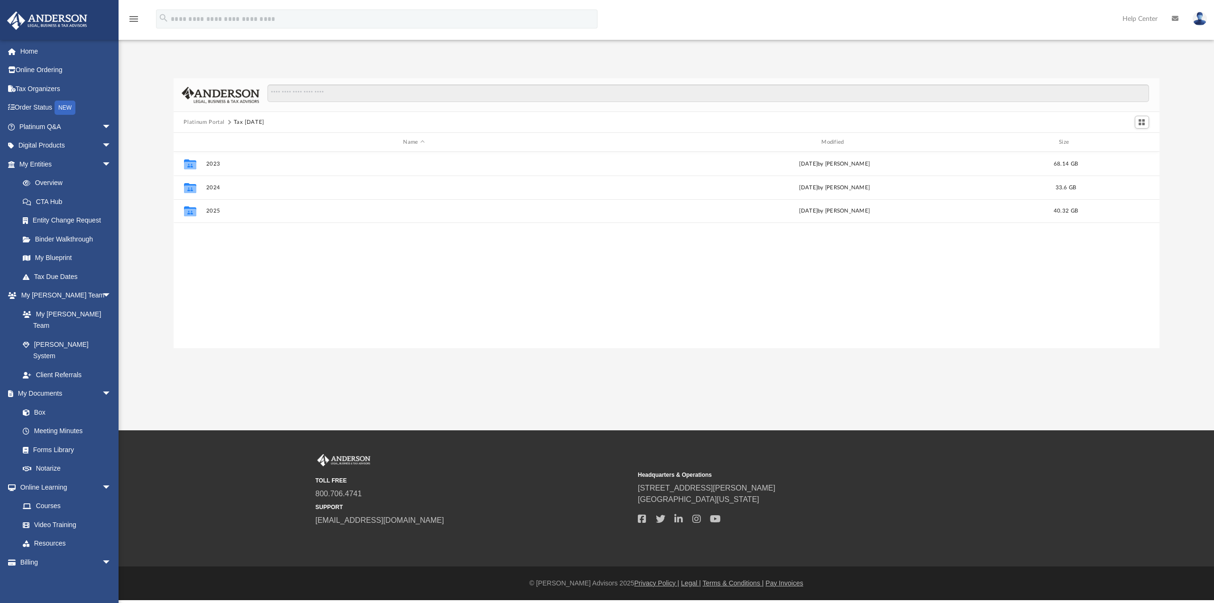
click at [202, 116] on div "Platinum Portal Tax Tuesday" at bounding box center [667, 122] width 986 height 21
click at [203, 123] on button "Platinum Portal" at bounding box center [203, 122] width 41 height 9
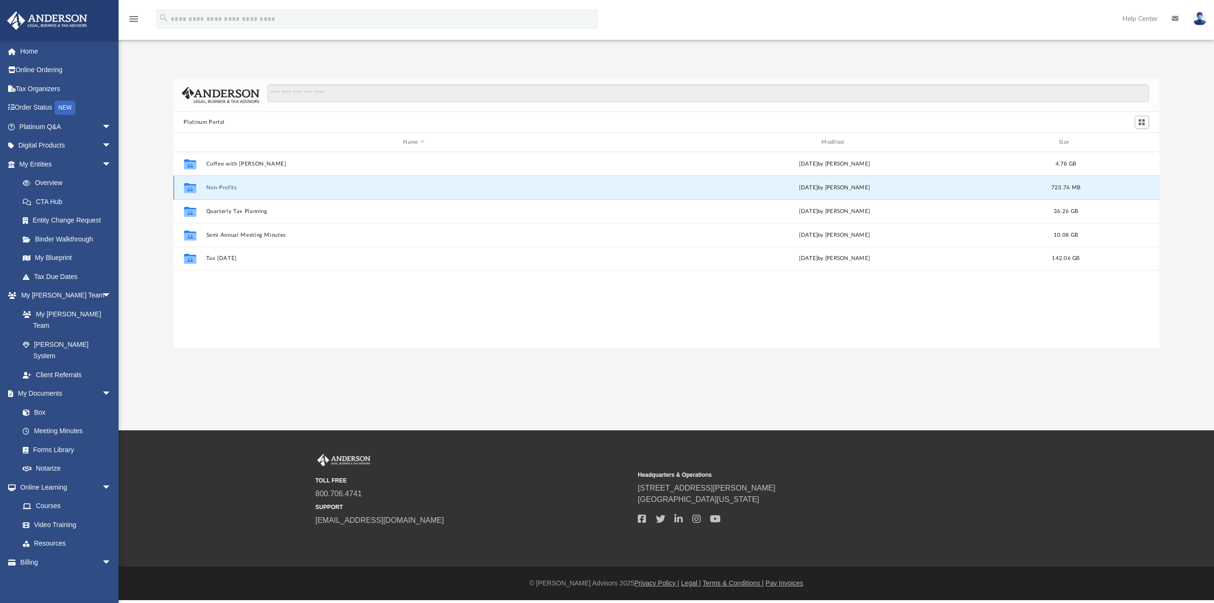
click at [228, 186] on button "Non-Profits" at bounding box center [414, 187] width 416 height 6
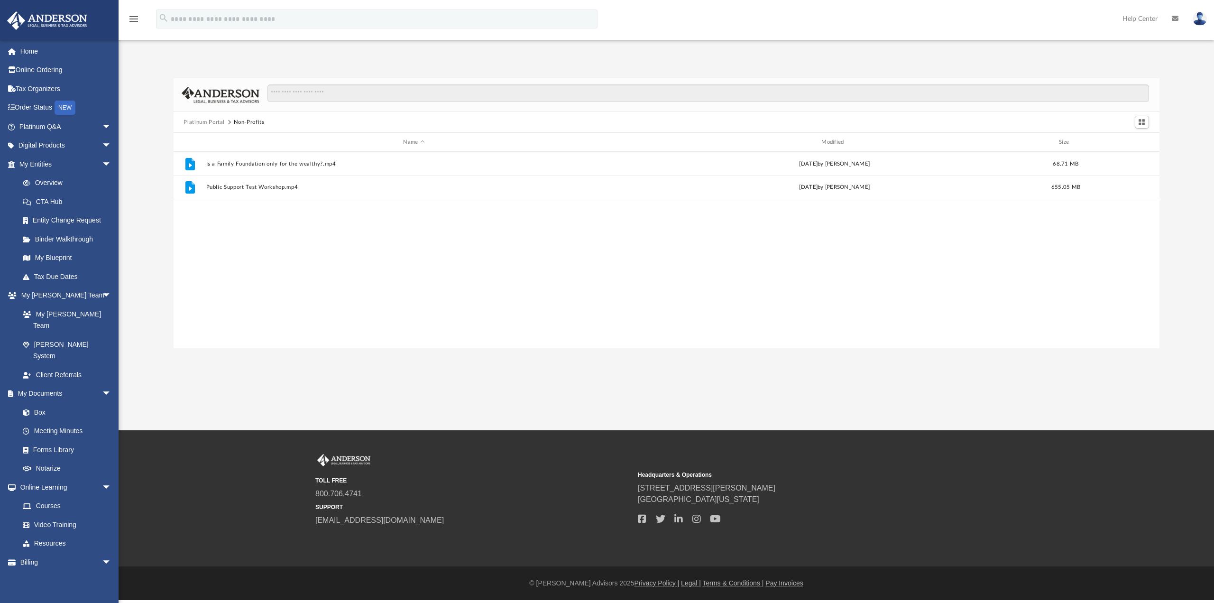
click at [219, 121] on button "Platinum Portal" at bounding box center [203, 122] width 41 height 9
click at [49, 496] on link "Courses" at bounding box center [69, 505] width 112 height 19
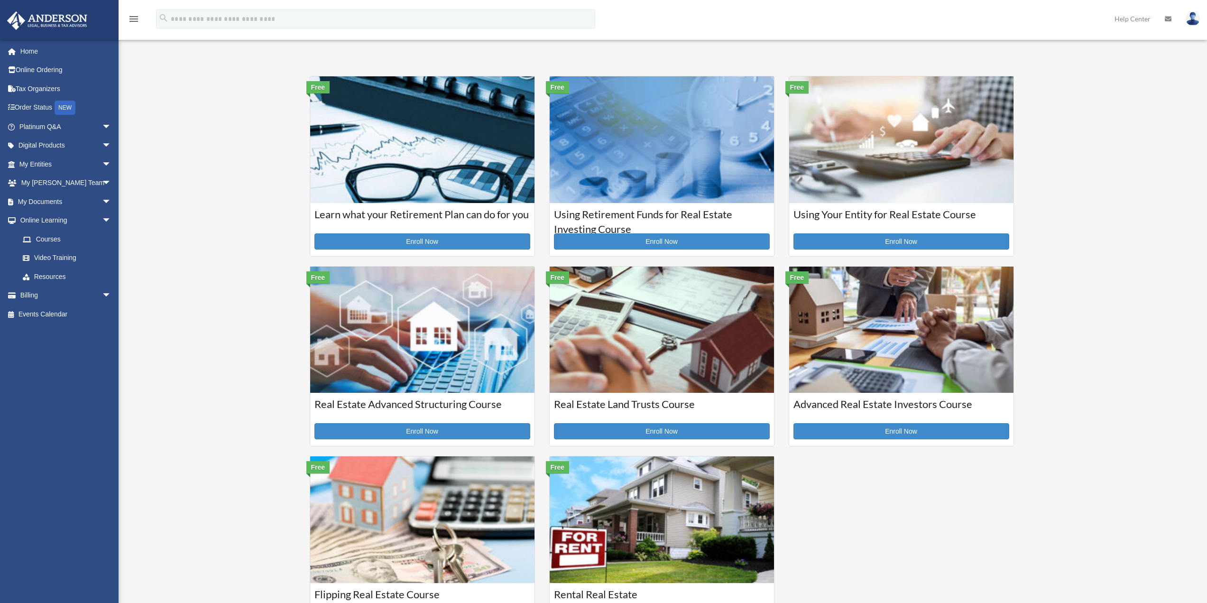
click at [390, 160] on img at bounding box center [422, 139] width 224 height 126
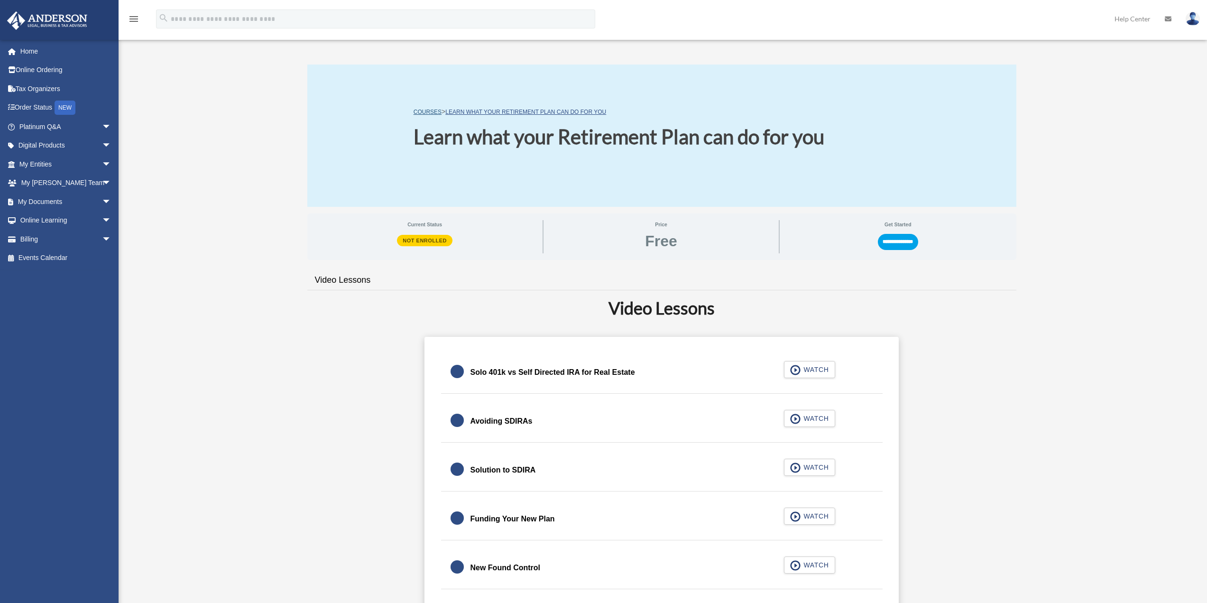
click at [430, 112] on link "COURSES" at bounding box center [427, 112] width 28 height 7
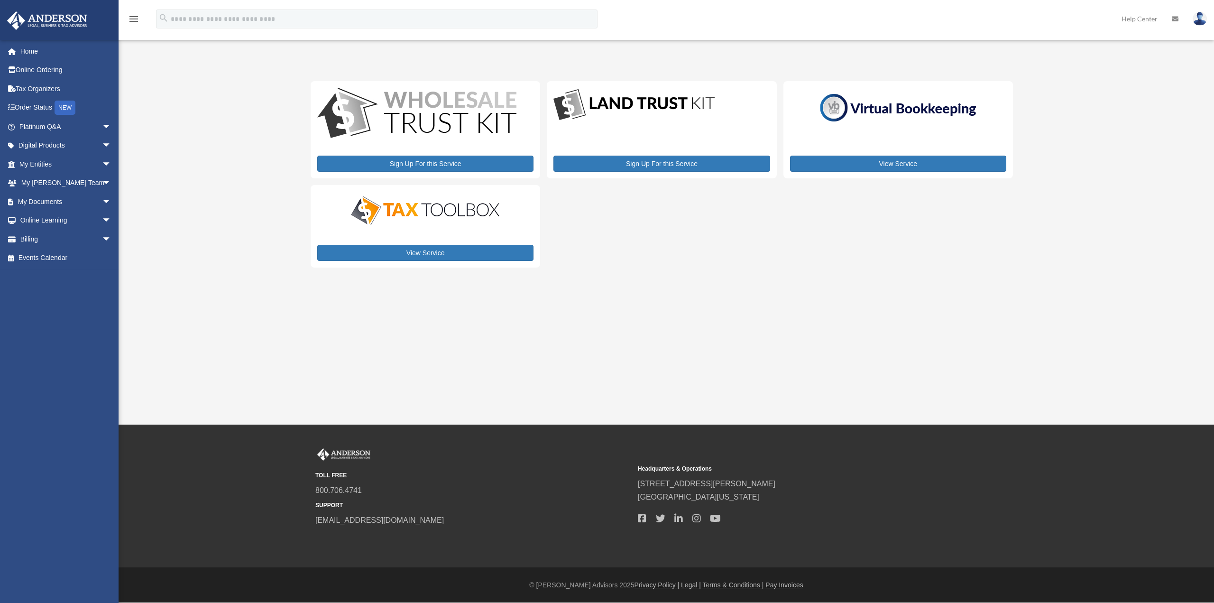
click at [412, 226] on img at bounding box center [425, 210] width 166 height 33
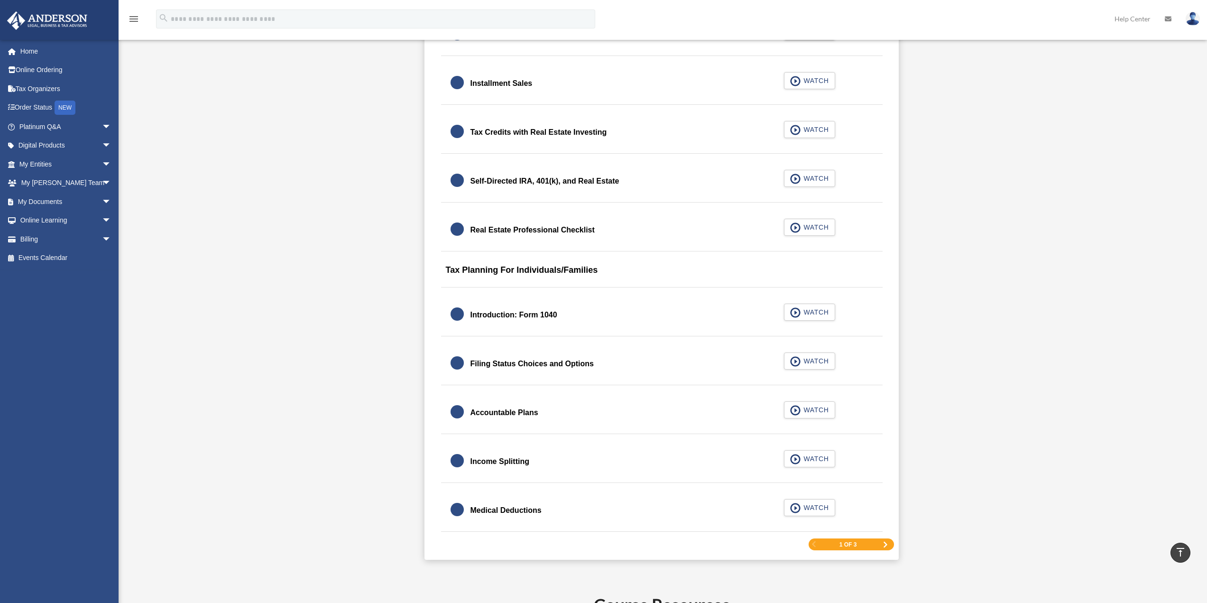
scroll to position [1185, 0]
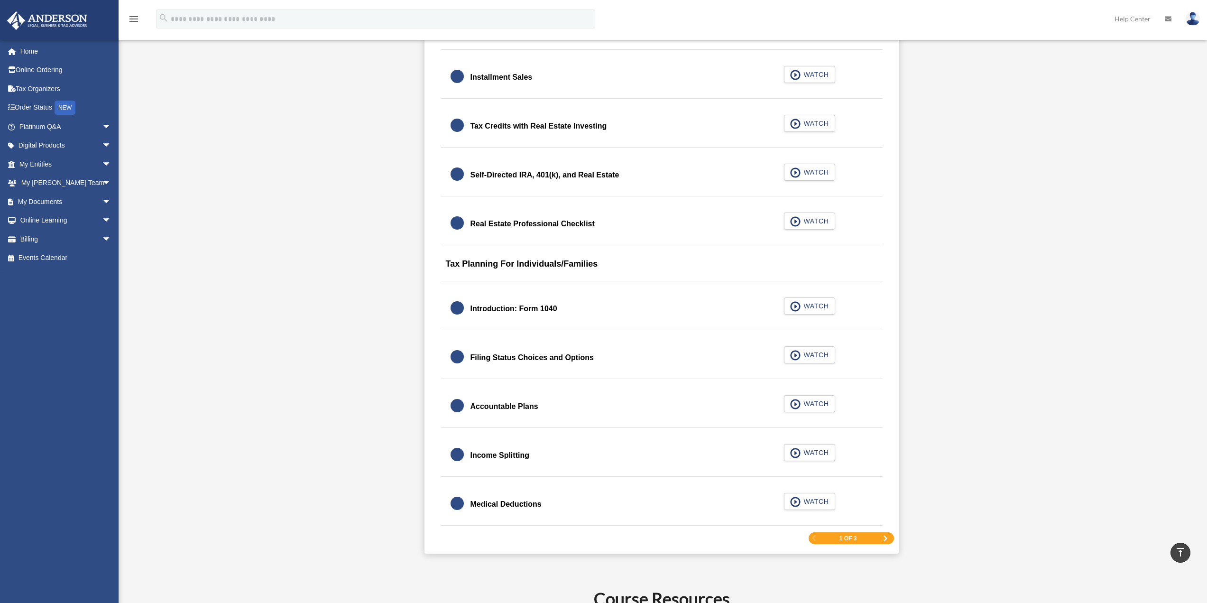
click at [885, 540] on span "Next Page" at bounding box center [885, 538] width 6 height 6
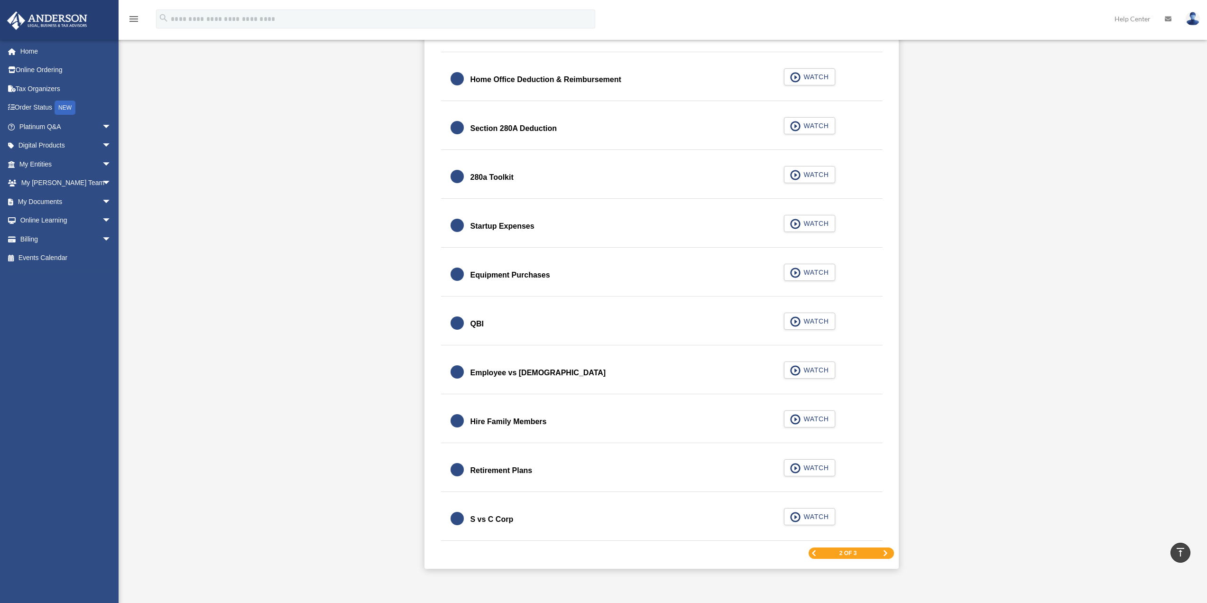
scroll to position [1182, 0]
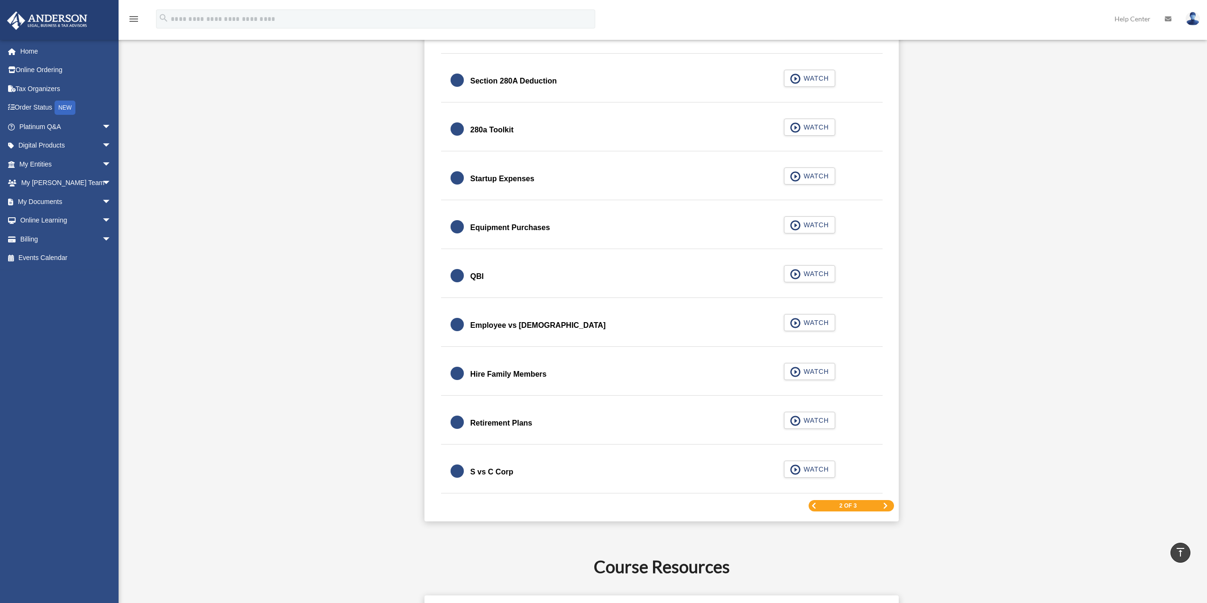
click at [884, 506] on span "Next Page" at bounding box center [885, 506] width 6 height 6
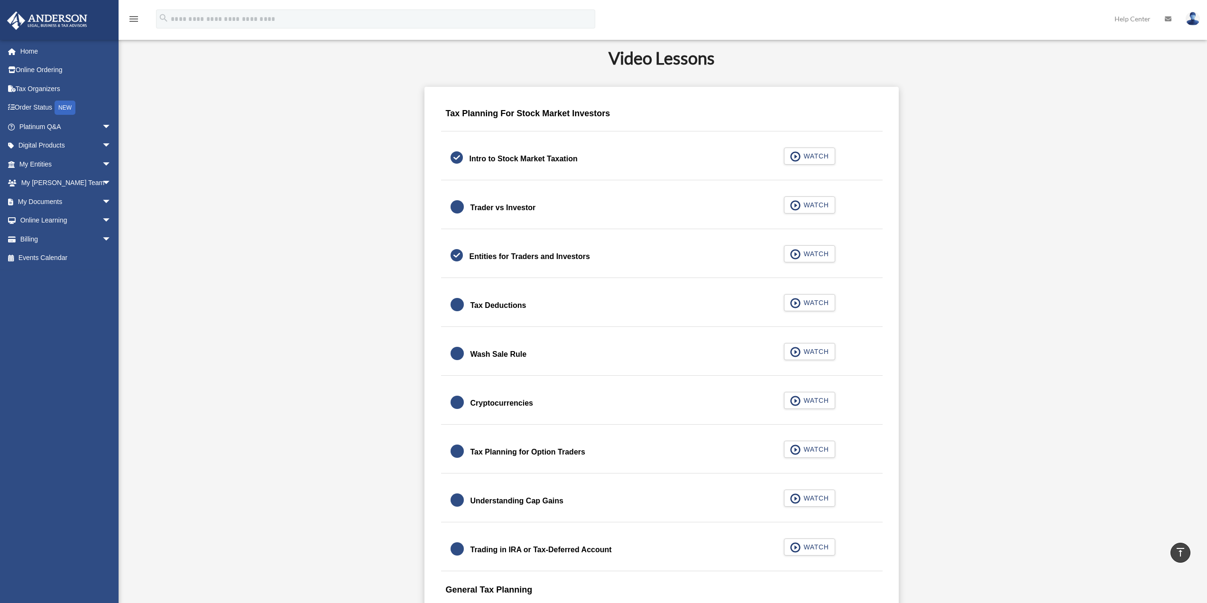
scroll to position [518, 0]
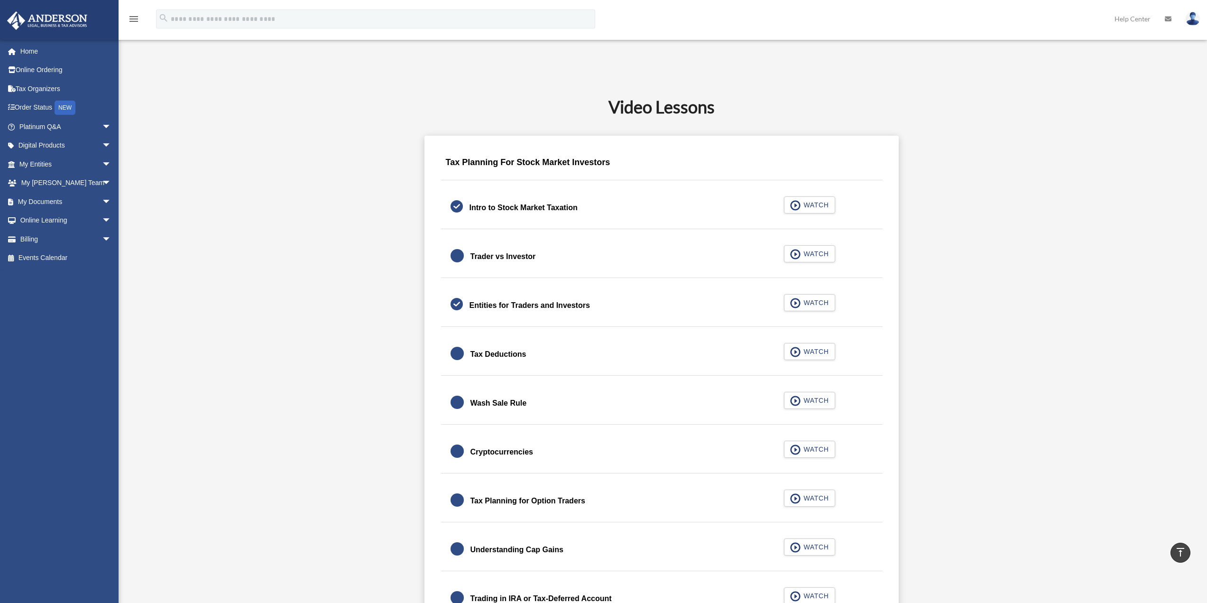
click at [856, 154] on div "Tax Planning For Stock Market Investors" at bounding box center [661, 165] width 441 height 30
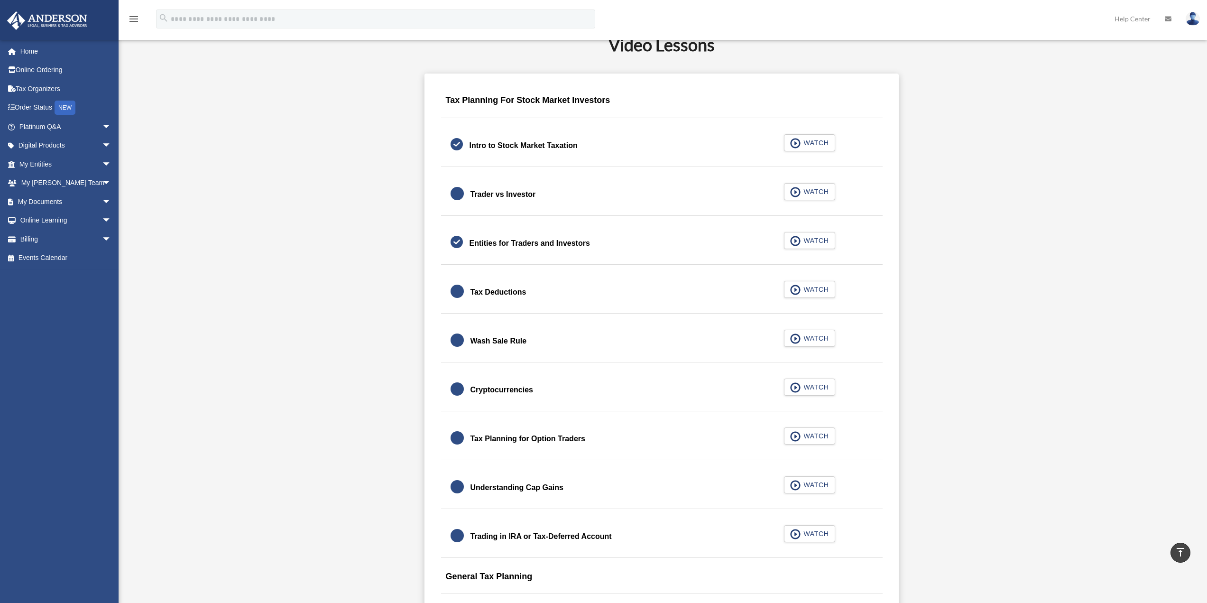
scroll to position [565, 0]
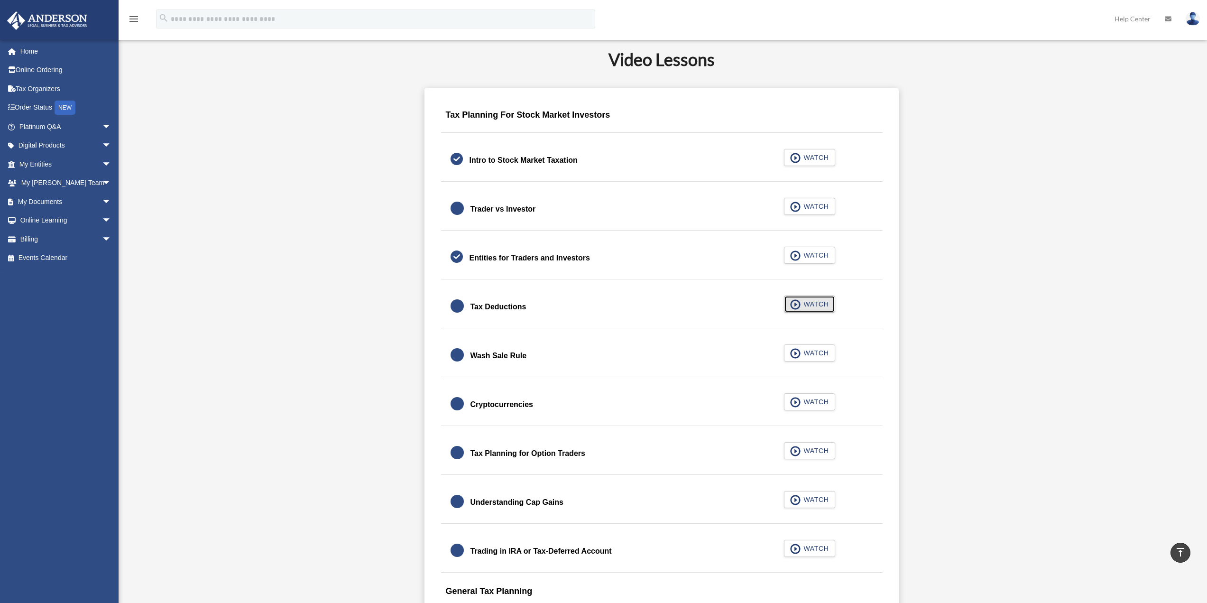
click at [795, 300] on span "button" at bounding box center [795, 304] width 11 height 10
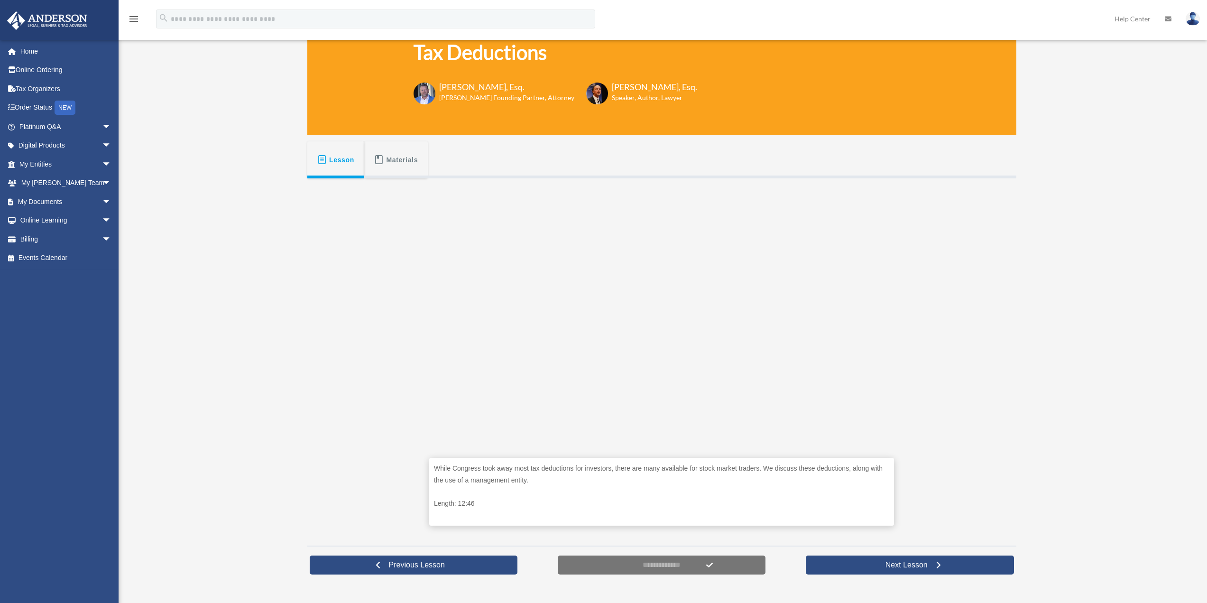
scroll to position [95, 0]
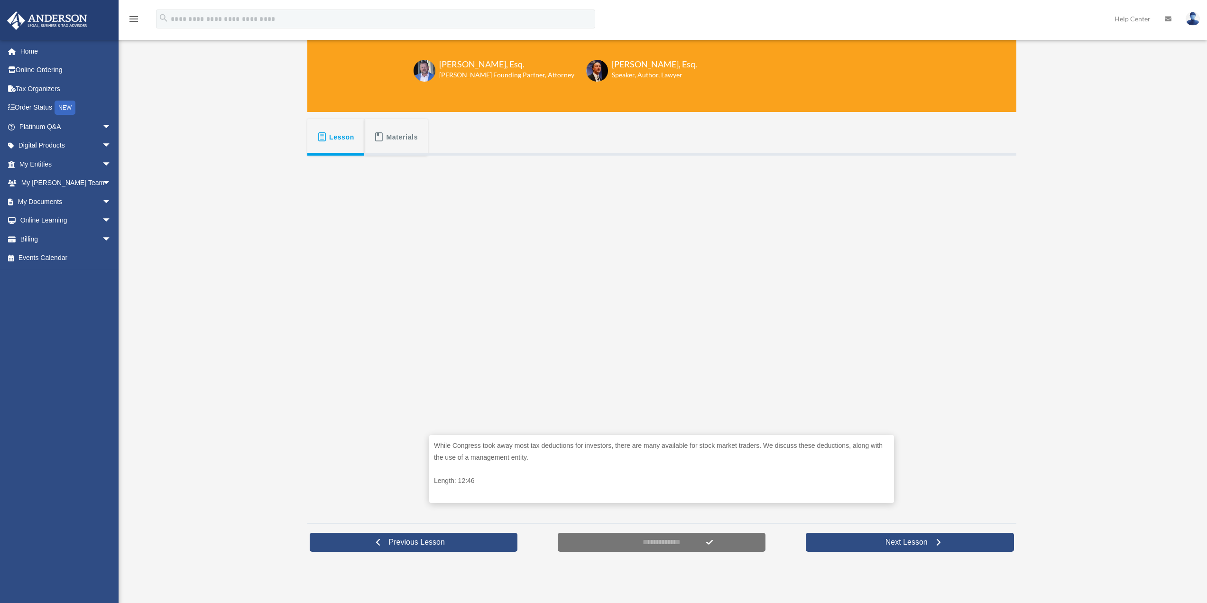
click at [991, 332] on div "While Congress took away most tax deductions for investors, there are many avai…" at bounding box center [661, 336] width 709 height 360
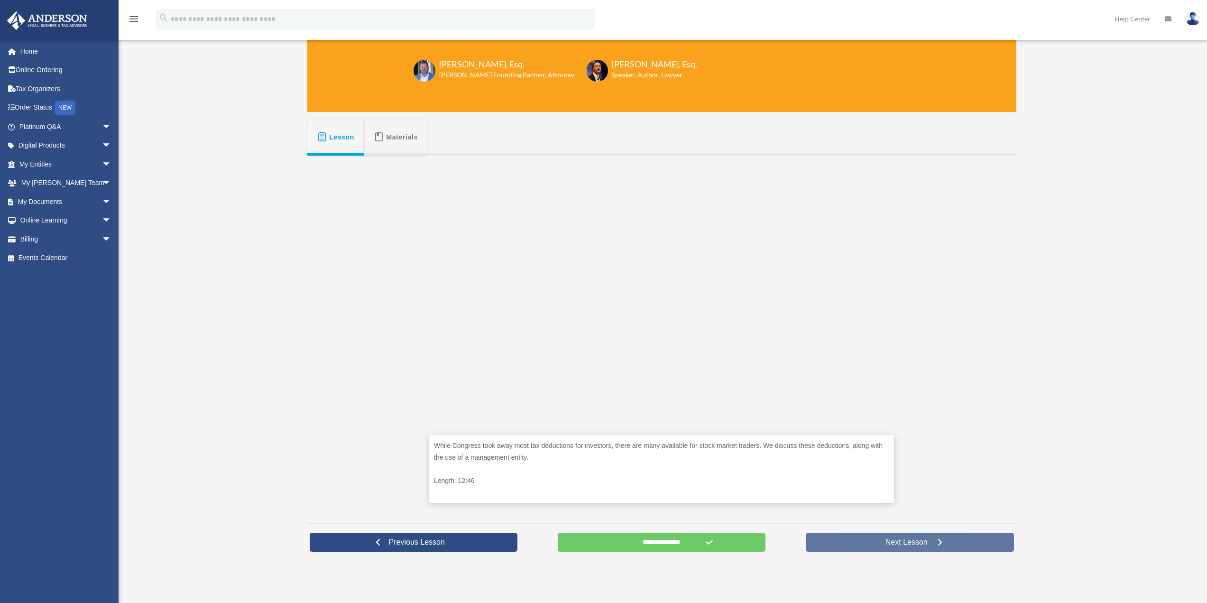
click at [903, 541] on span "Next Lesson" at bounding box center [906, 541] width 57 height 9
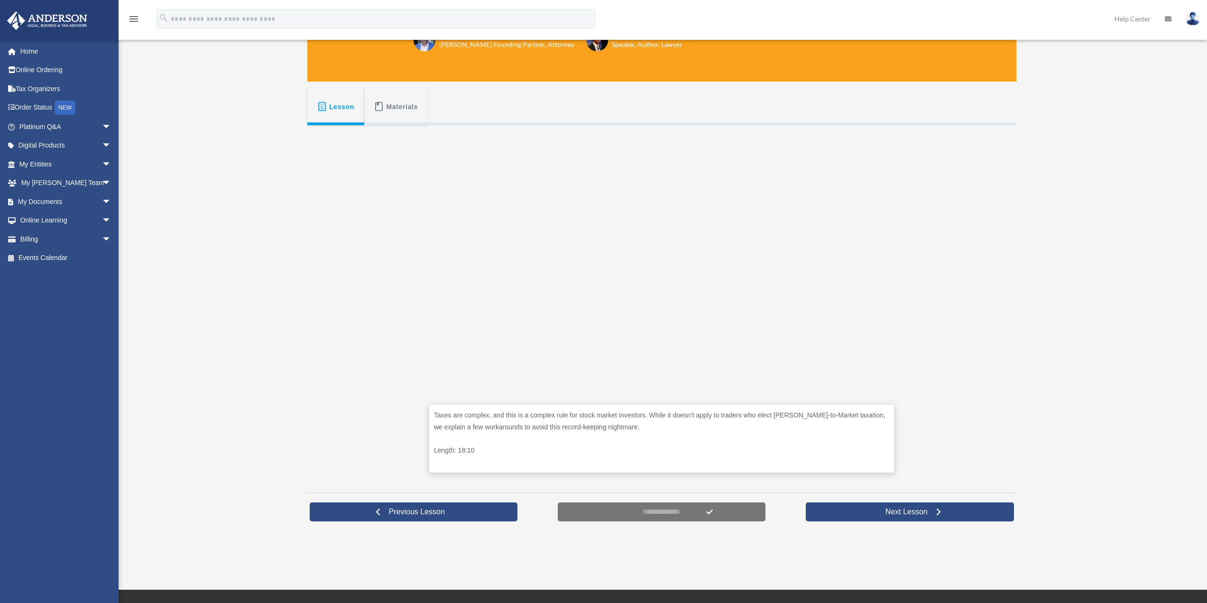
scroll to position [190, 0]
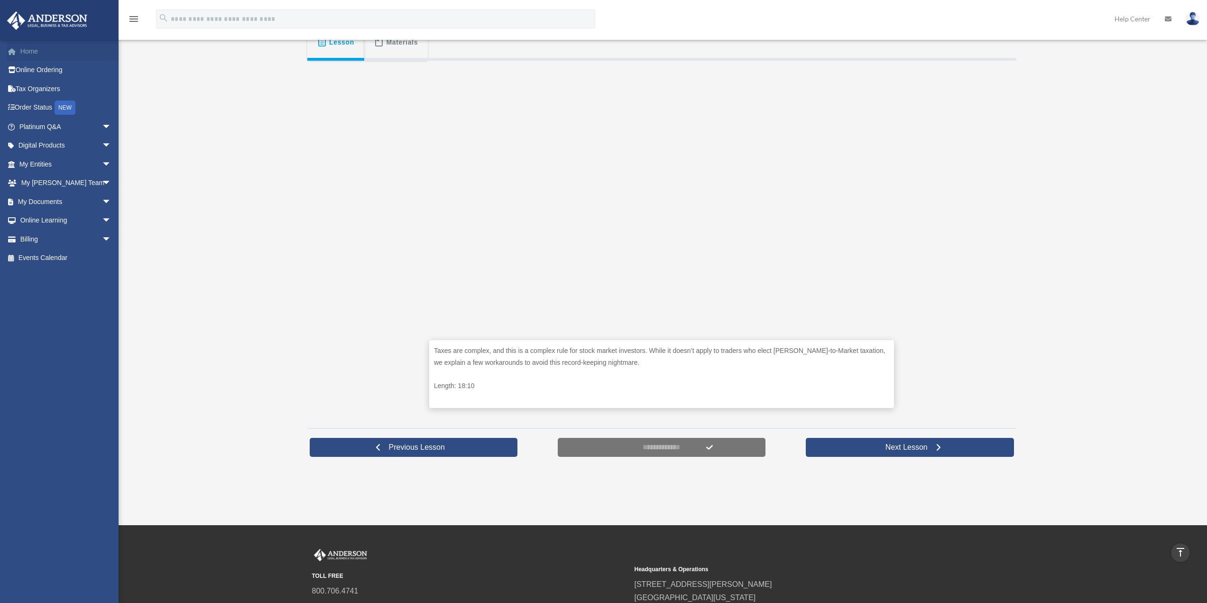
click at [34, 52] on link "Home" at bounding box center [66, 51] width 119 height 19
click at [47, 89] on link "Tax Organizers" at bounding box center [66, 88] width 119 height 19
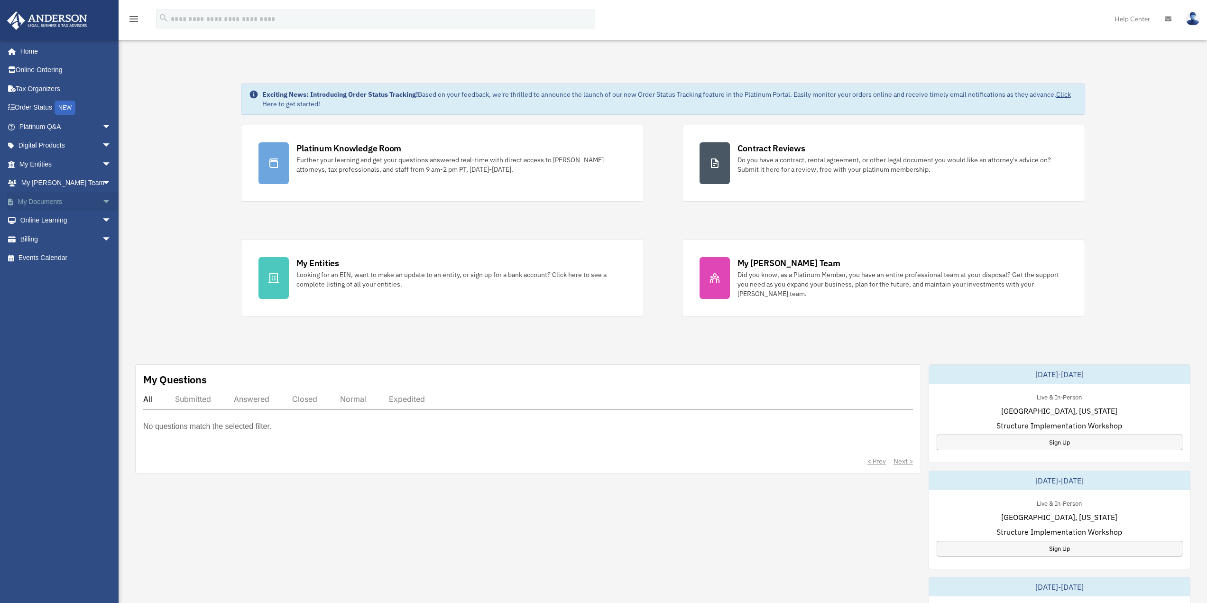
click at [45, 199] on link "My Documents arrow_drop_down" at bounding box center [66, 201] width 119 height 19
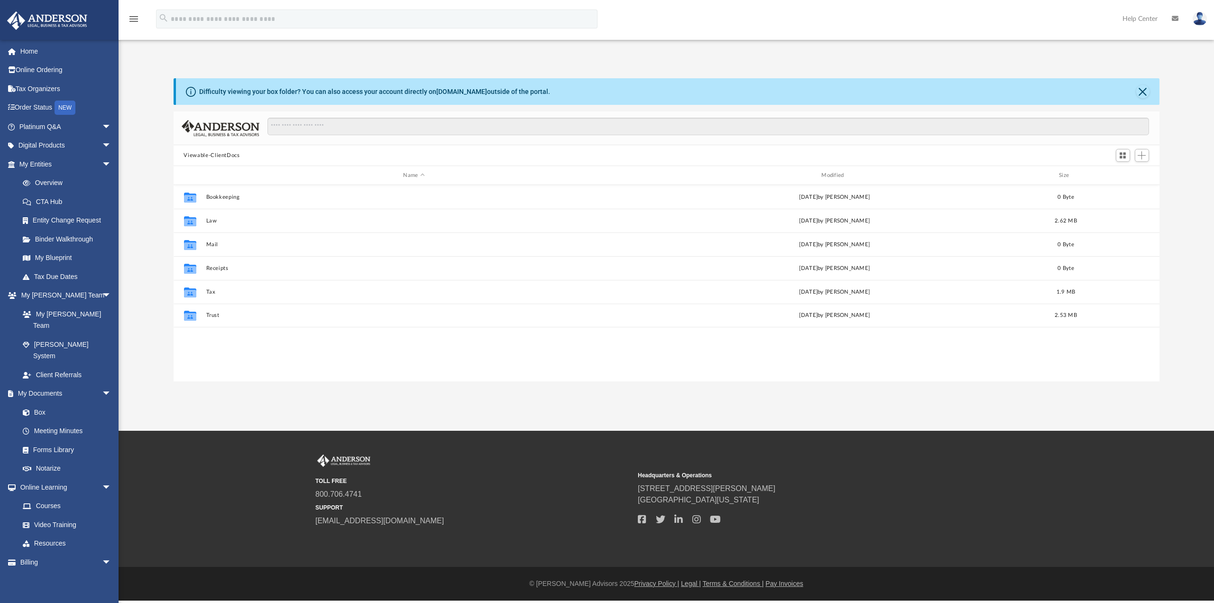
scroll to position [209, 979]
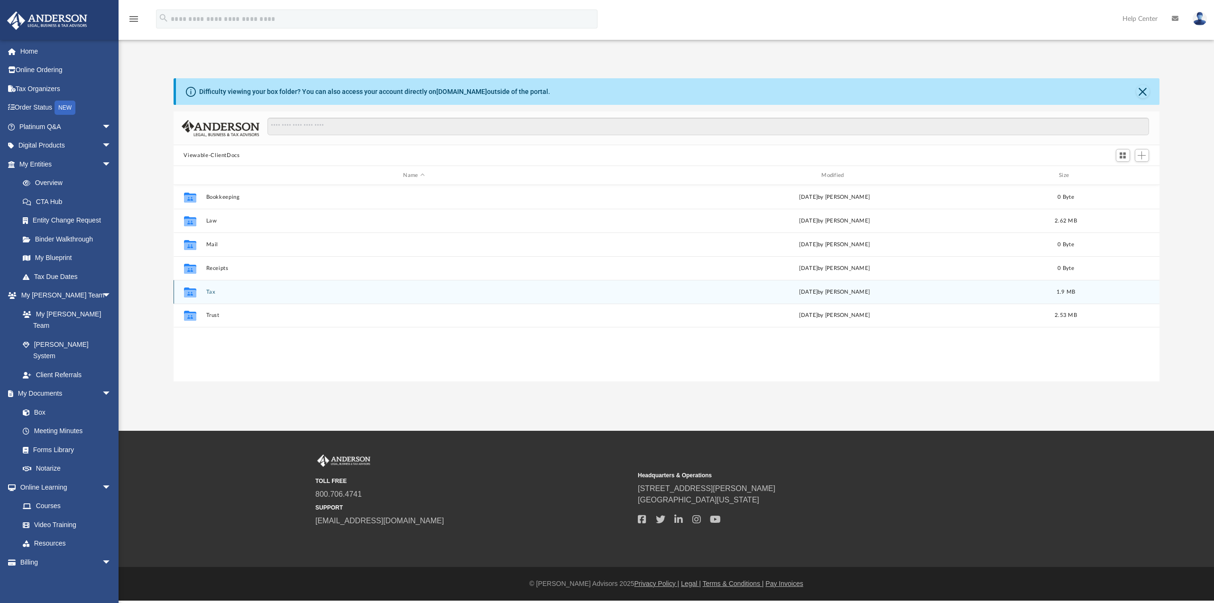
click at [196, 294] on icon "Collaborated Folder" at bounding box center [189, 291] width 15 height 15
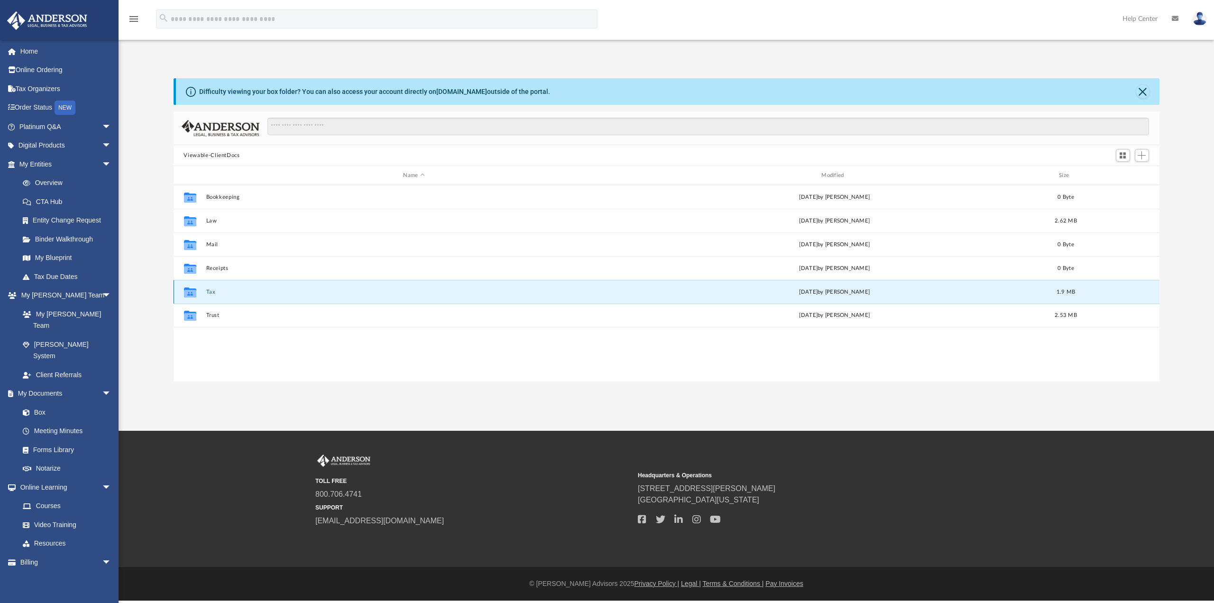
click at [211, 293] on button "Tax" at bounding box center [414, 292] width 416 height 6
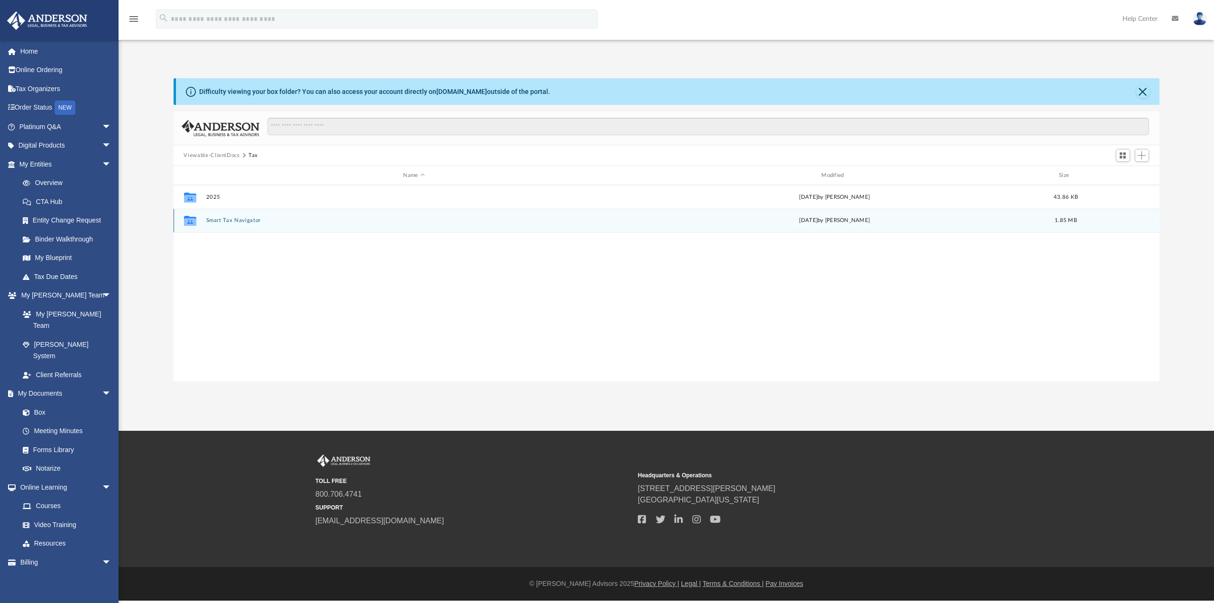
click at [223, 221] on button "Smart Tax Navigator" at bounding box center [414, 220] width 416 height 6
click at [234, 220] on button "2024 1040 Filing" at bounding box center [414, 220] width 416 height 6
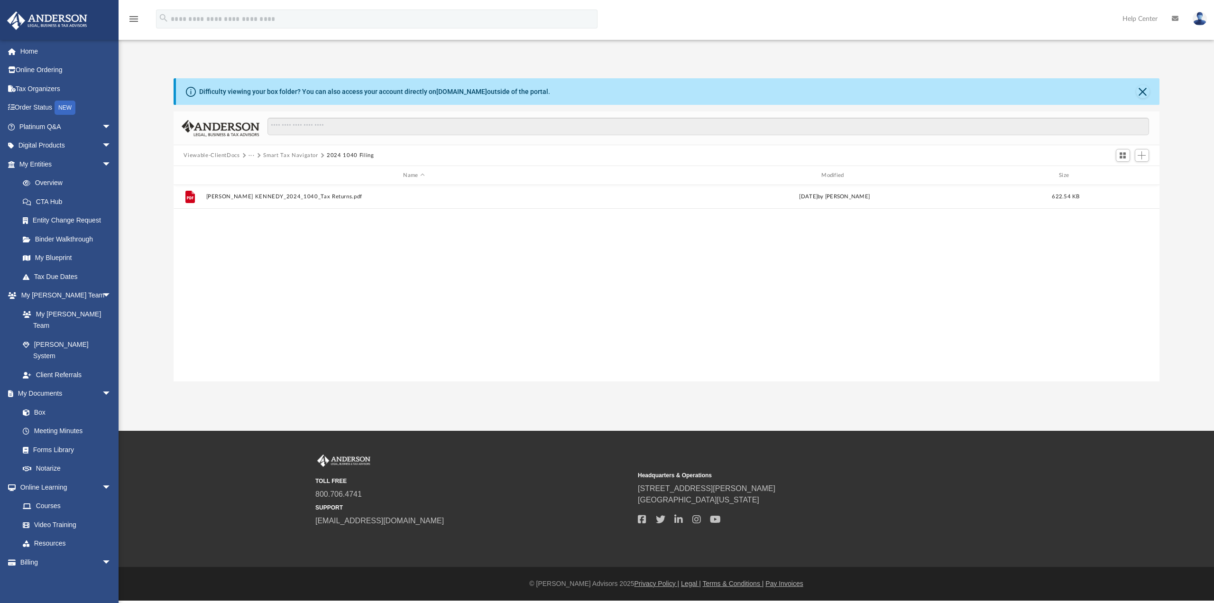
click at [286, 153] on button "Smart Tax Navigator" at bounding box center [290, 155] width 55 height 9
click at [253, 157] on button "Tax" at bounding box center [252, 155] width 9 height 9
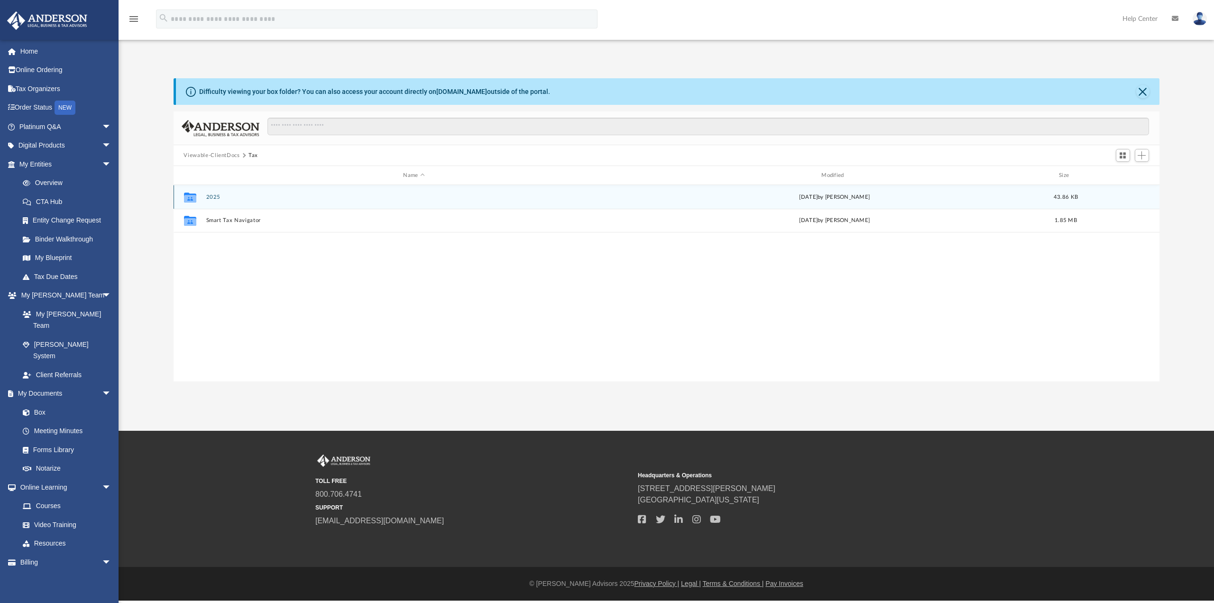
click at [209, 198] on button "2025" at bounding box center [414, 197] width 416 height 6
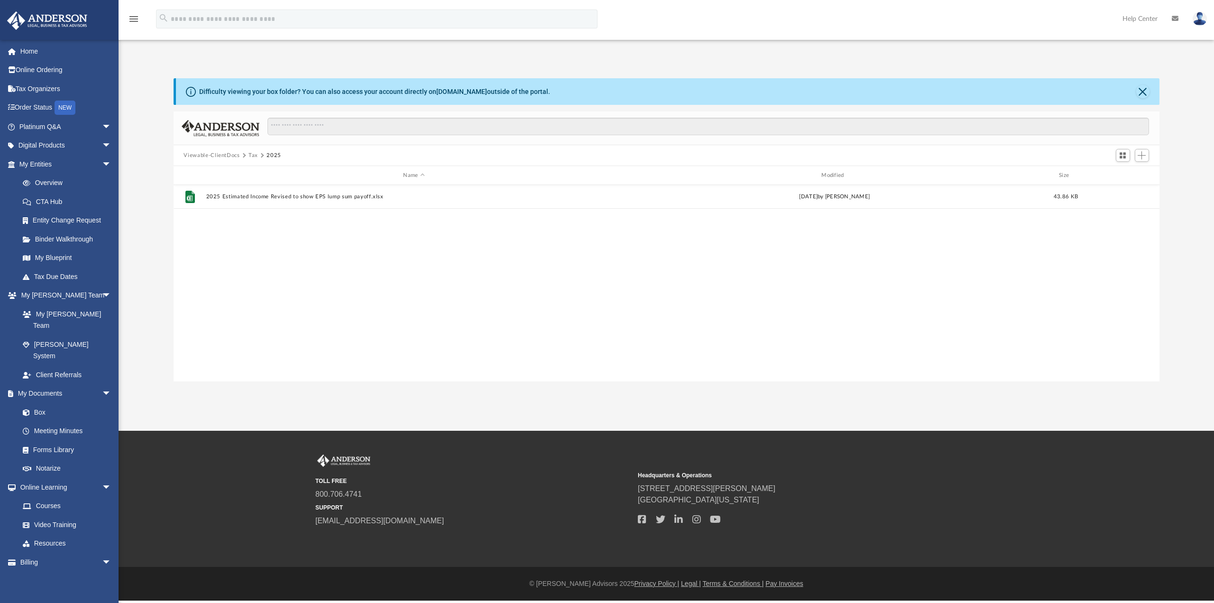
click at [252, 155] on button "Tax" at bounding box center [252, 155] width 9 height 9
click at [53, 440] on link "Forms Library" at bounding box center [69, 449] width 112 height 19
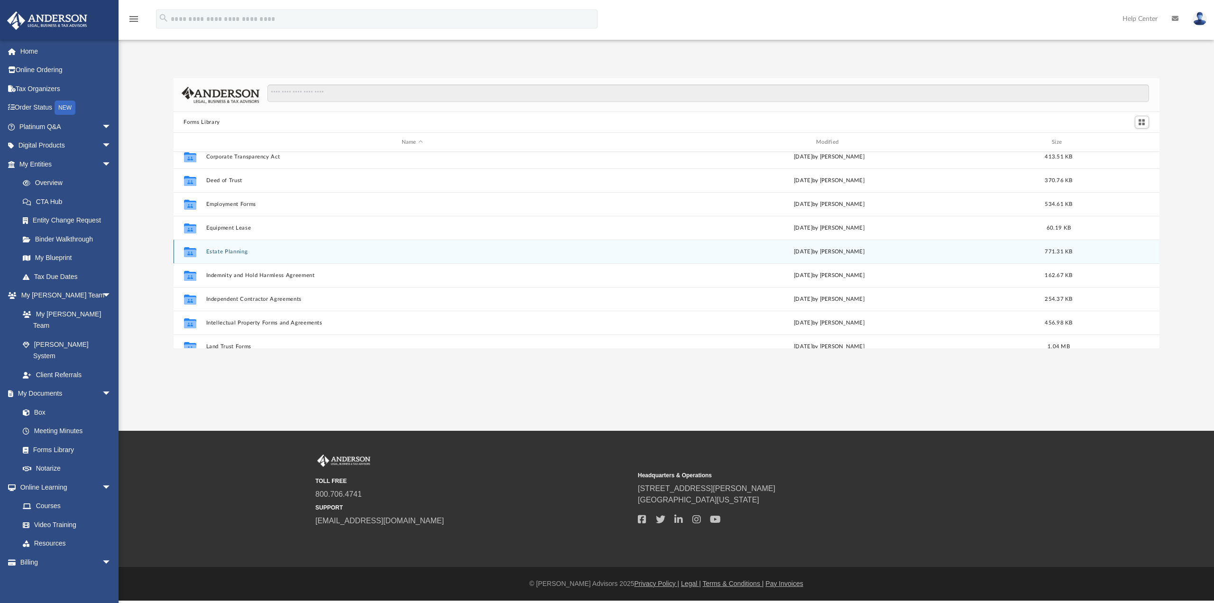
scroll to position [237, 0]
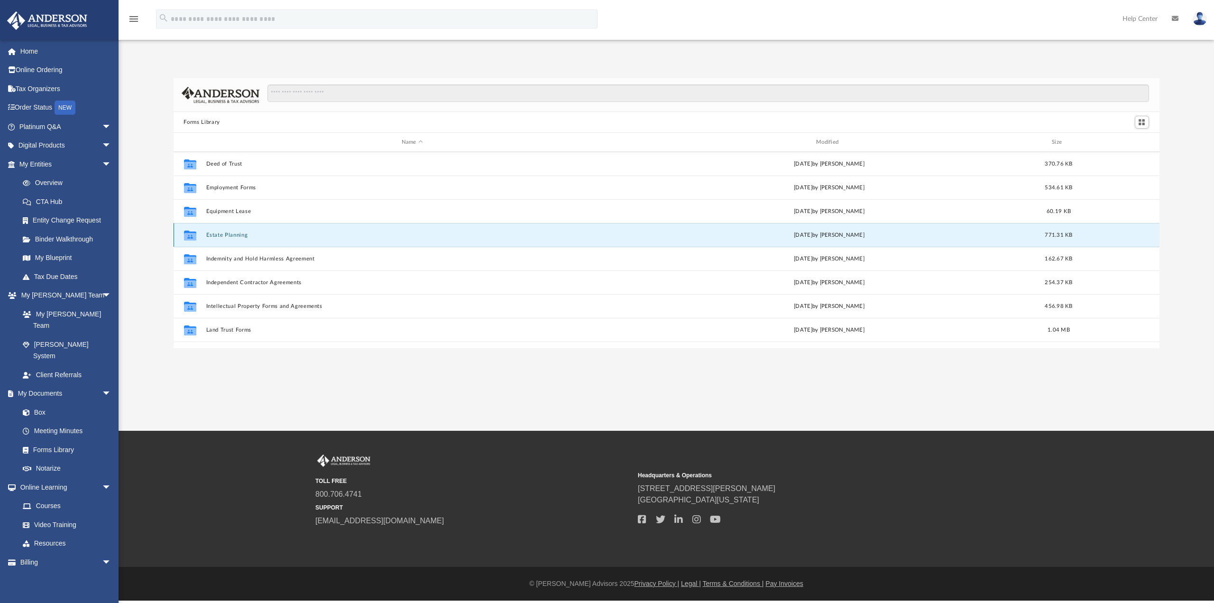
click at [231, 236] on button "Estate Planning" at bounding box center [412, 235] width 413 height 6
click at [254, 236] on button "Assignment of Member Interest in LLC to Living Trust.pdf" at bounding box center [412, 235] width 413 height 6
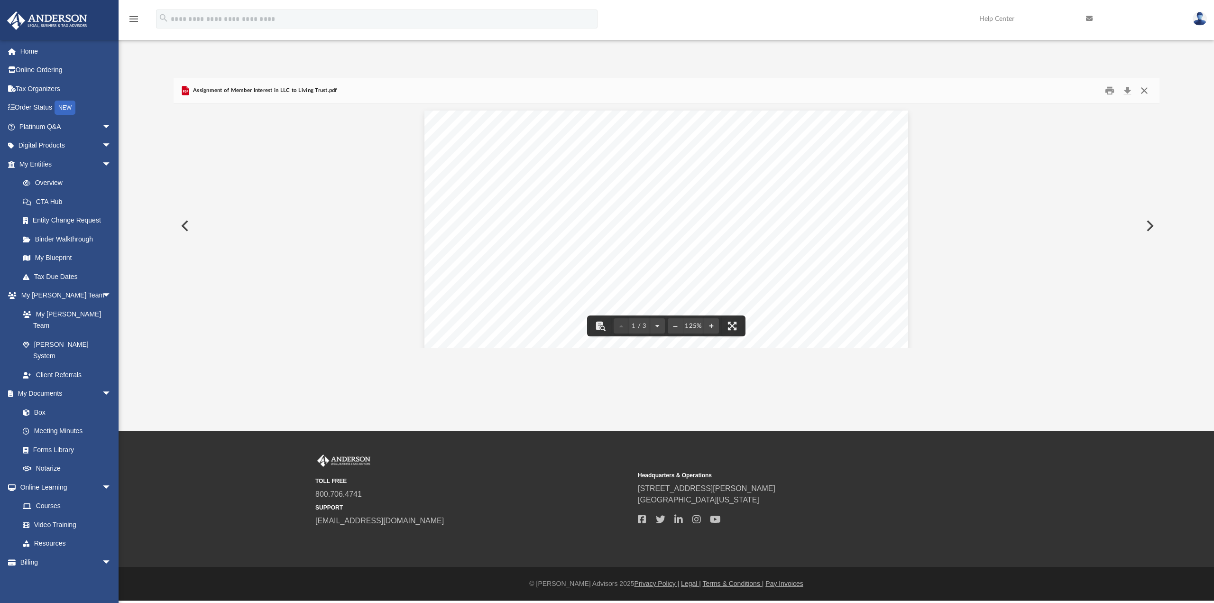
click at [1145, 90] on button "Close" at bounding box center [1144, 90] width 17 height 15
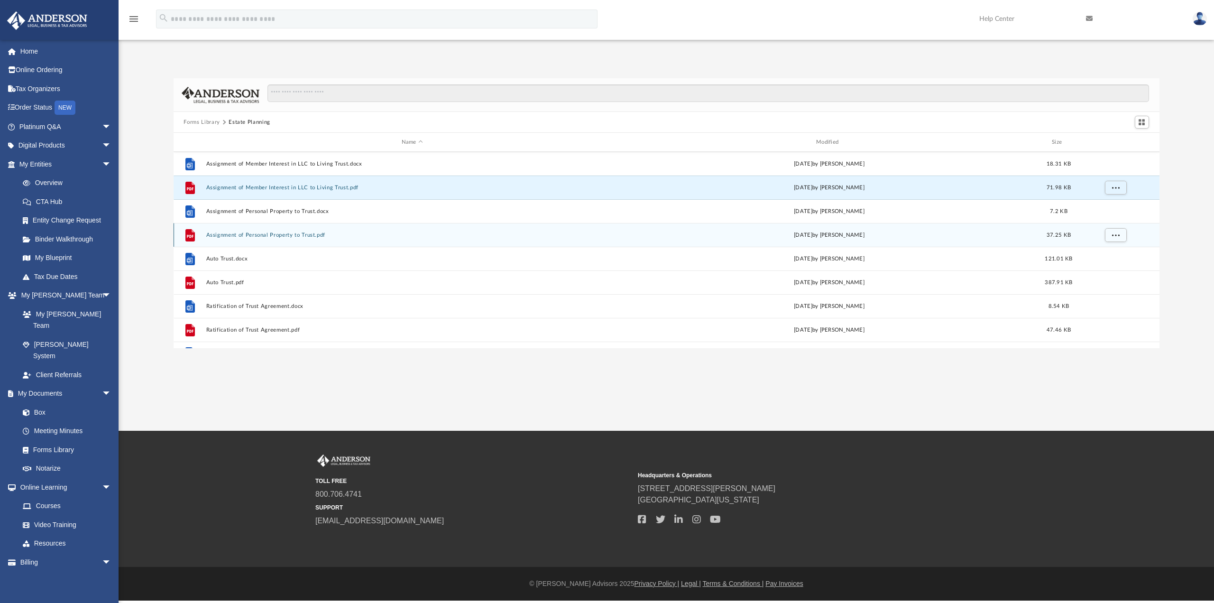
scroll to position [64, 0]
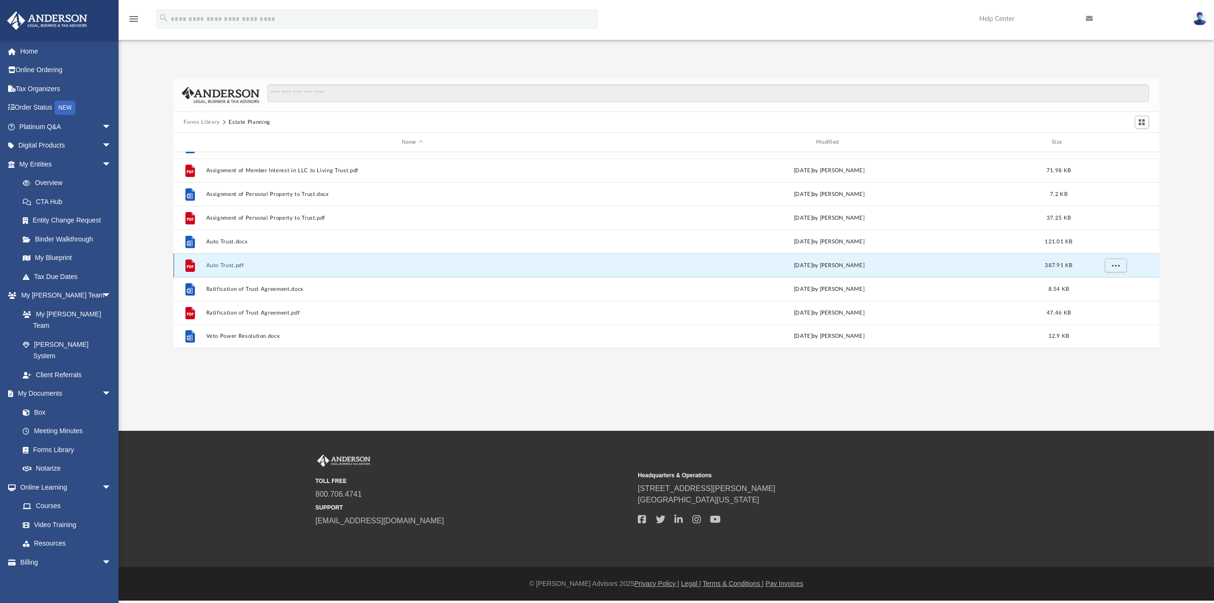
click at [228, 264] on button "Auto Trust.pdf" at bounding box center [412, 265] width 413 height 6
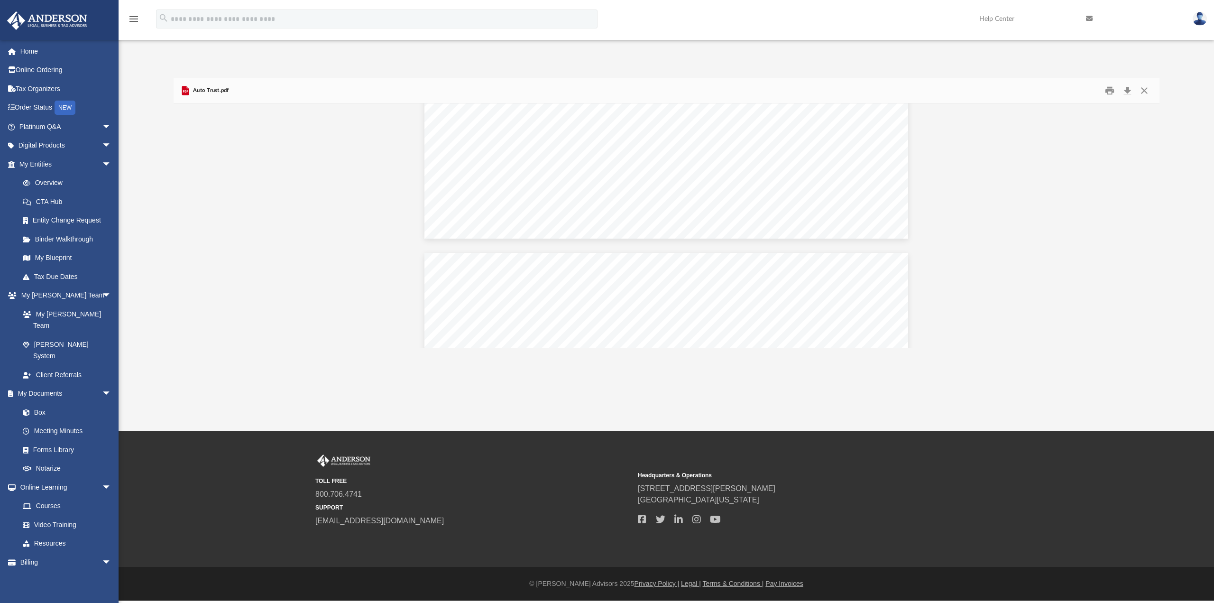
scroll to position [1328, 0]
click at [1143, 93] on button "Close" at bounding box center [1144, 90] width 17 height 15
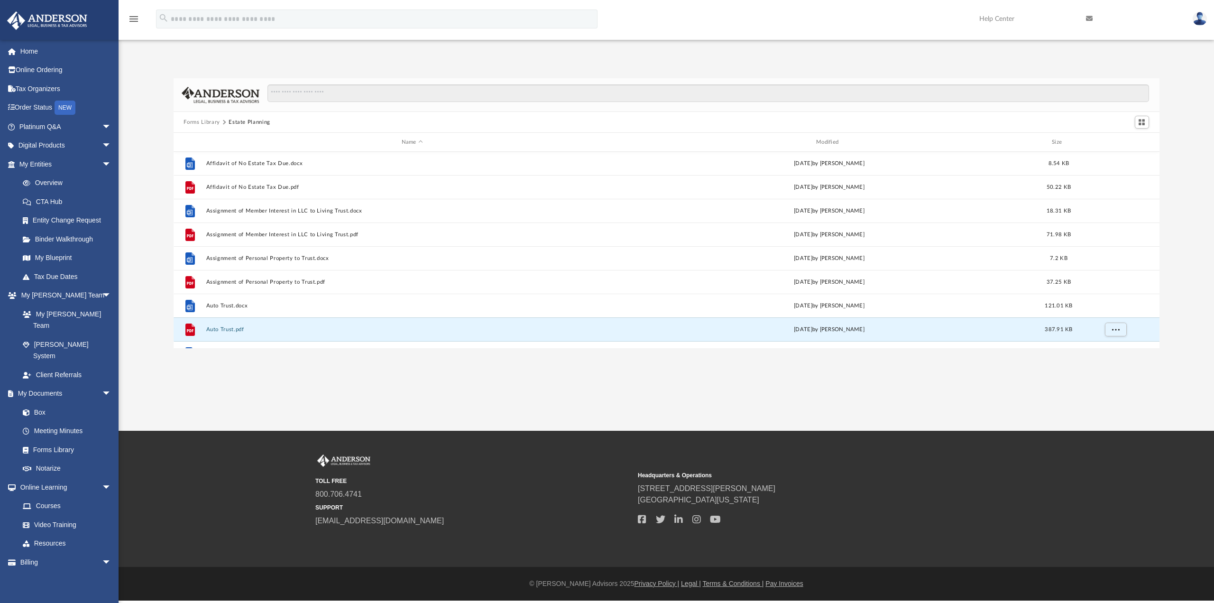
scroll to position [0, 0]
click at [206, 123] on button "Forms Library" at bounding box center [201, 122] width 36 height 9
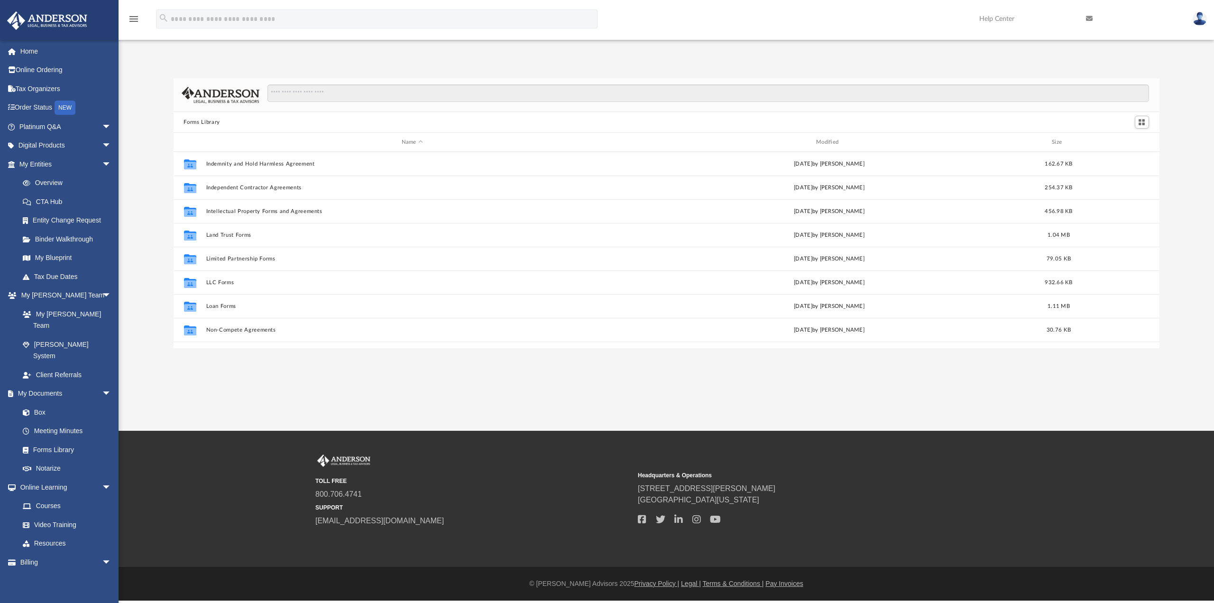
scroll to position [379, 0]
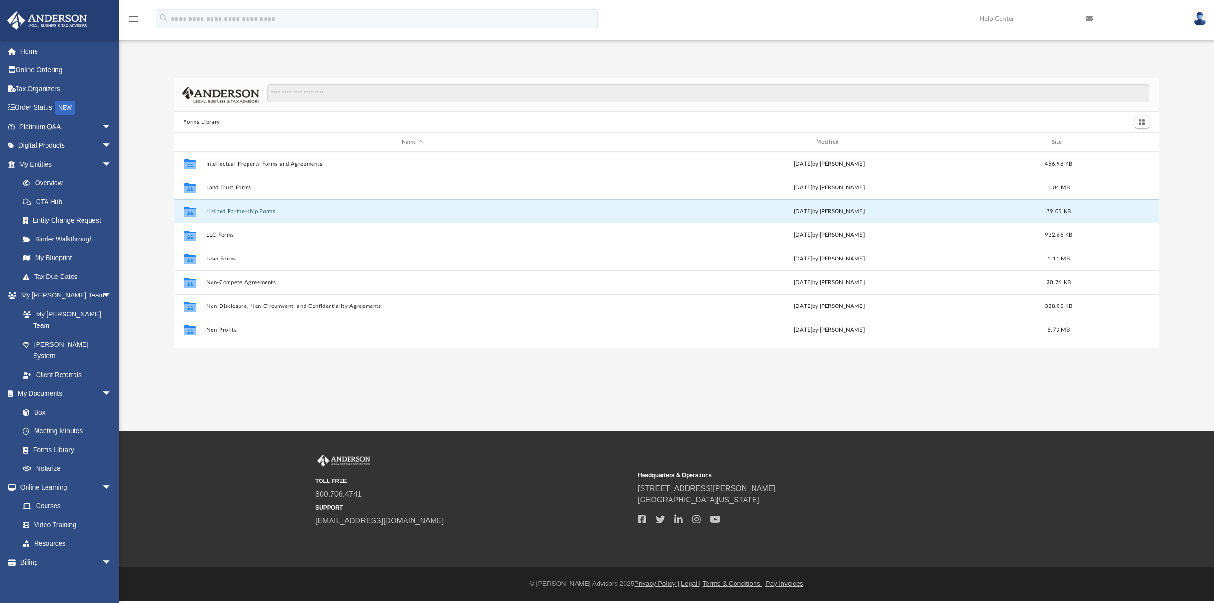
click at [240, 209] on button "Limited Partnership Forms" at bounding box center [412, 211] width 413 height 6
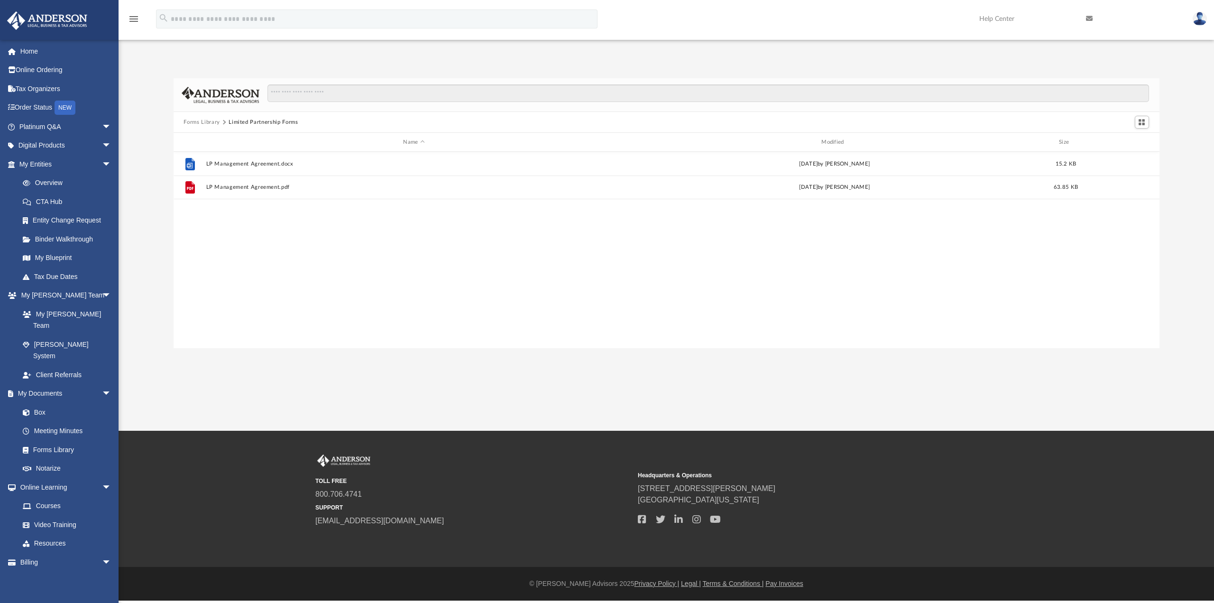
scroll to position [0, 0]
click at [202, 120] on button "Forms Library" at bounding box center [201, 122] width 36 height 9
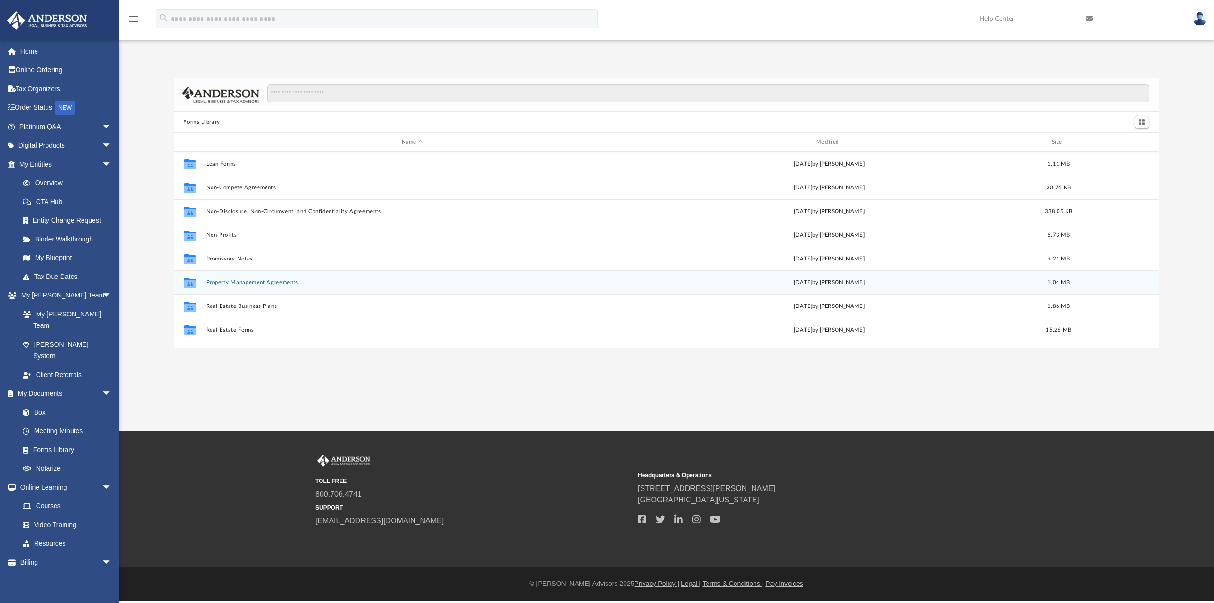
scroll to position [515, 0]
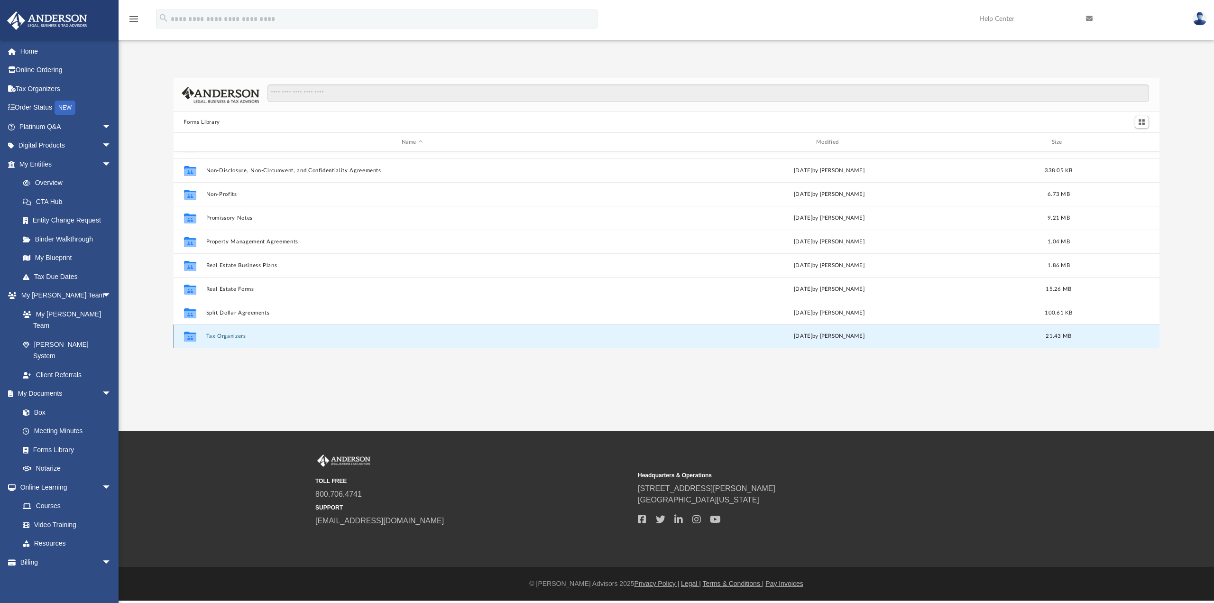
click at [222, 335] on button "Tax Organizers" at bounding box center [412, 336] width 413 height 6
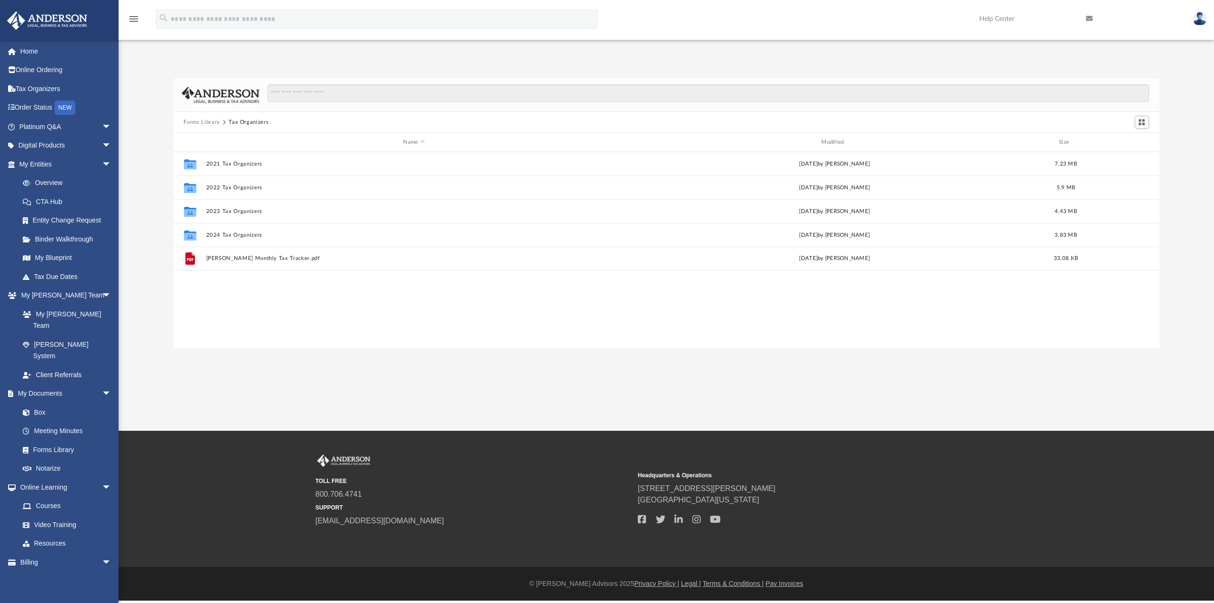
scroll to position [0, 0]
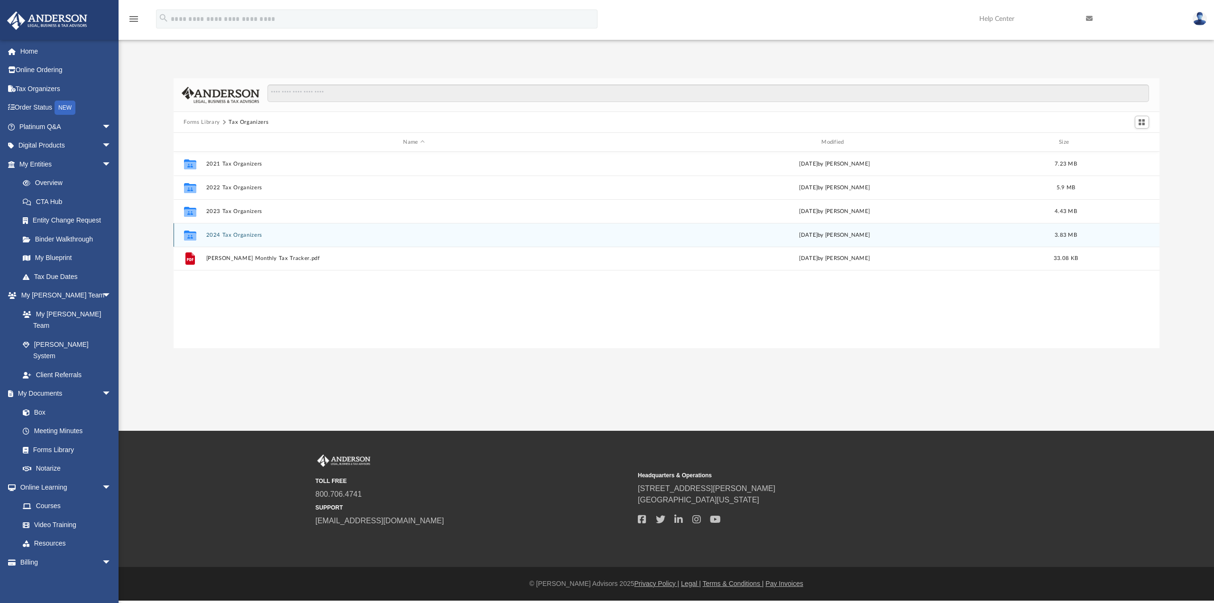
click at [240, 235] on button "2024 Tax Organizers" at bounding box center [414, 235] width 416 height 6
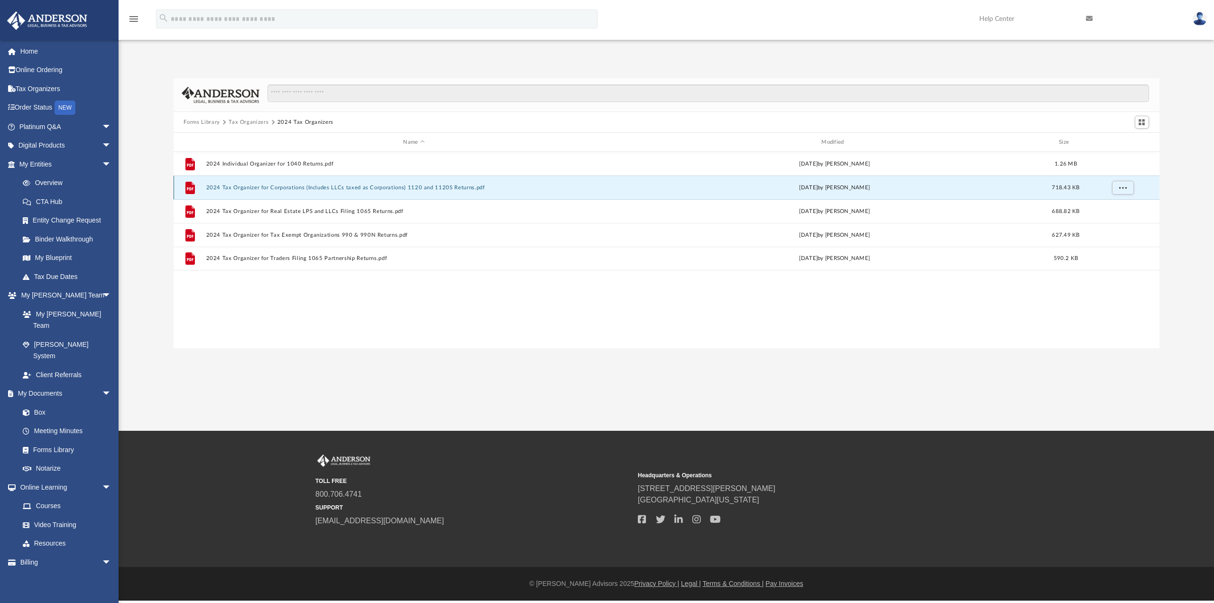
click at [251, 186] on button "2024 Tax Organizer for Corporations (Includes LLCs taxed as Corporations) 1120 …" at bounding box center [414, 187] width 416 height 6
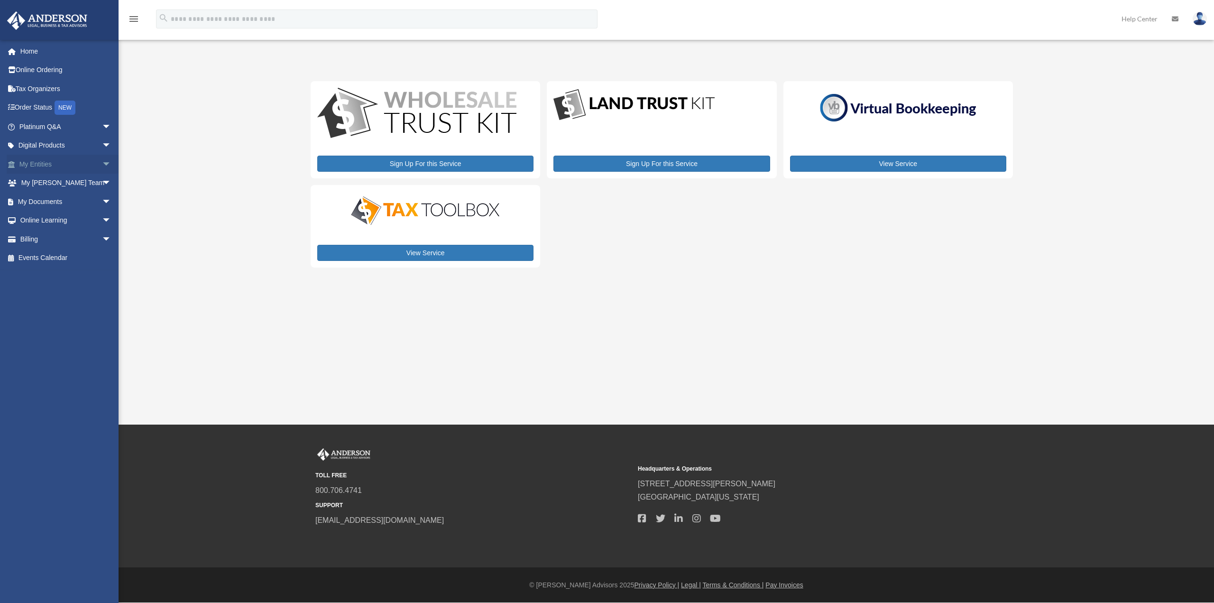
click at [46, 164] on link "My Entities arrow_drop_down" at bounding box center [66, 164] width 119 height 19
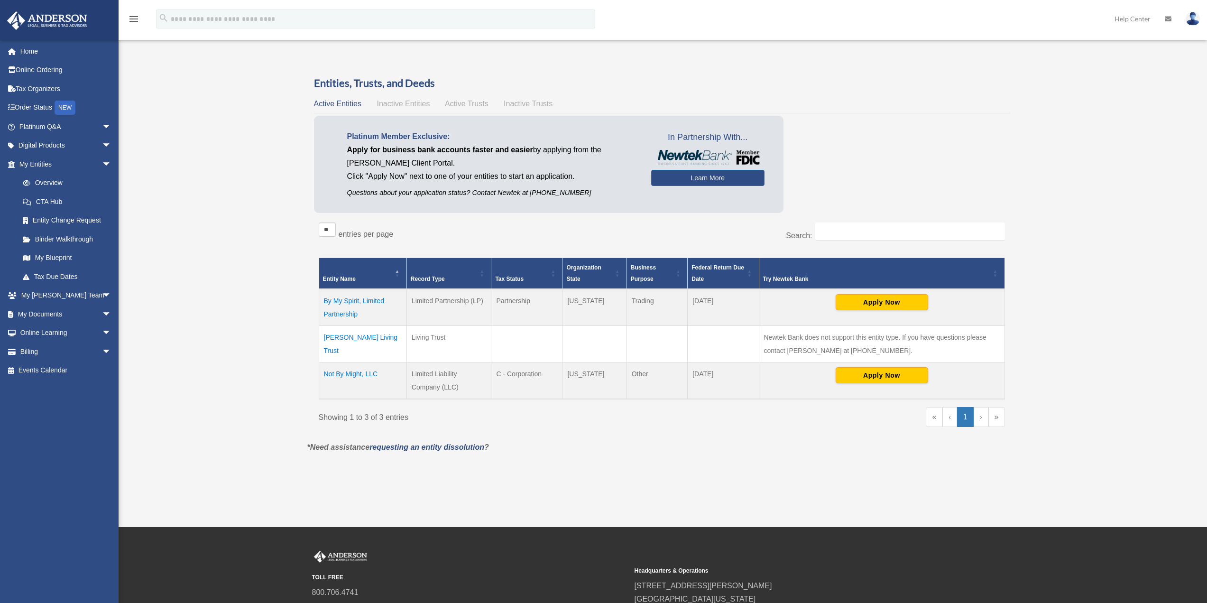
click at [371, 336] on td "Mary F. Kennedy Living Trust" at bounding box center [363, 343] width 88 height 37
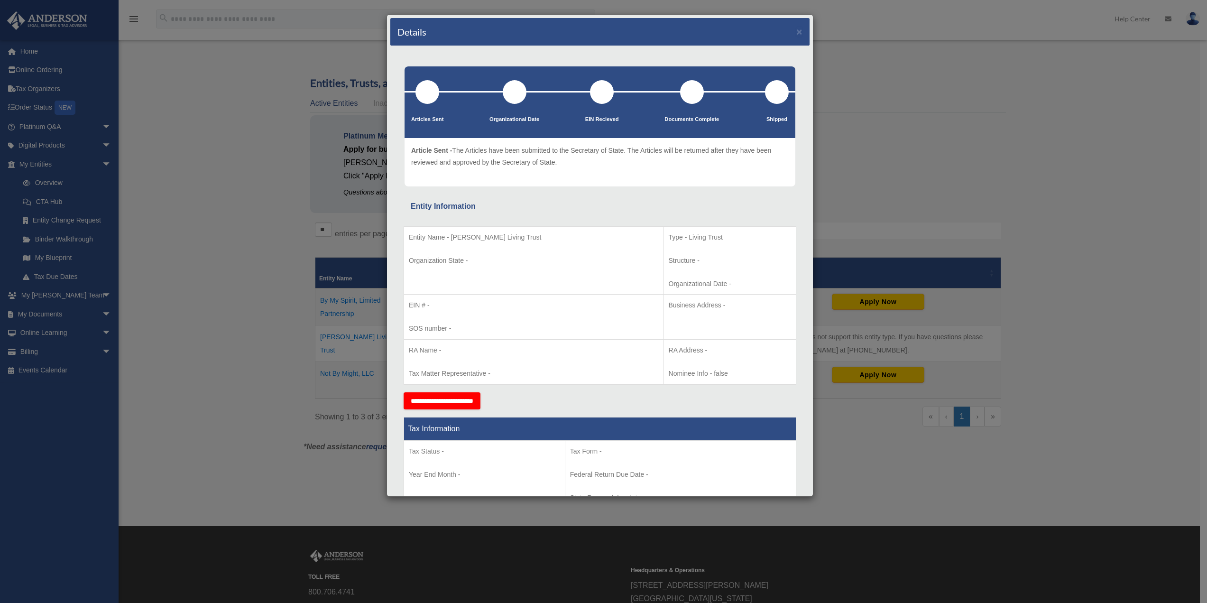
click at [899, 128] on div "Details × Articles Sent Organizational Date" at bounding box center [603, 301] width 1207 height 603
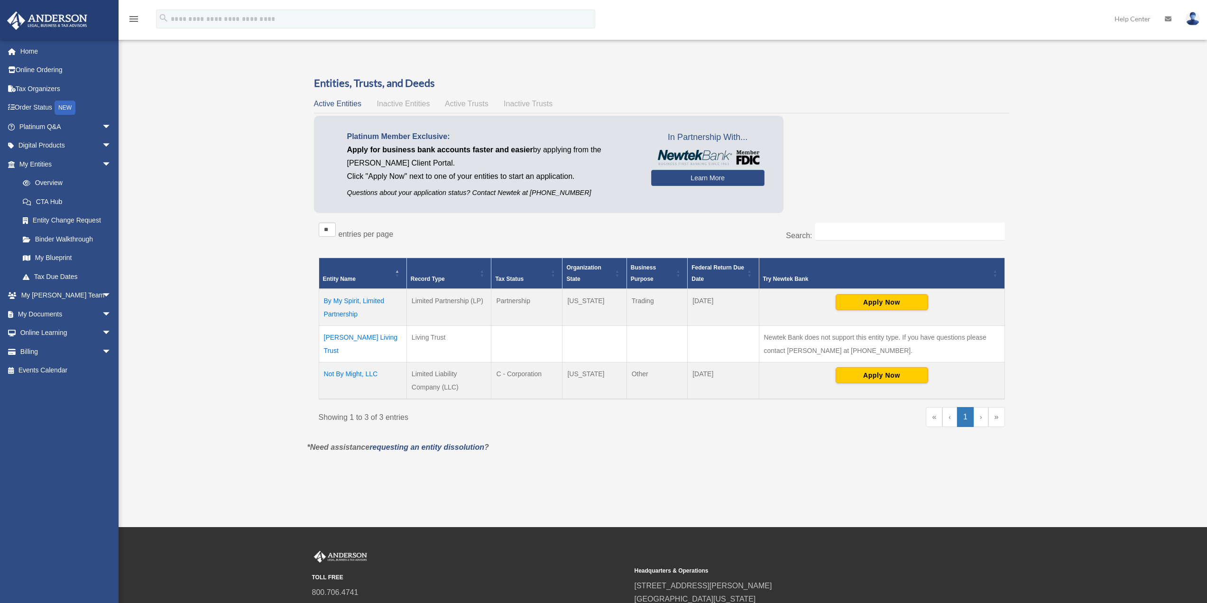
click at [343, 302] on td "By My Spirit, Limited Partnership" at bounding box center [363, 307] width 88 height 37
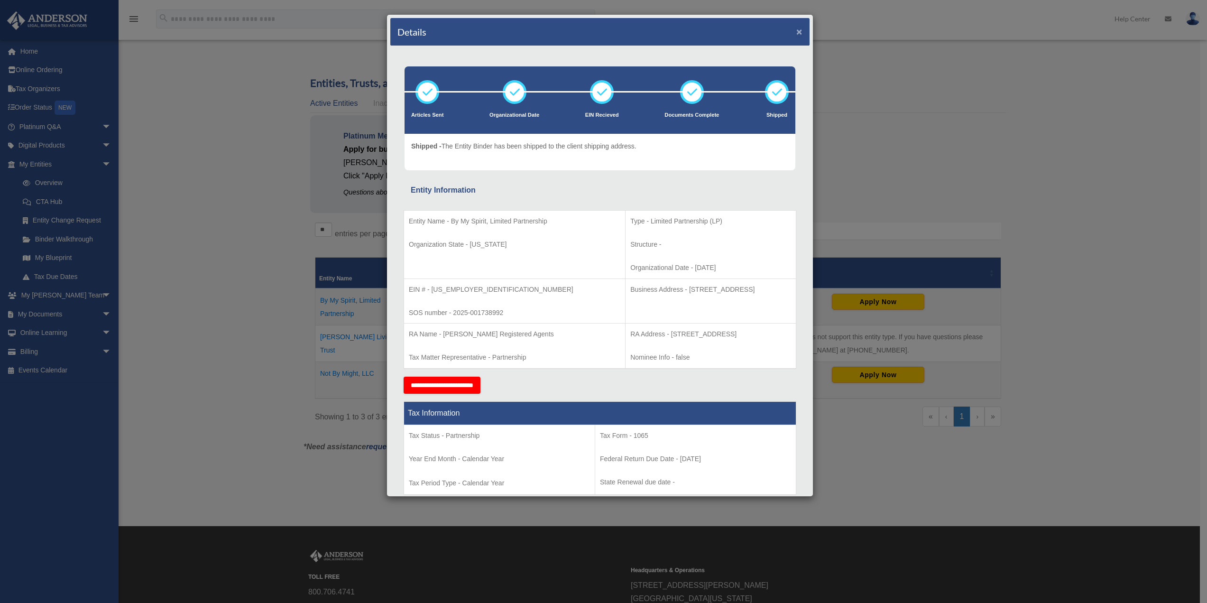
click at [796, 27] on button "×" at bounding box center [799, 32] width 6 height 10
click at [791, 27] on div "Details ×" at bounding box center [599, 32] width 419 height 28
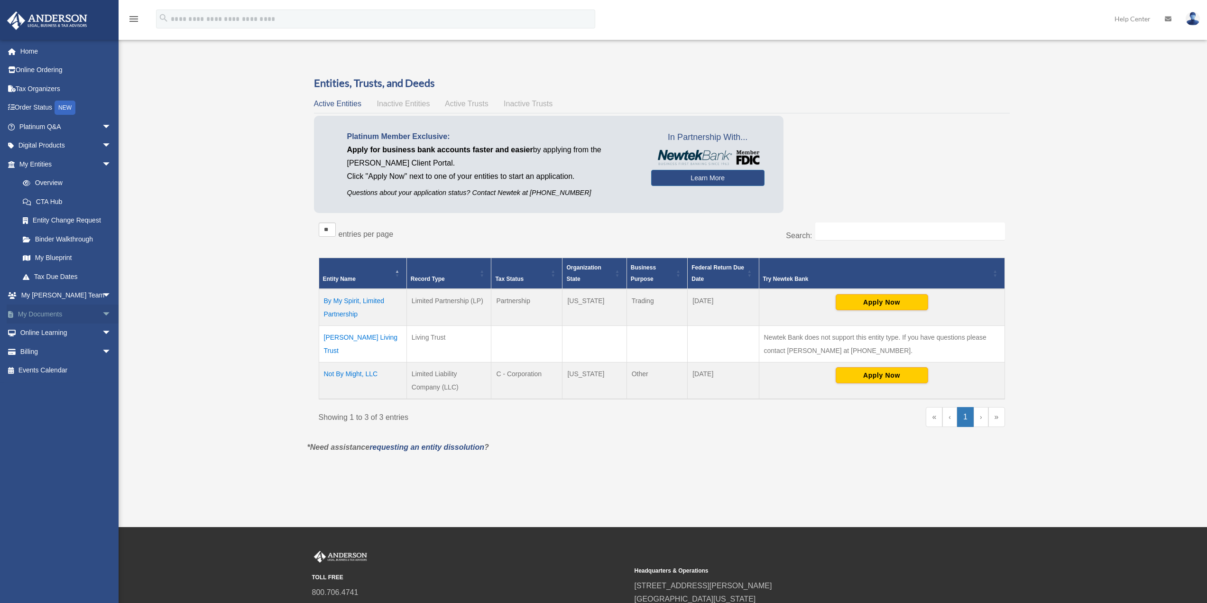
click at [50, 311] on link "My Documents arrow_drop_down" at bounding box center [66, 313] width 119 height 19
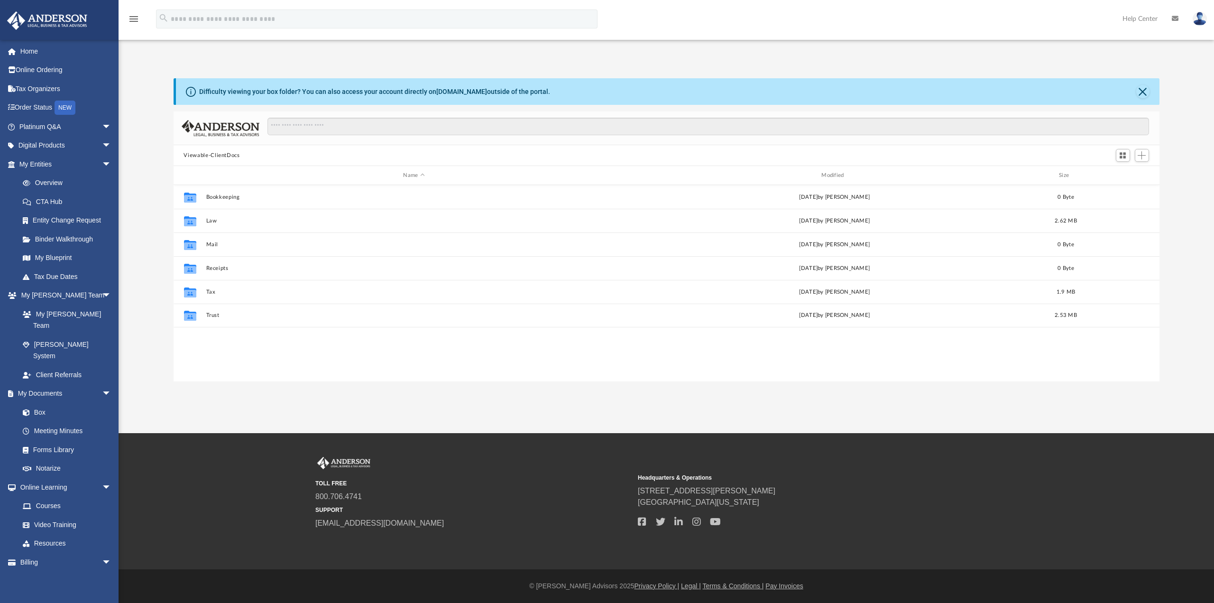
scroll to position [209, 979]
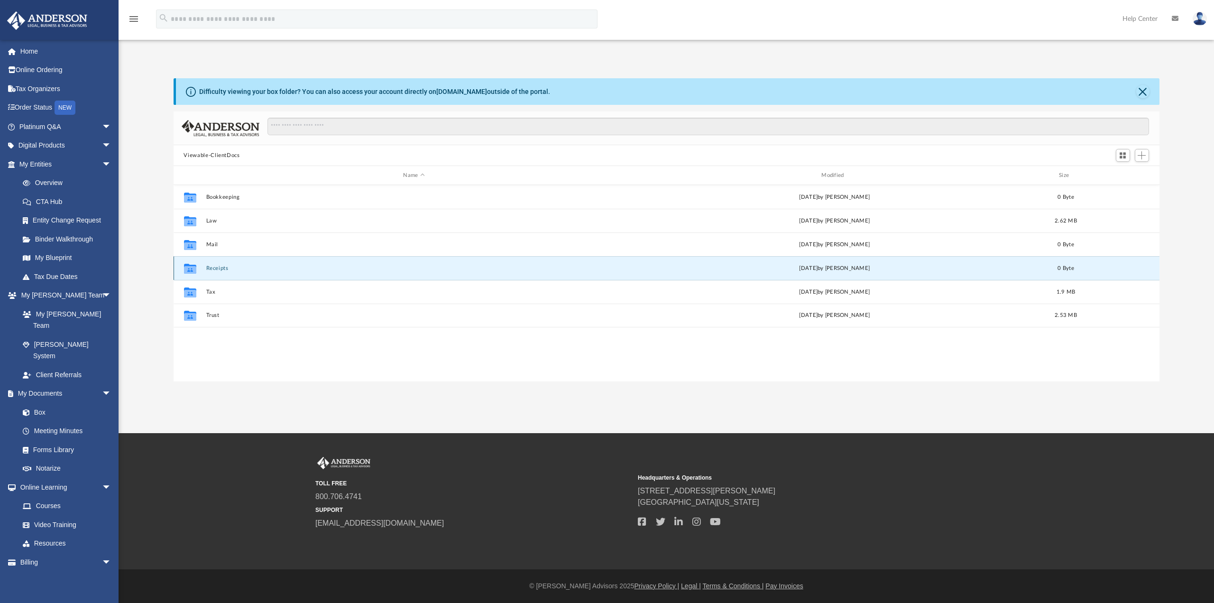
click at [217, 266] on button "Receipts" at bounding box center [414, 268] width 416 height 6
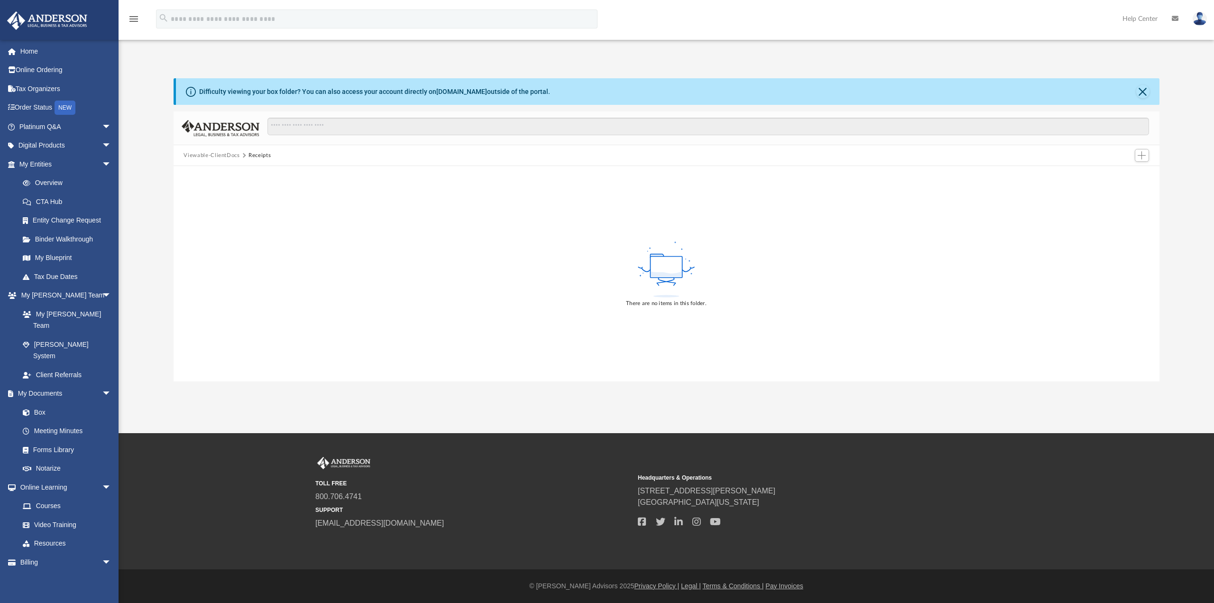
click at [211, 152] on button "Viewable-ClientDocs" at bounding box center [211, 155] width 56 height 9
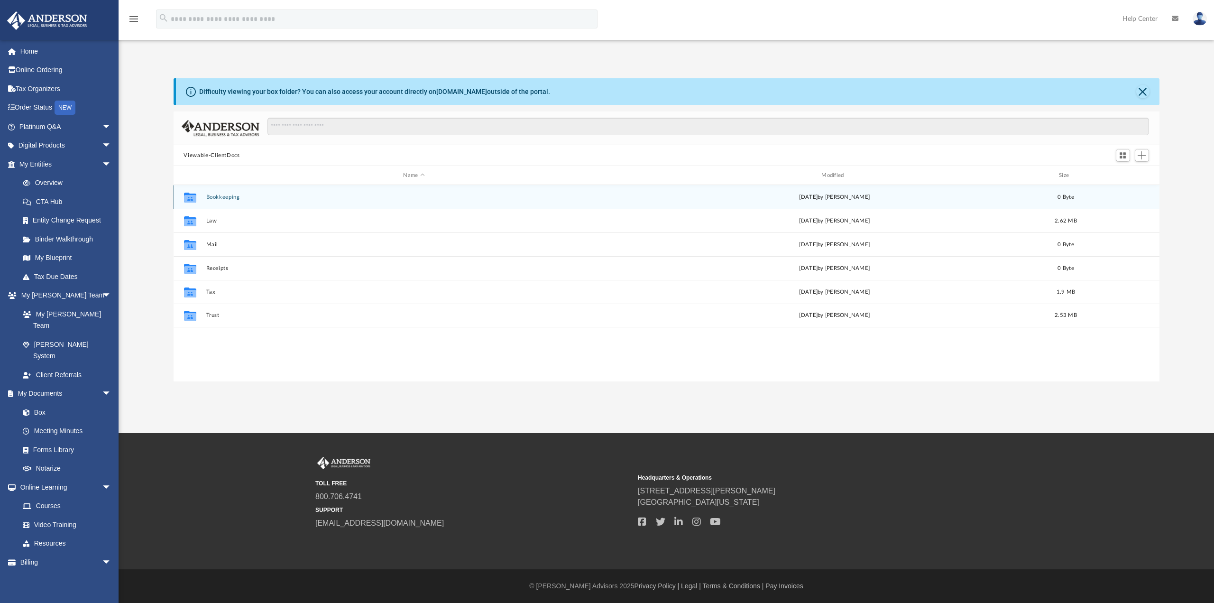
click at [223, 196] on button "Bookkeeping" at bounding box center [414, 197] width 416 height 6
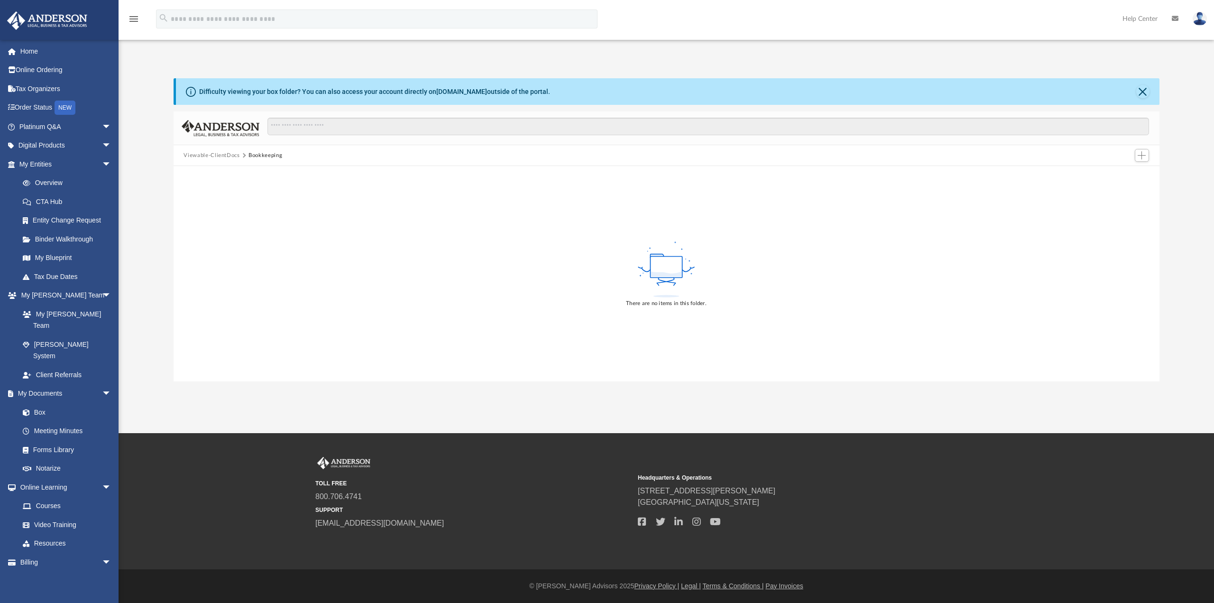
click at [215, 156] on button "Viewable-ClientDocs" at bounding box center [211, 155] width 56 height 9
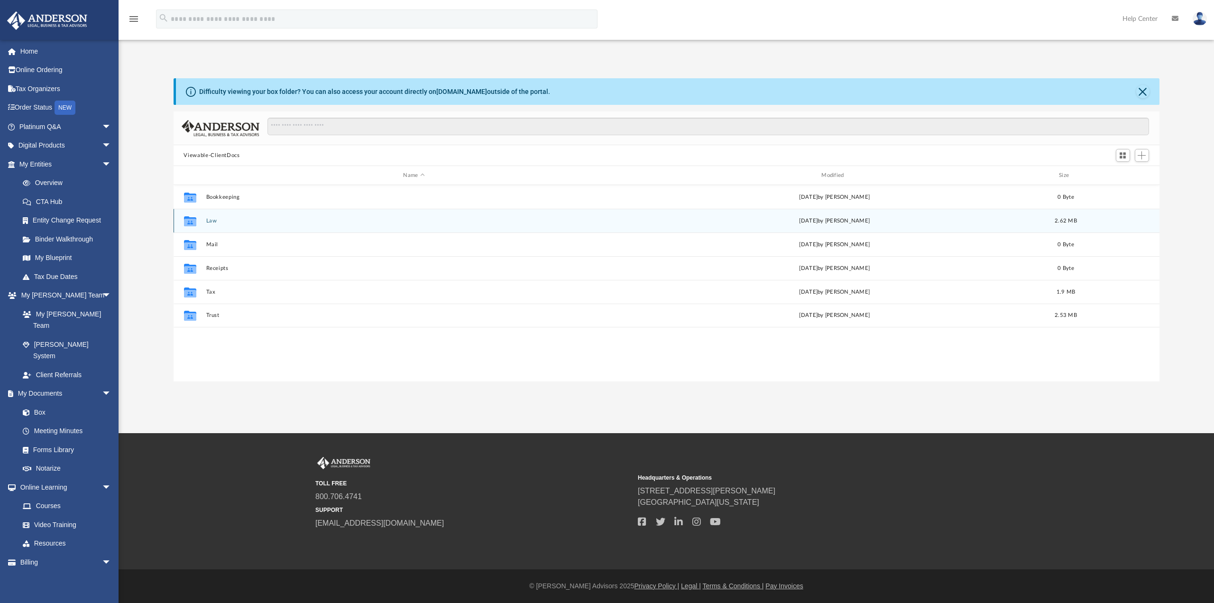
click at [210, 220] on button "Law" at bounding box center [414, 221] width 416 height 6
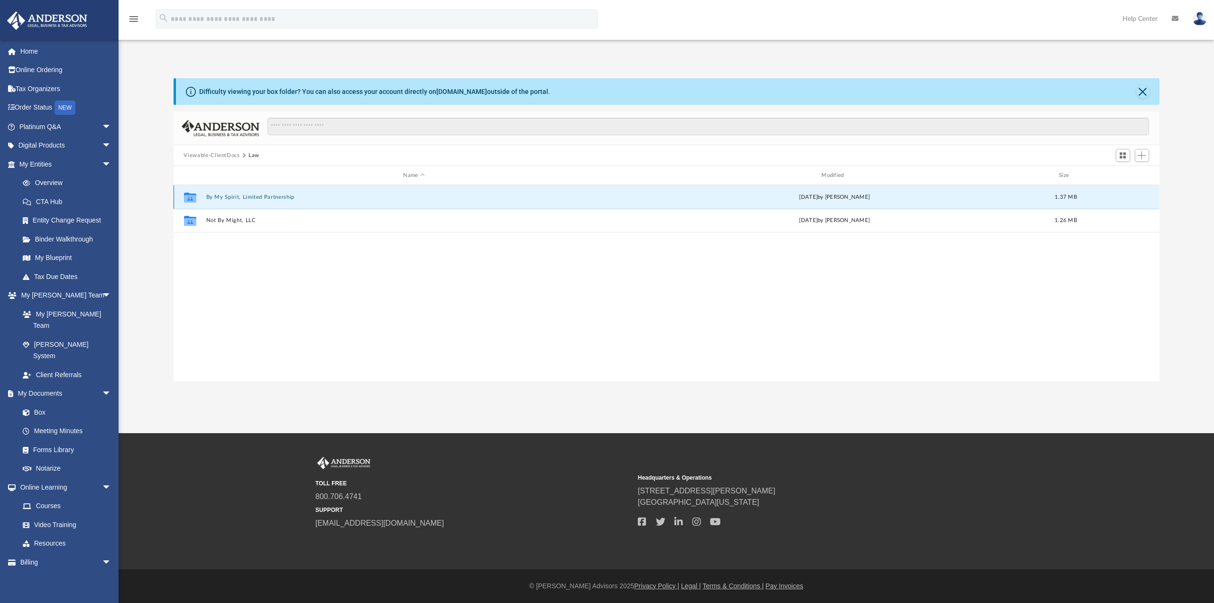
click at [221, 194] on button "By My Spirit, Limited Partnership" at bounding box center [414, 197] width 416 height 6
click at [221, 194] on button "By My Spirit, Limited Partnership - Binder Documents.pdf" at bounding box center [414, 197] width 416 height 6
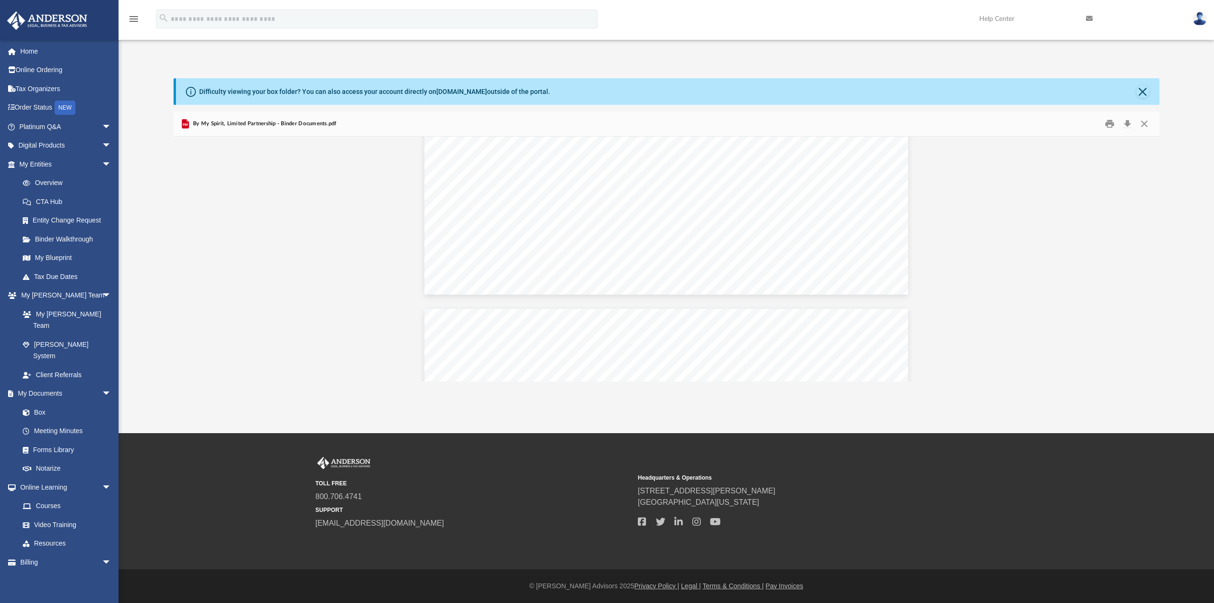
scroll to position [664, 0]
click at [1126, 121] on button "Download" at bounding box center [1127, 124] width 17 height 15
click at [1140, 122] on button "Close" at bounding box center [1144, 124] width 17 height 15
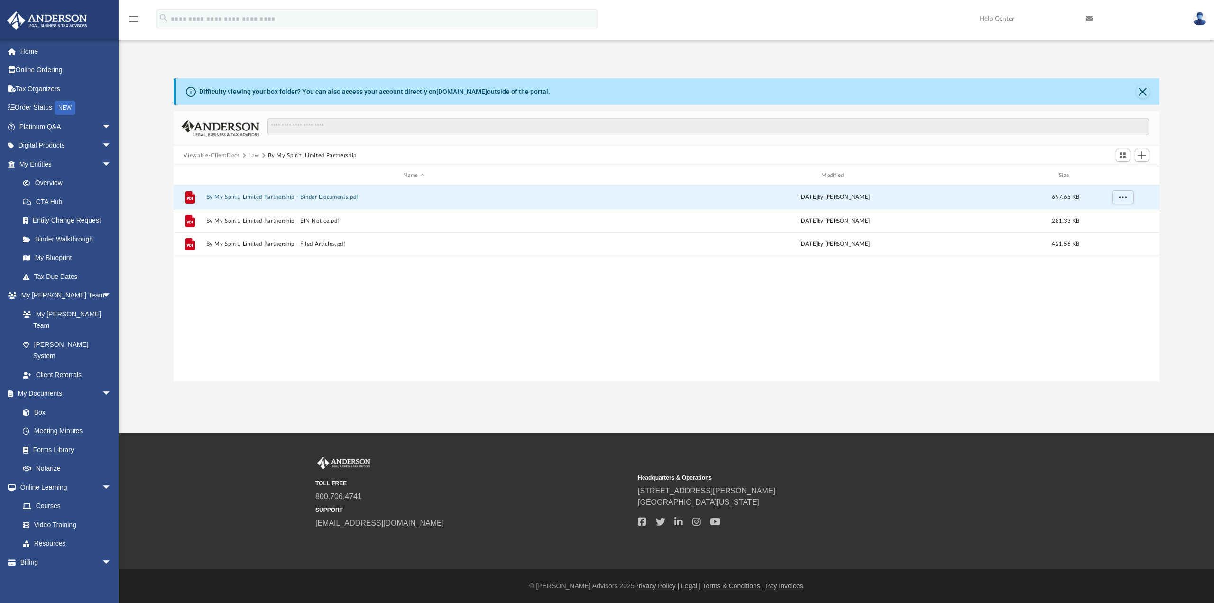
scroll to position [209, 979]
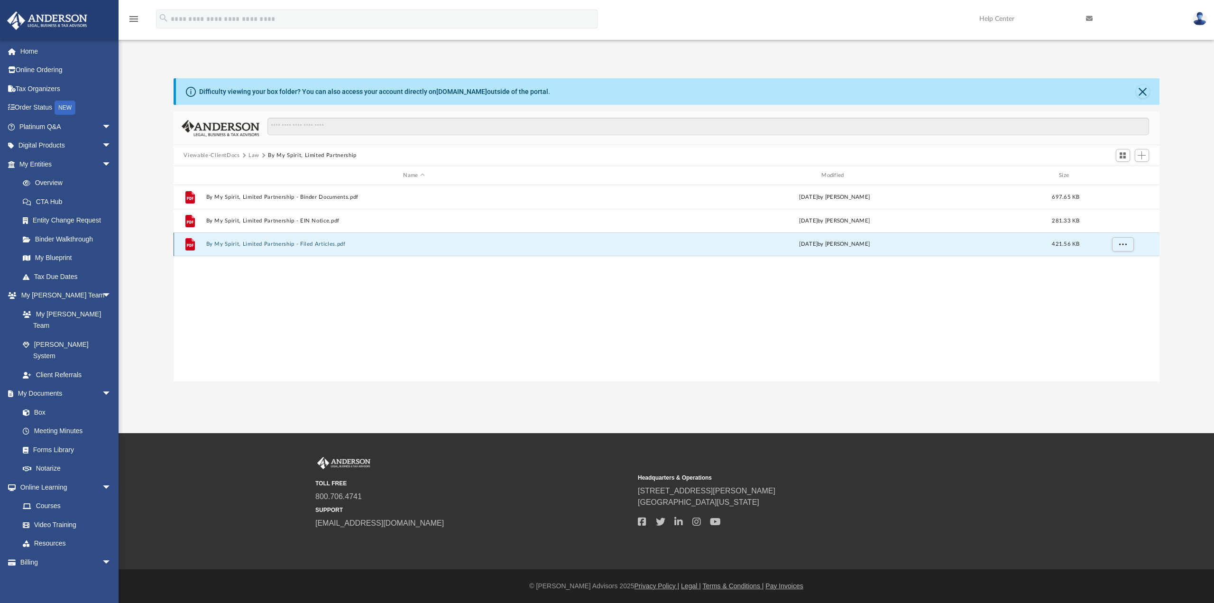
click at [248, 243] on button "By My Spirit, Limited Partnership - Filed Articles.pdf" at bounding box center [414, 244] width 416 height 6
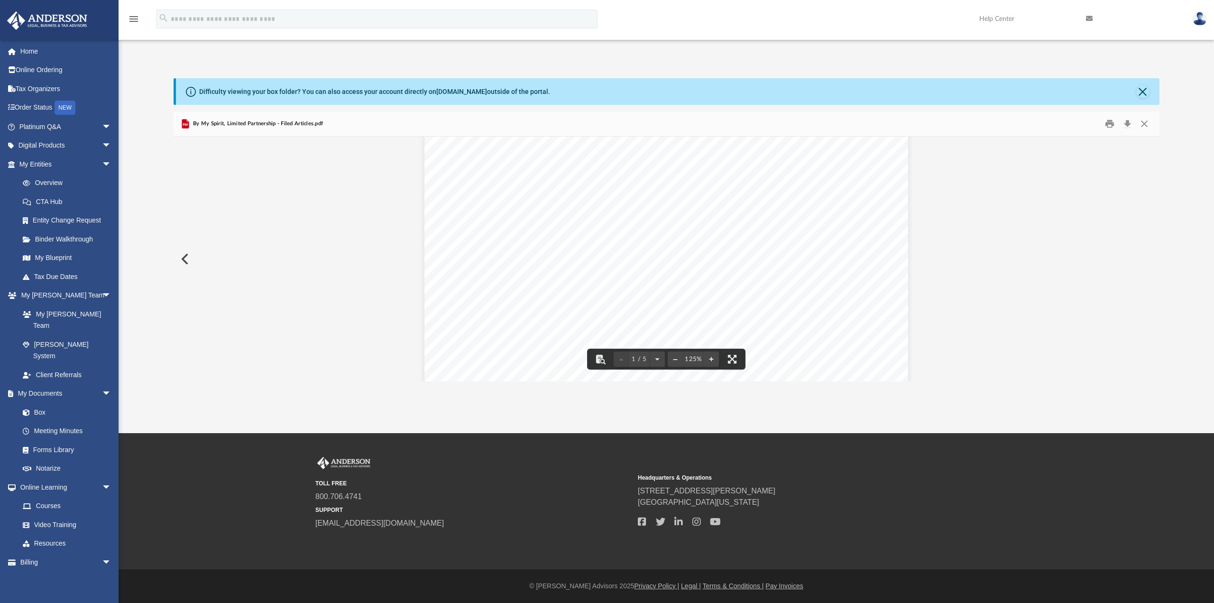
scroll to position [190, 0]
click at [1126, 125] on button "Download" at bounding box center [1127, 124] width 17 height 15
click at [1148, 125] on button "Close" at bounding box center [1144, 124] width 17 height 15
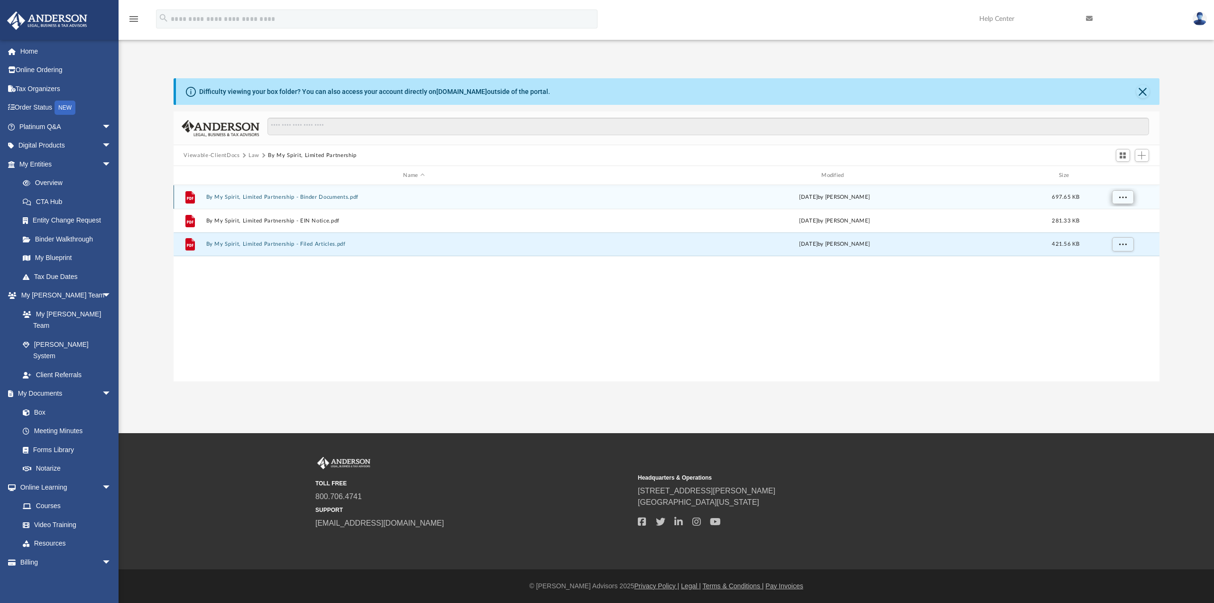
scroll to position [209, 979]
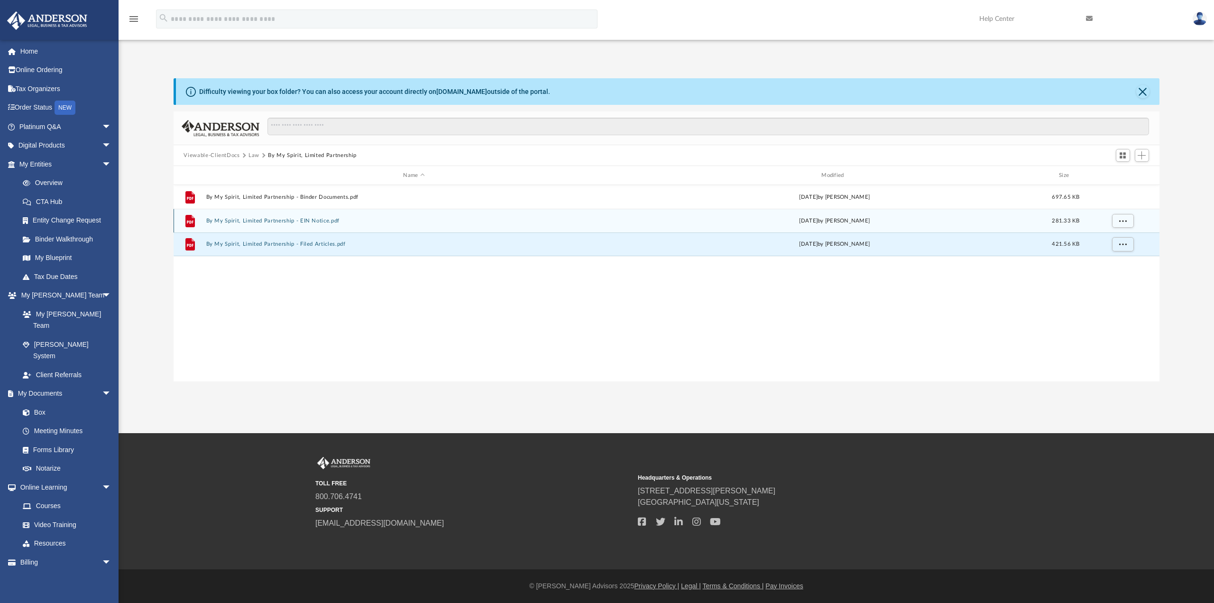
click at [319, 218] on button "By My Spirit, Limited Partnership - EIN Notice.pdf" at bounding box center [414, 221] width 416 height 6
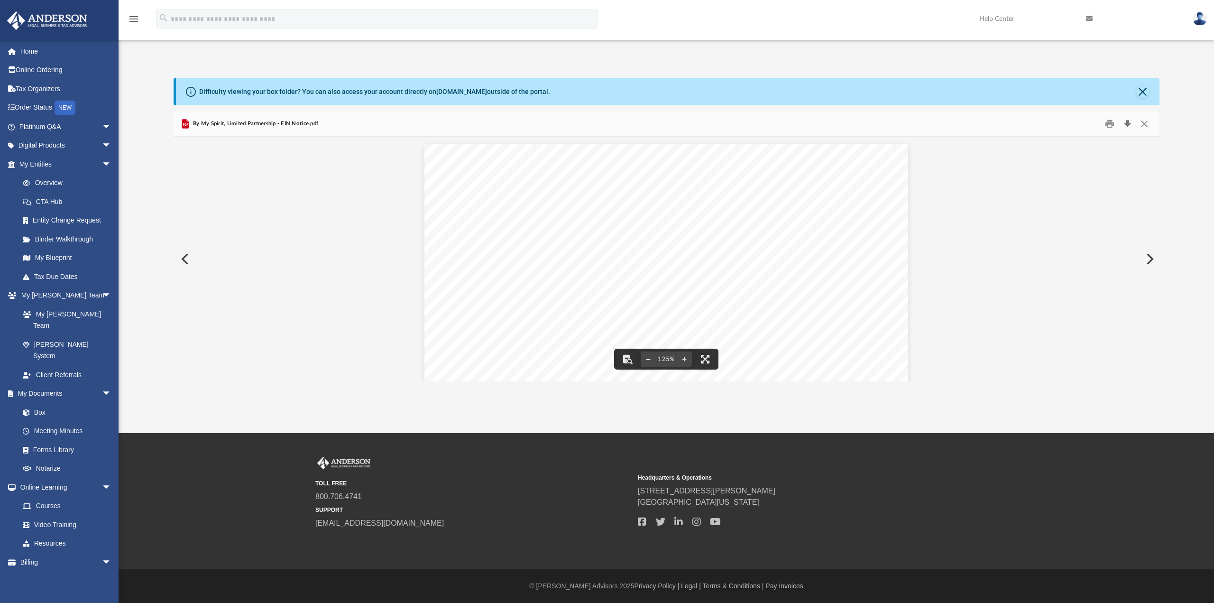
click at [1128, 124] on button "Download" at bounding box center [1127, 124] width 17 height 15
click at [1127, 122] on button "Download" at bounding box center [1127, 124] width 17 height 15
click at [666, 284] on div "Page 1" at bounding box center [666, 457] width 484 height 626
click at [710, 316] on div "Page 1" at bounding box center [666, 409] width 484 height 626
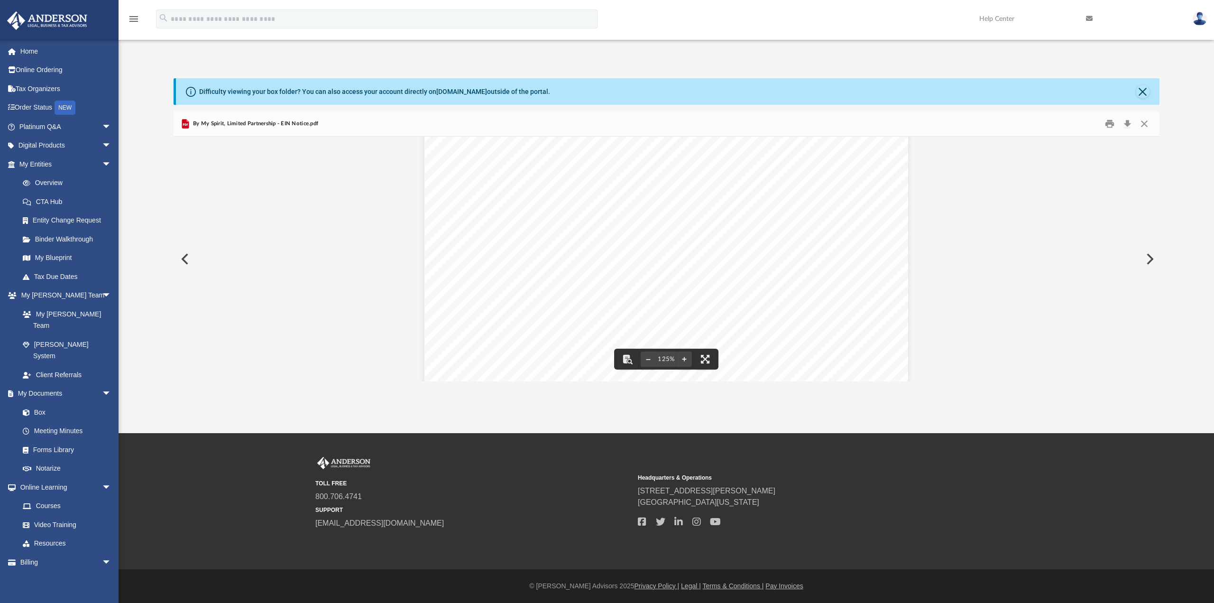
scroll to position [0, 0]
click at [102, 161] on span "arrow_drop_down" at bounding box center [111, 164] width 19 height 19
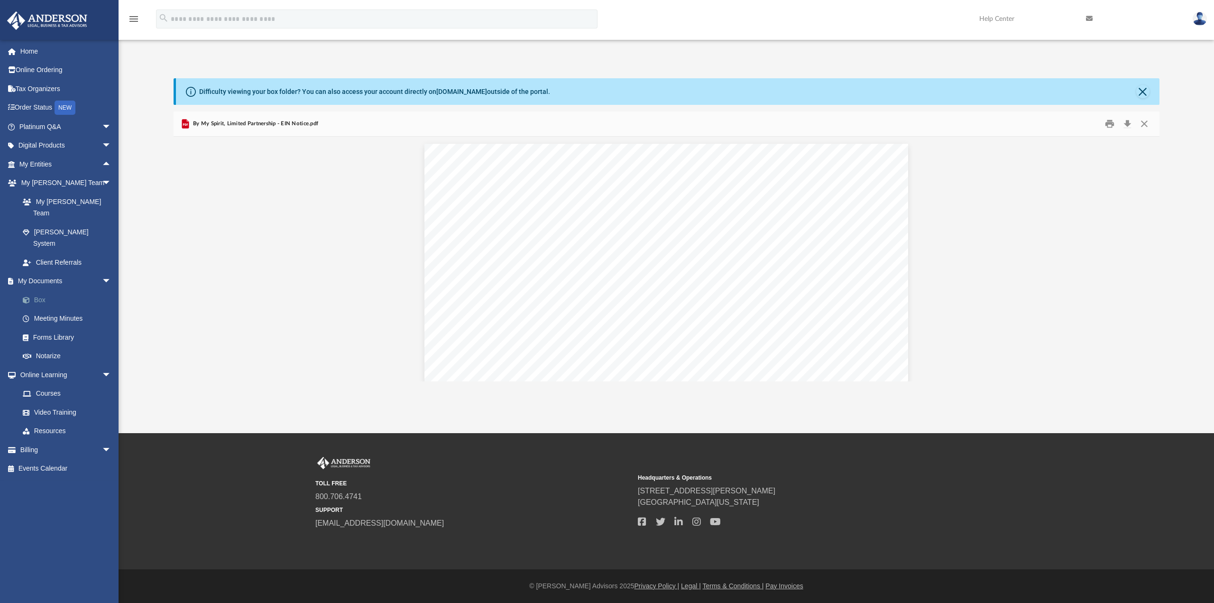
click at [38, 290] on link "Box" at bounding box center [69, 299] width 112 height 19
click at [41, 272] on link "My Documents arrow_drop_down" at bounding box center [66, 281] width 119 height 19
click at [38, 290] on link "Box" at bounding box center [69, 299] width 112 height 19
click at [1148, 93] on button "Close" at bounding box center [1142, 91] width 13 height 13
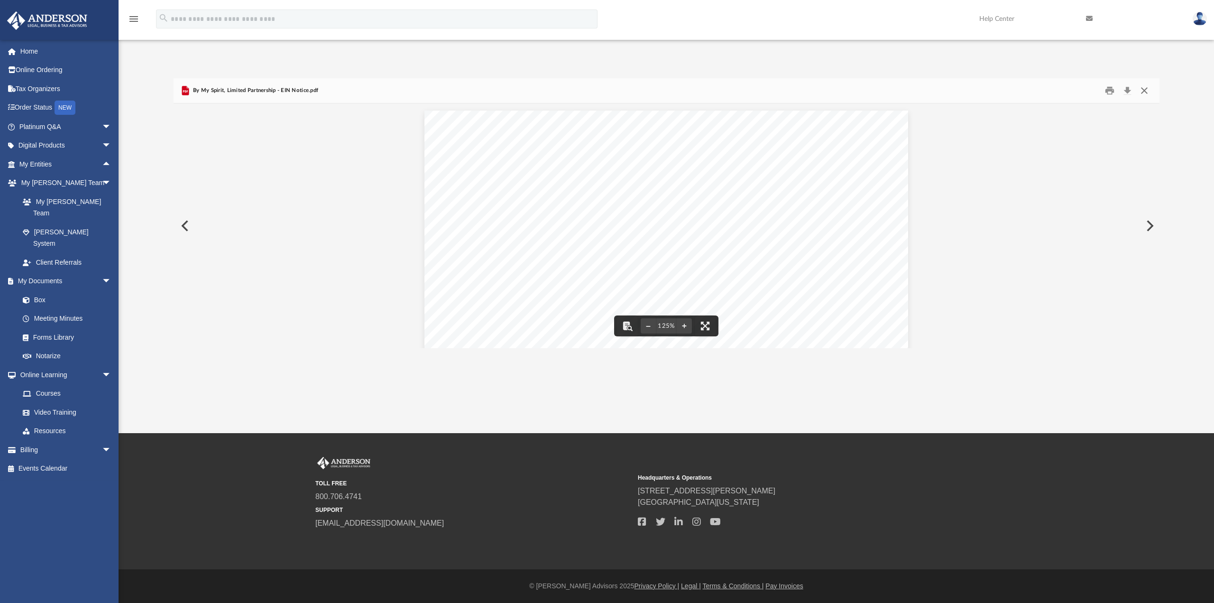
click at [1146, 88] on button "Close" at bounding box center [1144, 90] width 17 height 15
click at [1146, 88] on input "Search files and folders" at bounding box center [707, 93] width 881 height 18
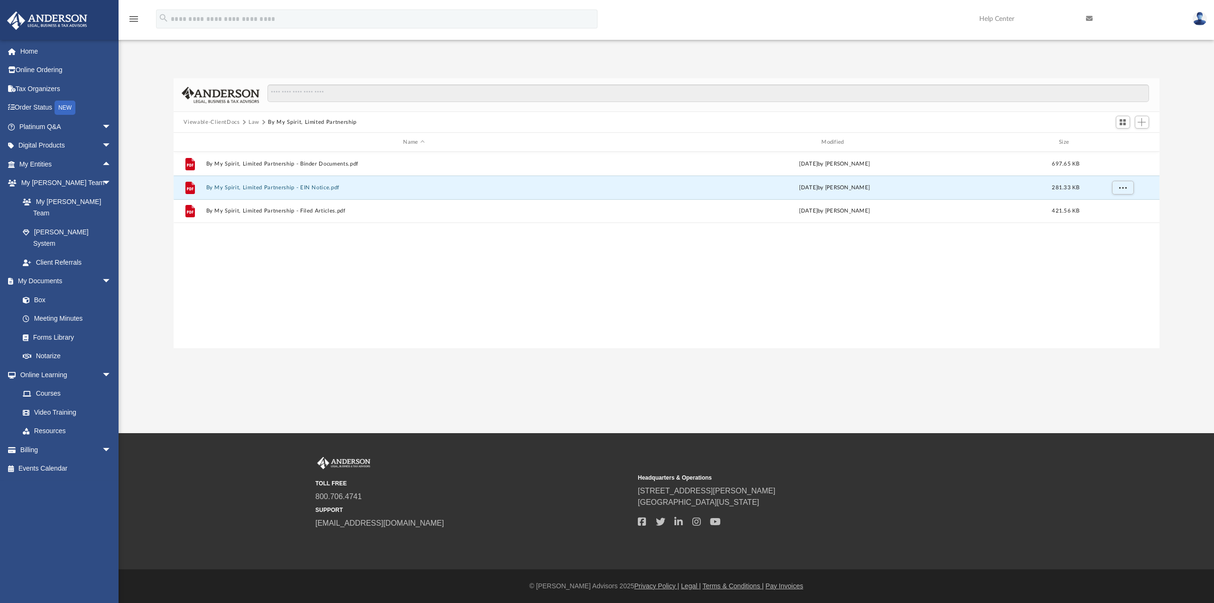
click at [211, 124] on button "Viewable-ClientDocs" at bounding box center [211, 122] width 56 height 9
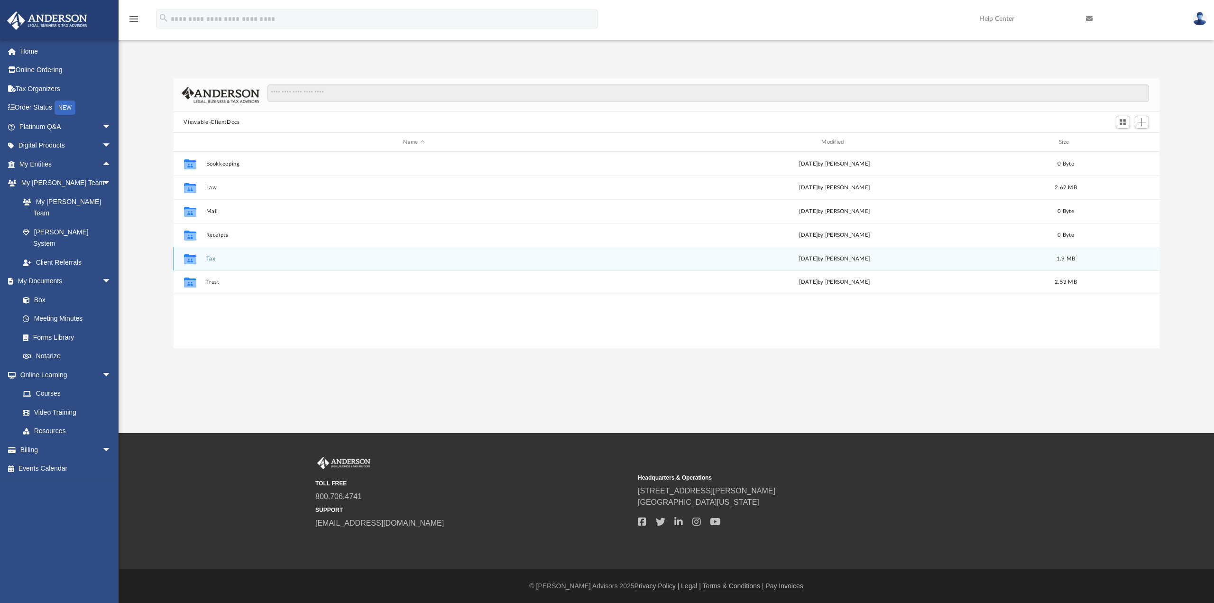
click at [211, 256] on button "Tax" at bounding box center [414, 259] width 416 height 6
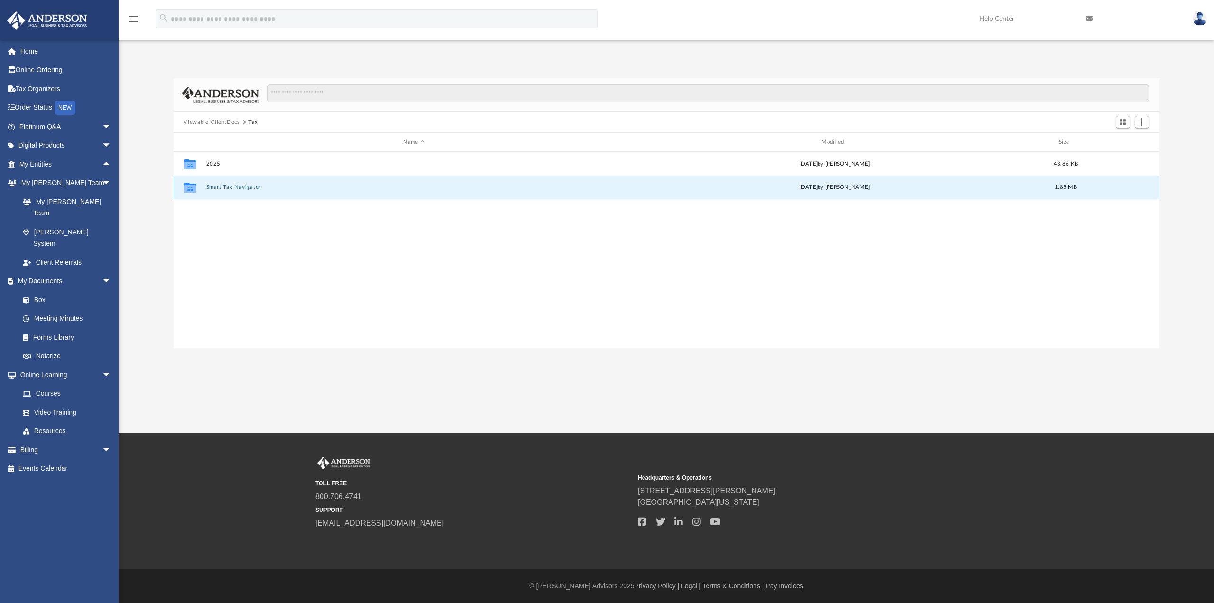
click at [226, 186] on button "Smart Tax Navigator" at bounding box center [414, 187] width 416 height 6
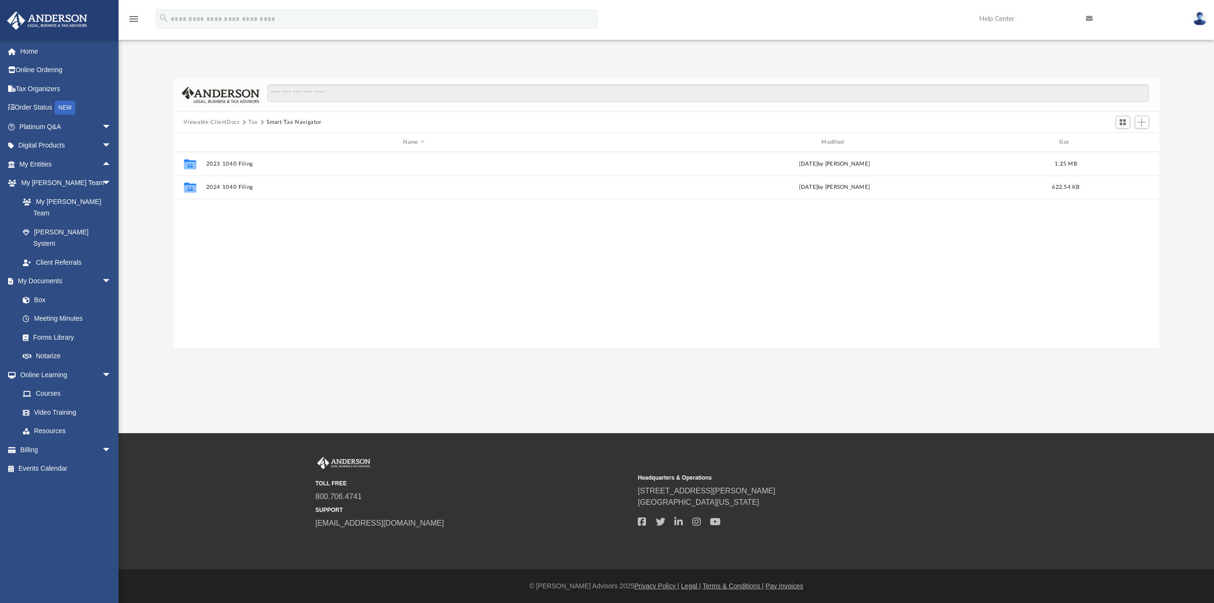
click at [250, 122] on button "Tax" at bounding box center [252, 122] width 9 height 9
